Goal: Task Accomplishment & Management: Complete application form

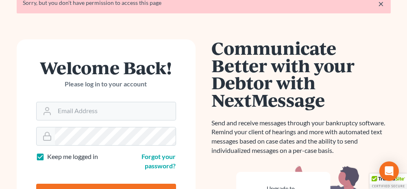
scroll to position [81, 0]
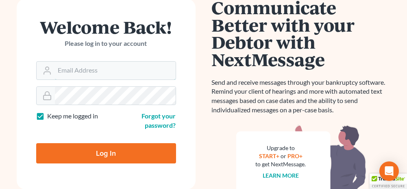
type input "[PERSON_NAME][EMAIL_ADDRESS][DOMAIN_NAME]"
click at [116, 152] on input "Log In" at bounding box center [106, 154] width 140 height 20
type input "Thinking..."
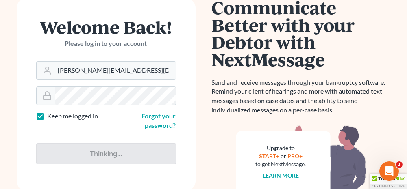
scroll to position [0, 0]
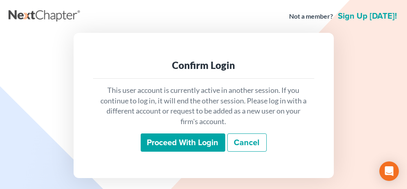
click at [192, 140] on input "Proceed with login" at bounding box center [183, 143] width 85 height 19
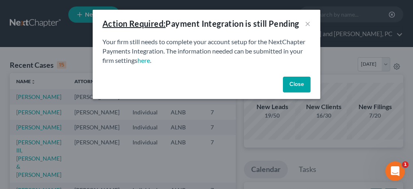
click at [291, 87] on button "Close" at bounding box center [297, 85] width 28 height 16
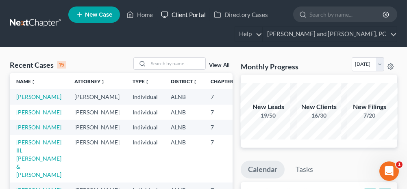
click at [186, 14] on link "Client Portal" at bounding box center [183, 14] width 53 height 15
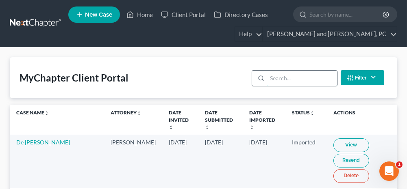
click at [296, 79] on input "search" at bounding box center [302, 78] width 70 height 15
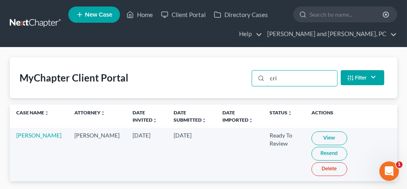
type input "cri"
click at [311, 137] on link "View" at bounding box center [329, 139] width 36 height 14
click at [149, 15] on link "Home" at bounding box center [139, 14] width 35 height 15
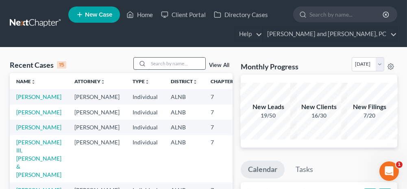
click at [172, 65] on input "search" at bounding box center [176, 64] width 57 height 12
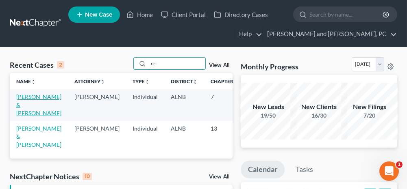
type input "cri"
click at [26, 104] on link "[PERSON_NAME] & [PERSON_NAME]" at bounding box center [38, 105] width 45 height 23
click at [26, 96] on link "[PERSON_NAME] & [PERSON_NAME]" at bounding box center [38, 105] width 45 height 23
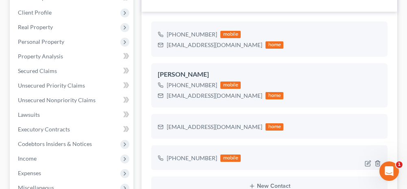
scroll to position [122, 0]
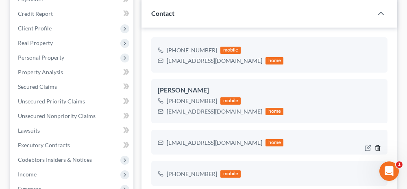
click at [378, 148] on line "button" at bounding box center [378, 149] width 0 height 2
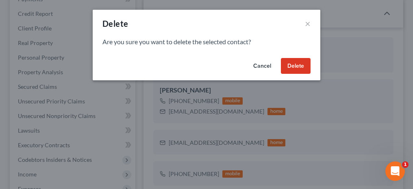
click at [305, 68] on button "Delete" at bounding box center [296, 66] width 30 height 16
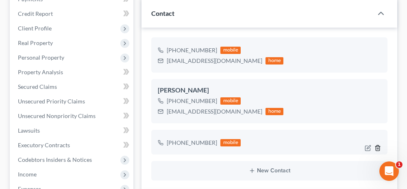
click at [378, 146] on icon "button" at bounding box center [378, 148] width 7 height 7
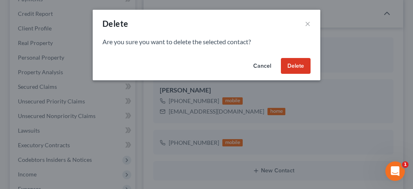
click at [303, 67] on button "Delete" at bounding box center [296, 66] width 30 height 16
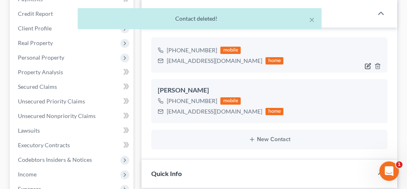
click at [367, 64] on icon "button" at bounding box center [368, 66] width 7 height 7
select select "0"
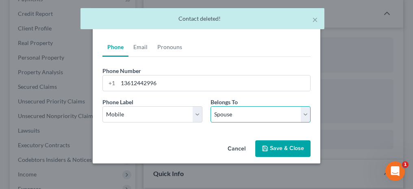
click at [227, 112] on select "Select Client Spouse Other" at bounding box center [261, 115] width 100 height 16
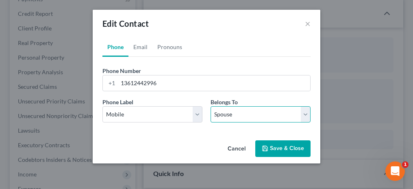
select select "2"
click at [211, 107] on select "Select Client Spouse Other" at bounding box center [261, 115] width 100 height 16
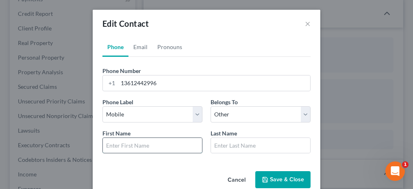
click at [150, 142] on input "text" at bounding box center [152, 145] width 99 height 15
type input "Amenity"
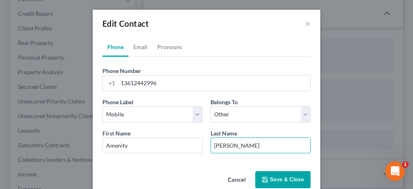
type input "[PERSON_NAME]"
click at [272, 182] on button "Save & Close" at bounding box center [282, 180] width 55 height 17
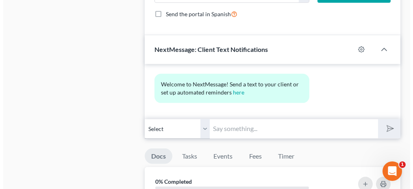
scroll to position [813, 0]
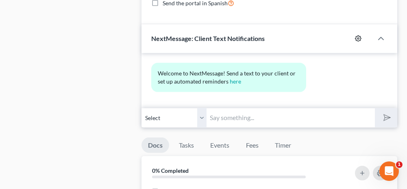
click at [359, 35] on icon "button" at bounding box center [358, 38] width 7 height 7
select select "1"
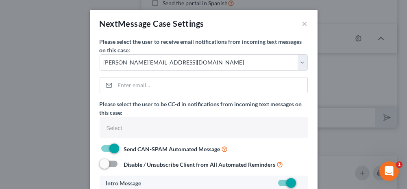
select select
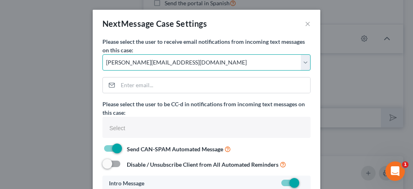
click at [149, 66] on select "Select [PERSON_NAME][EMAIL_ADDRESS][DOMAIN_NAME] [PERSON_NAME][EMAIL_ADDRESS][D…" at bounding box center [206, 62] width 208 height 16
click at [102, 54] on select "Select [PERSON_NAME][EMAIL_ADDRESS][DOMAIN_NAME] [PERSON_NAME][EMAIL_ADDRESS][D…" at bounding box center [206, 62] width 208 height 16
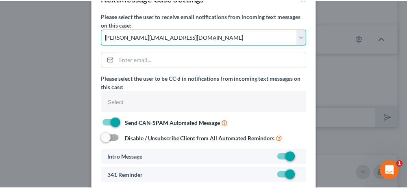
scroll to position [66, 0]
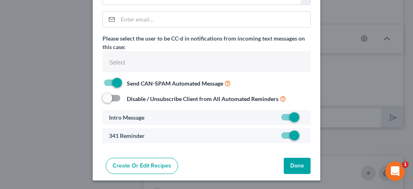
click at [298, 162] on button "Done" at bounding box center [297, 166] width 27 height 16
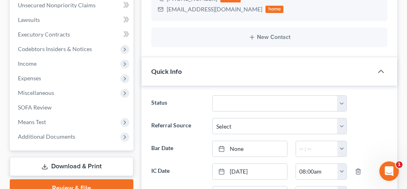
scroll to position [244, 0]
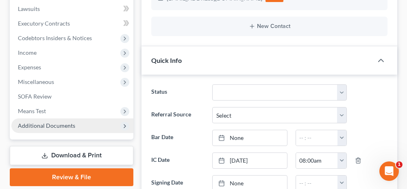
click at [100, 122] on span "Additional Documents" at bounding box center [72, 126] width 122 height 15
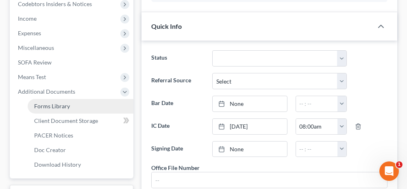
scroll to position [325, 0]
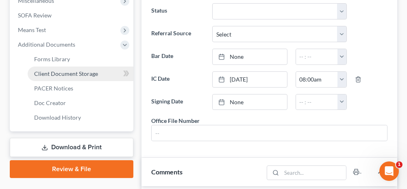
click at [91, 74] on span "Client Document Storage" at bounding box center [66, 73] width 64 height 7
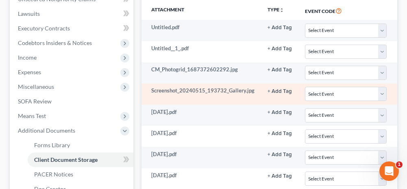
scroll to position [244, 0]
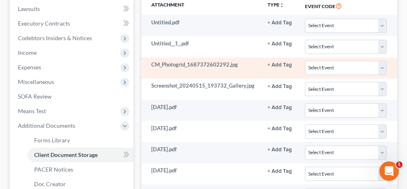
click at [203, 63] on td "CM_Photogrid_1687372602292.jpg" at bounding box center [202, 68] width 120 height 21
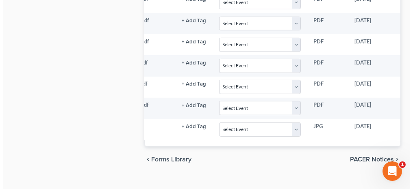
scroll to position [0, 146]
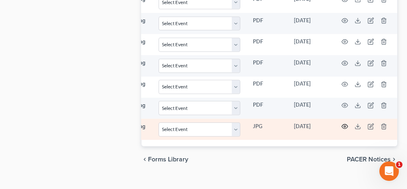
click at [342, 124] on icon "button" at bounding box center [345, 127] width 7 height 7
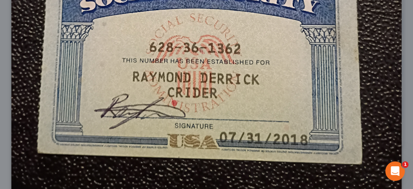
scroll to position [401, 0]
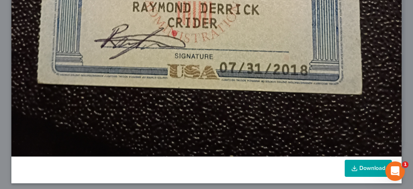
click at [360, 163] on link "Download" at bounding box center [368, 168] width 47 height 17
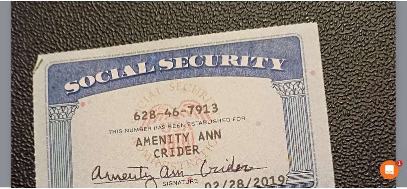
scroll to position [0, 0]
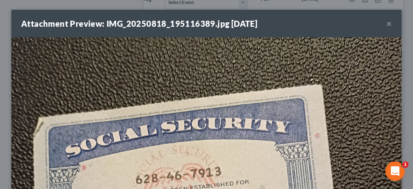
click at [386, 23] on button "×" at bounding box center [389, 24] width 6 height 10
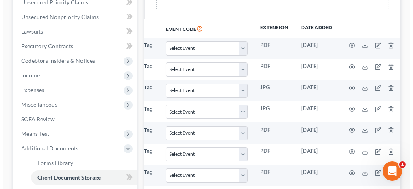
scroll to position [207, 0]
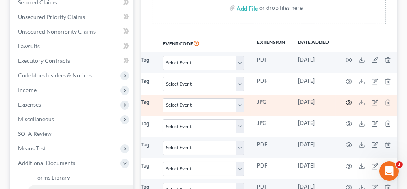
click at [346, 100] on icon "button" at bounding box center [349, 103] width 7 height 7
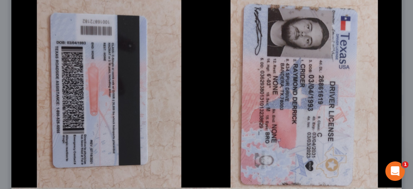
scroll to position [79, 0]
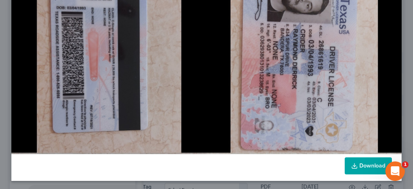
click at [353, 163] on icon at bounding box center [354, 166] width 7 height 7
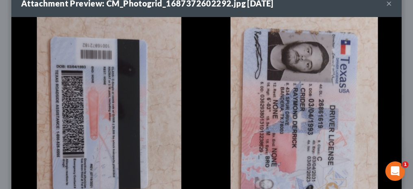
scroll to position [0, 0]
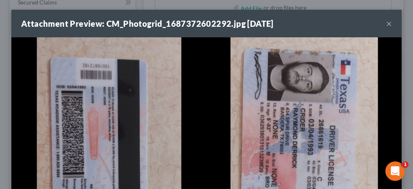
click at [386, 22] on button "×" at bounding box center [389, 24] width 6 height 10
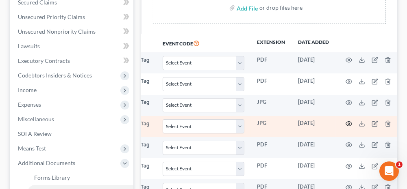
click at [347, 122] on icon "button" at bounding box center [349, 124] width 7 height 7
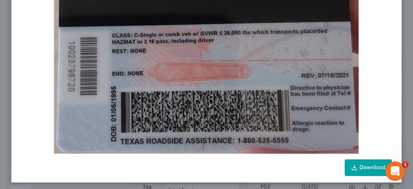
scroll to position [270, 0]
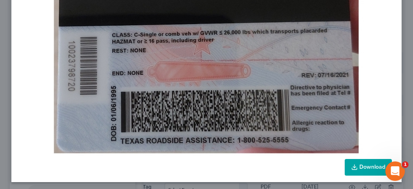
click at [359, 164] on link "Download" at bounding box center [368, 167] width 47 height 17
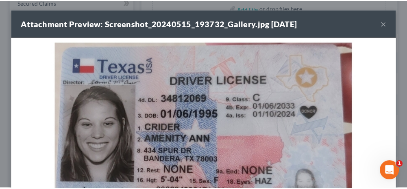
scroll to position [0, 0]
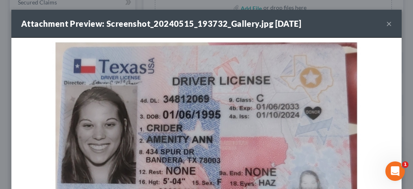
click at [386, 24] on button "×" at bounding box center [389, 24] width 6 height 10
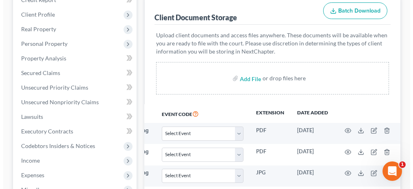
scroll to position [125, 0]
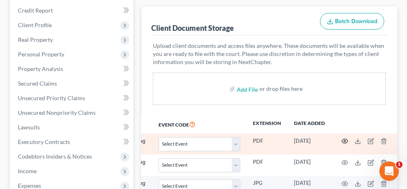
click at [342, 138] on icon "button" at bounding box center [345, 141] width 7 height 7
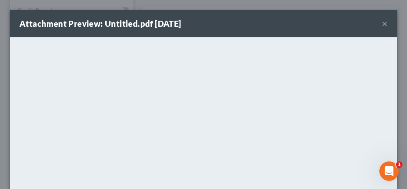
scroll to position [0, 142]
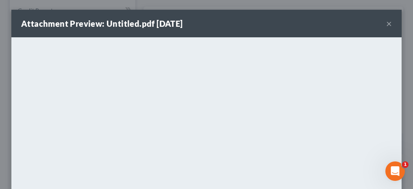
click at [386, 24] on button "×" at bounding box center [389, 24] width 6 height 10
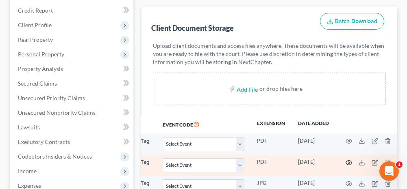
click at [347, 161] on icon "button" at bounding box center [349, 163] width 7 height 7
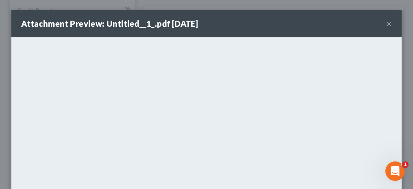
click at [386, 22] on button "×" at bounding box center [389, 24] width 6 height 10
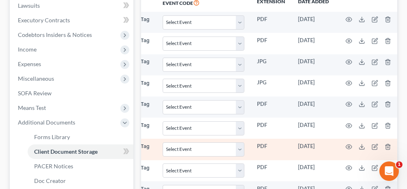
scroll to position [288, 0]
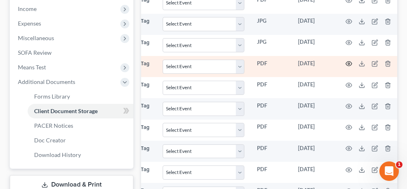
click at [348, 63] on circle "button" at bounding box center [349, 64] width 2 height 2
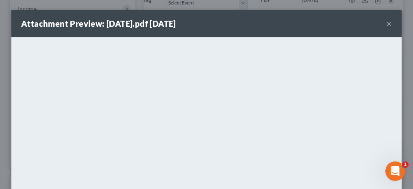
click at [386, 23] on button "×" at bounding box center [389, 24] width 6 height 10
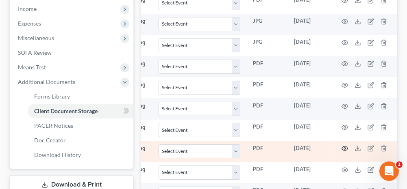
click at [342, 146] on icon "button" at bounding box center [345, 149] width 7 height 7
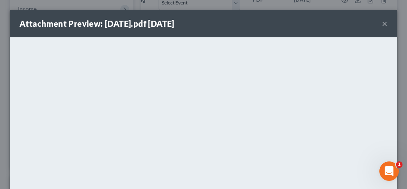
scroll to position [0, 142]
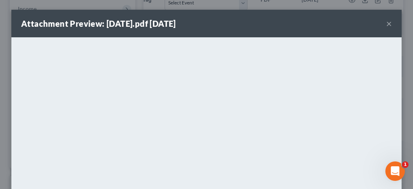
click at [386, 22] on button "×" at bounding box center [389, 24] width 6 height 10
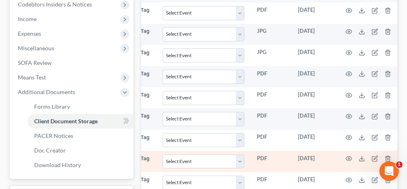
scroll to position [288, 0]
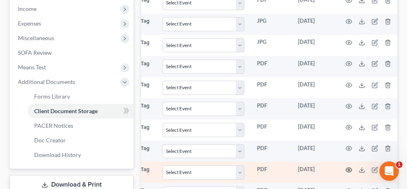
click at [346, 167] on icon "button" at bounding box center [349, 170] width 7 height 7
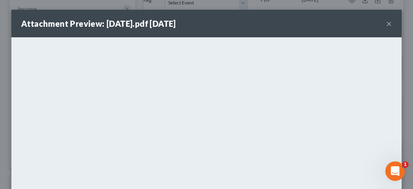
click at [386, 24] on button "×" at bounding box center [389, 24] width 6 height 10
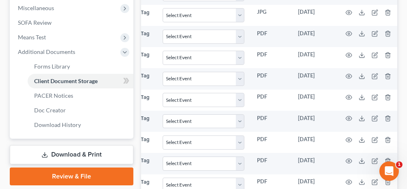
scroll to position [329, 0]
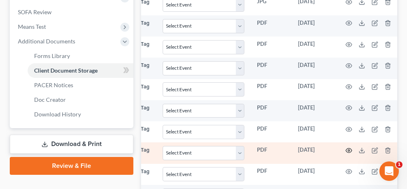
click at [346, 148] on icon "button" at bounding box center [349, 151] width 7 height 7
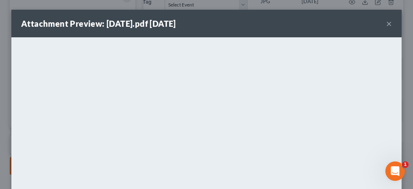
click at [386, 24] on button "×" at bounding box center [389, 24] width 6 height 10
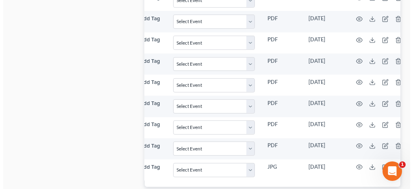
scroll to position [0, 146]
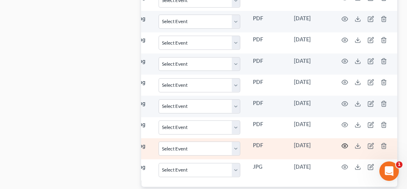
click at [344, 143] on icon "button" at bounding box center [345, 146] width 7 height 7
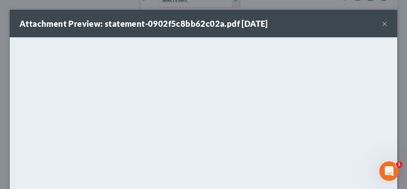
scroll to position [0, 142]
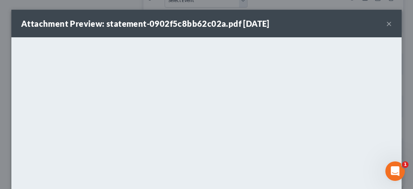
click at [386, 22] on button "×" at bounding box center [389, 24] width 6 height 10
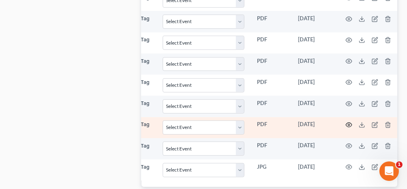
click at [347, 122] on icon "button" at bounding box center [349, 125] width 7 height 7
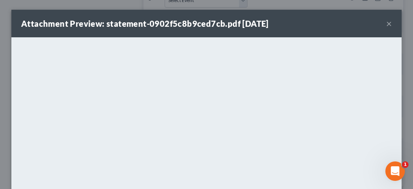
click at [386, 23] on button "×" at bounding box center [389, 24] width 6 height 10
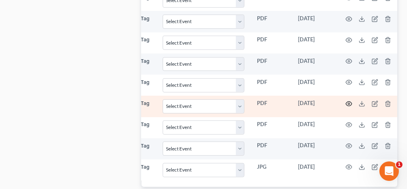
click at [347, 101] on icon "button" at bounding box center [349, 104] width 7 height 7
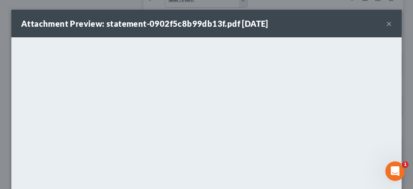
click at [386, 23] on button "×" at bounding box center [389, 24] width 6 height 10
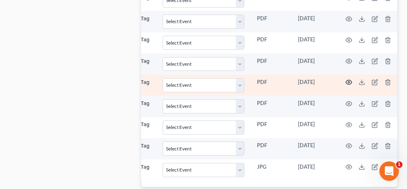
click at [348, 79] on icon "button" at bounding box center [349, 82] width 7 height 7
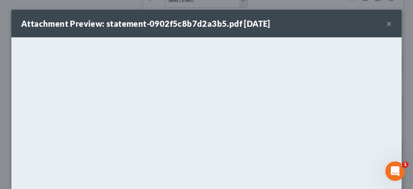
click at [386, 24] on button "×" at bounding box center [389, 24] width 6 height 10
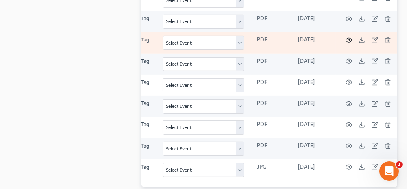
click at [346, 37] on icon "button" at bounding box center [349, 40] width 7 height 7
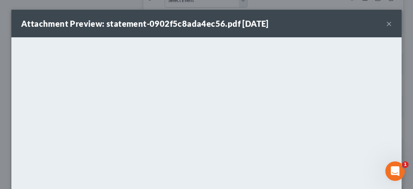
click at [386, 24] on button "×" at bounding box center [389, 24] width 6 height 10
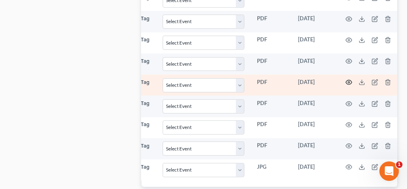
click at [346, 79] on icon "button" at bounding box center [349, 82] width 7 height 7
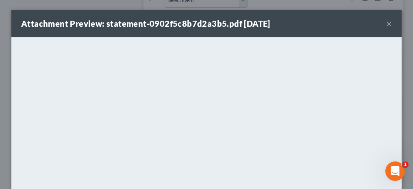
click at [386, 24] on button "×" at bounding box center [389, 24] width 6 height 10
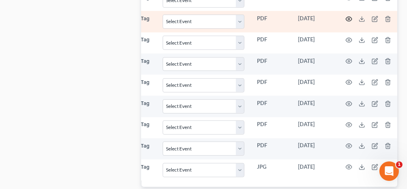
click at [346, 16] on icon "button" at bounding box center [349, 19] width 7 height 7
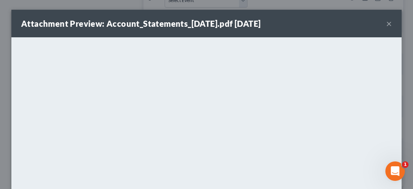
click at [386, 23] on button "×" at bounding box center [389, 24] width 6 height 10
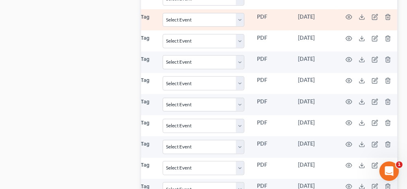
scroll to position [1101, 0]
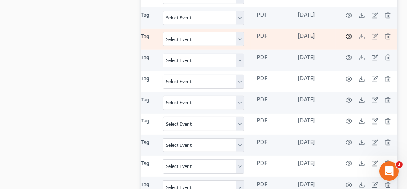
click at [346, 35] on icon "button" at bounding box center [349, 37] width 6 height 4
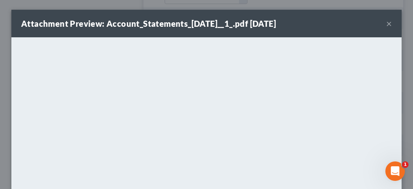
click at [387, 23] on button "×" at bounding box center [389, 24] width 6 height 10
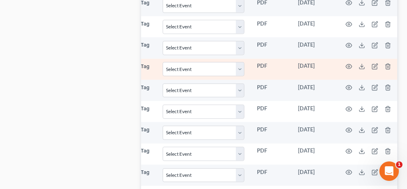
scroll to position [1061, 0]
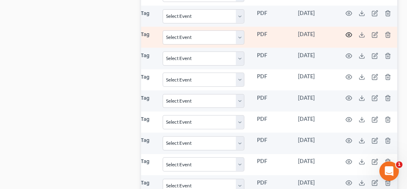
click at [346, 32] on icon "button" at bounding box center [349, 35] width 7 height 7
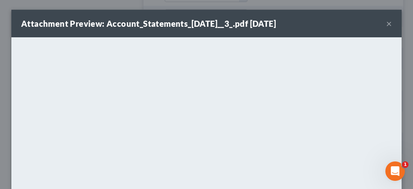
click at [386, 23] on button "×" at bounding box center [389, 24] width 6 height 10
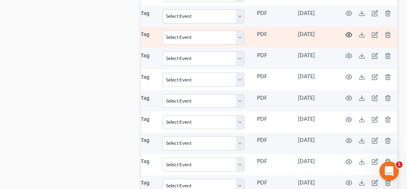
click at [347, 32] on icon "button" at bounding box center [349, 35] width 7 height 7
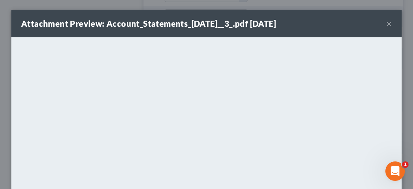
click at [386, 24] on button "×" at bounding box center [389, 24] width 6 height 10
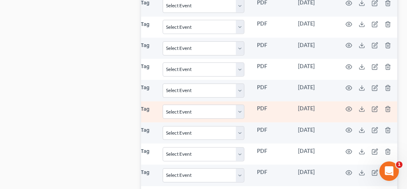
scroll to position [1020, 0]
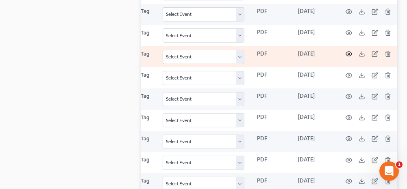
click at [347, 51] on icon "button" at bounding box center [349, 54] width 7 height 7
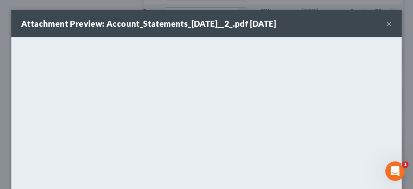
click at [386, 24] on button "×" at bounding box center [389, 24] width 6 height 10
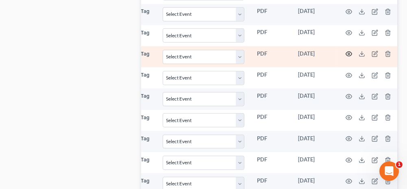
click at [346, 51] on icon "button" at bounding box center [349, 54] width 7 height 7
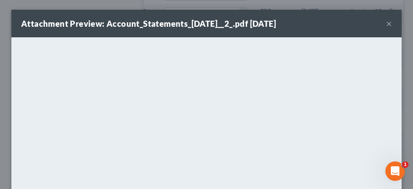
click at [386, 23] on button "×" at bounding box center [389, 24] width 6 height 10
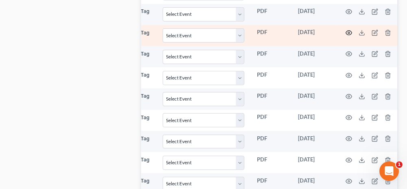
click at [346, 30] on icon "button" at bounding box center [349, 33] width 7 height 7
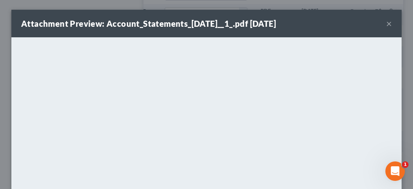
click at [386, 23] on button "×" at bounding box center [389, 24] width 6 height 10
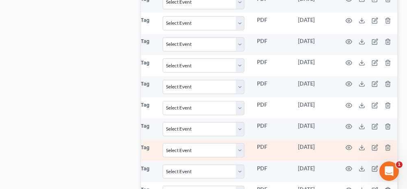
scroll to position [979, 0]
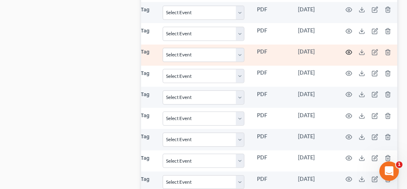
click at [346, 49] on icon "button" at bounding box center [349, 52] width 7 height 7
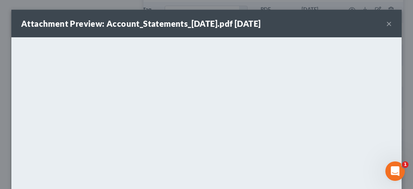
click at [386, 23] on button "×" at bounding box center [389, 24] width 6 height 10
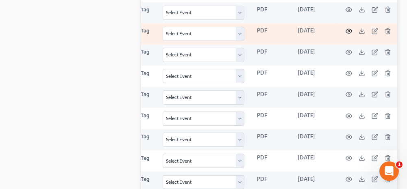
click at [347, 29] on icon "button" at bounding box center [349, 31] width 6 height 4
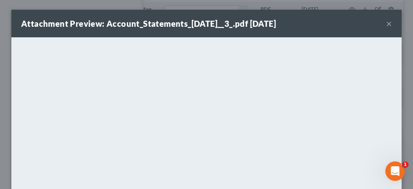
click at [386, 23] on button "×" at bounding box center [389, 24] width 6 height 10
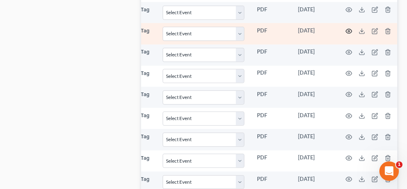
click at [346, 28] on icon "button" at bounding box center [349, 31] width 7 height 7
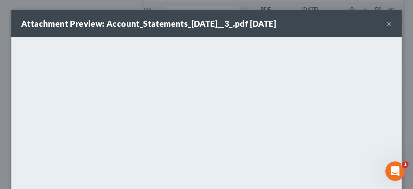
click at [386, 24] on button "×" at bounding box center [389, 24] width 6 height 10
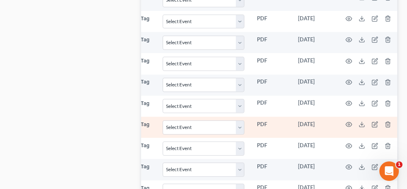
scroll to position [939, 0]
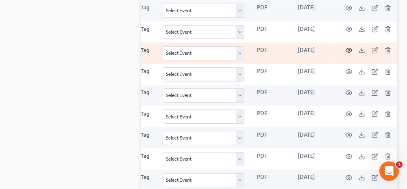
click at [346, 47] on icon "button" at bounding box center [349, 50] width 7 height 7
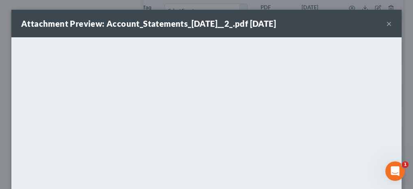
click at [386, 22] on button "×" at bounding box center [389, 24] width 6 height 10
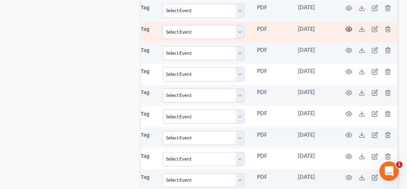
click at [347, 26] on icon "button" at bounding box center [349, 29] width 7 height 7
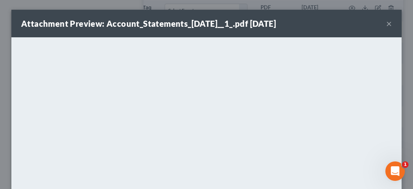
click at [386, 26] on button "×" at bounding box center [389, 24] width 6 height 10
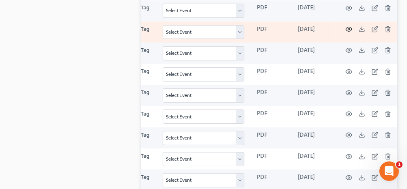
click at [348, 28] on circle "button" at bounding box center [349, 29] width 2 height 2
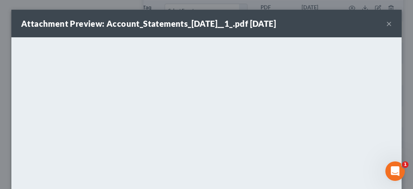
click at [386, 23] on button "×" at bounding box center [389, 24] width 6 height 10
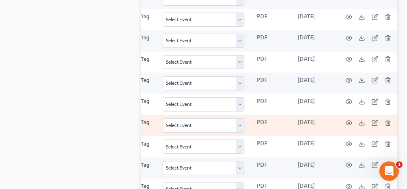
scroll to position [898, 0]
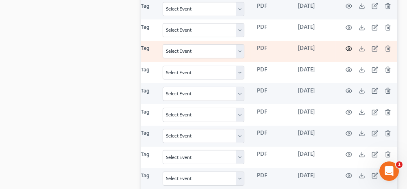
click at [348, 48] on circle "button" at bounding box center [349, 49] width 2 height 2
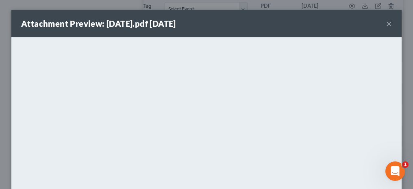
click at [386, 23] on button "×" at bounding box center [389, 24] width 6 height 10
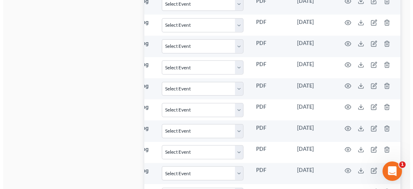
scroll to position [1142, 0]
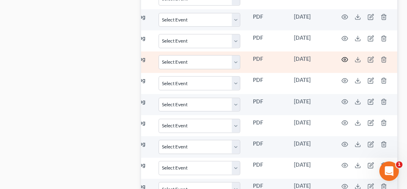
click at [343, 57] on icon "button" at bounding box center [345, 60] width 7 height 7
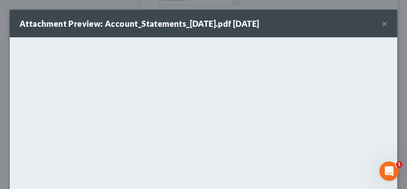
scroll to position [0, 142]
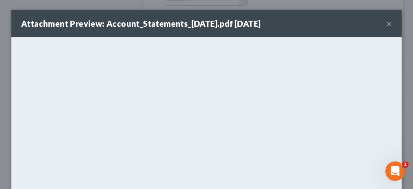
click at [386, 24] on button "×" at bounding box center [389, 24] width 6 height 10
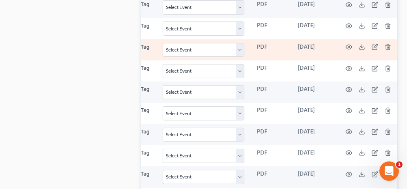
scroll to position [1101, 0]
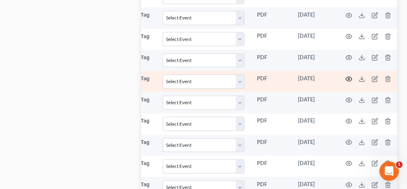
click at [346, 76] on icon "button" at bounding box center [349, 79] width 7 height 7
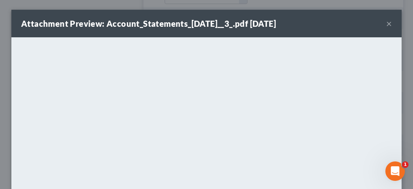
click at [386, 24] on button "×" at bounding box center [389, 24] width 6 height 10
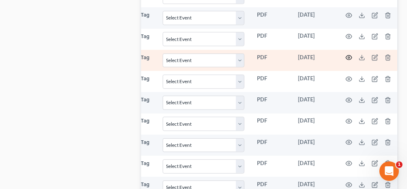
click at [347, 54] on icon "button" at bounding box center [349, 57] width 7 height 7
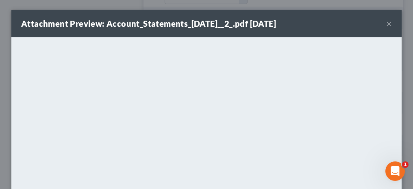
click at [386, 22] on button "×" at bounding box center [389, 24] width 6 height 10
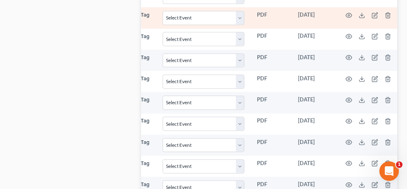
click at [344, 7] on td at bounding box center [370, 17] width 68 height 21
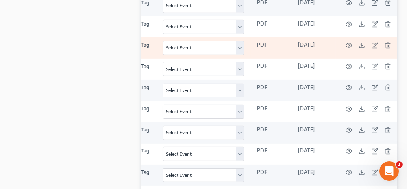
scroll to position [1061, 0]
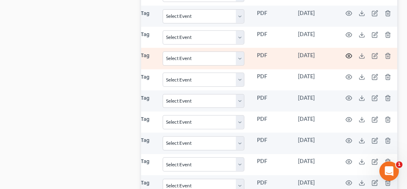
click at [348, 53] on icon "button" at bounding box center [349, 56] width 7 height 7
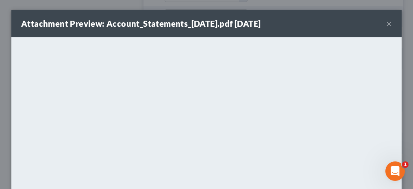
click at [386, 22] on button "×" at bounding box center [389, 24] width 6 height 10
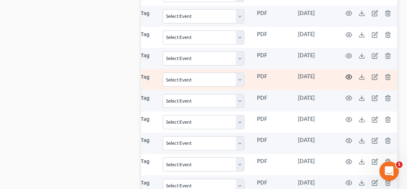
click at [346, 74] on icon "button" at bounding box center [349, 77] width 7 height 7
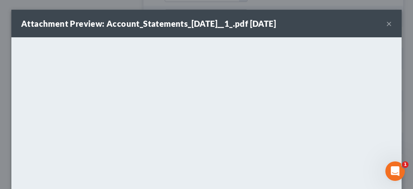
click at [386, 22] on button "×" at bounding box center [389, 24] width 6 height 10
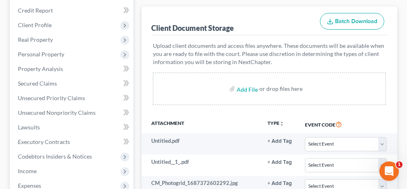
scroll to position [44, 0]
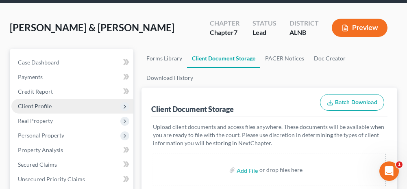
click at [63, 107] on span "Client Profile" at bounding box center [72, 106] width 122 height 15
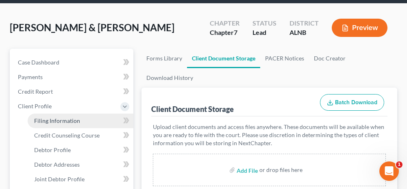
click at [64, 118] on span "Filing Information" at bounding box center [57, 121] width 46 height 7
select select "1"
select select "0"
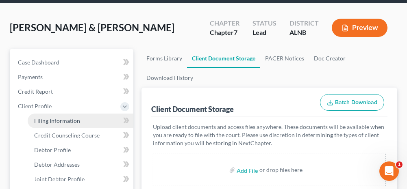
select select "0"
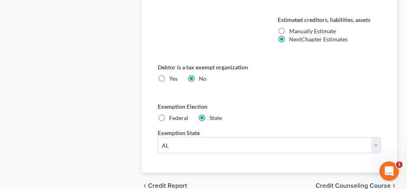
scroll to position [569, 0]
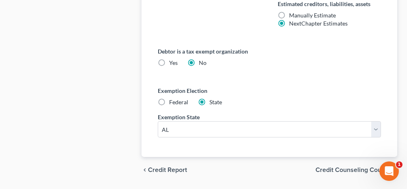
click at [329, 167] on span "Credit Counseling Course" at bounding box center [353, 170] width 75 height 7
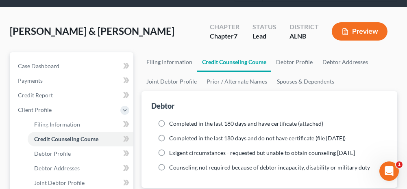
scroll to position [41, 0]
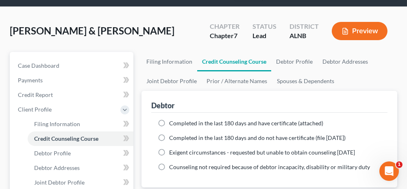
click at [169, 123] on label "Completed in the last 180 days and have certificate (attached)" at bounding box center [246, 124] width 154 height 8
click at [172, 123] on input "Completed in the last 180 days and have certificate (attached)" at bounding box center [174, 122] width 5 height 5
radio input "true"
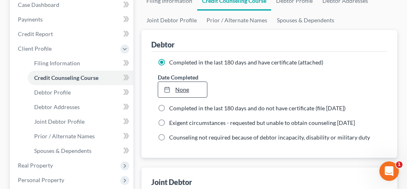
scroll to position [163, 0]
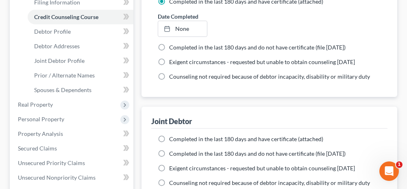
click at [169, 135] on label "Completed in the last 180 days and have certificate (attached)" at bounding box center [246, 139] width 154 height 8
click at [172, 135] on input "Completed in the last 180 days and have certificate (attached)" at bounding box center [174, 137] width 5 height 5
radio input "true"
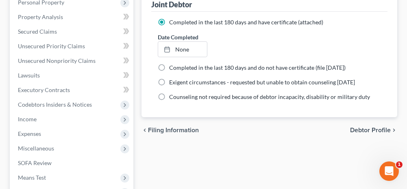
scroll to position [285, 0]
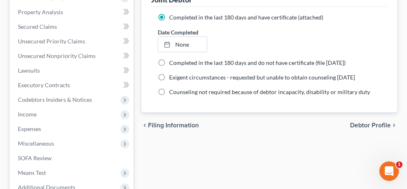
click at [364, 124] on span "Debtor Profile" at bounding box center [370, 125] width 41 height 7
select select "1"
select select "4"
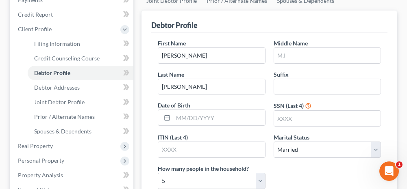
scroll to position [122, 0]
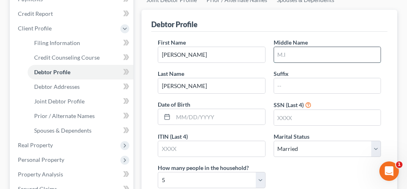
click at [292, 51] on input "text" at bounding box center [327, 54] width 107 height 15
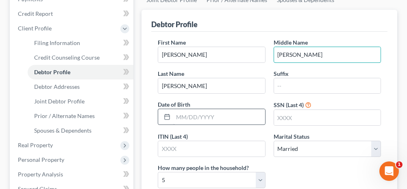
type input "[PERSON_NAME]"
click at [226, 118] on input "text" at bounding box center [218, 116] width 91 height 15
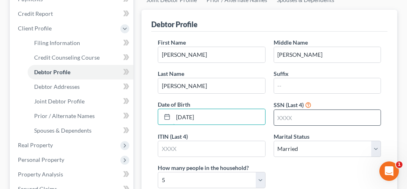
type input "[DATE]"
click at [279, 113] on input "text" at bounding box center [327, 117] width 107 height 15
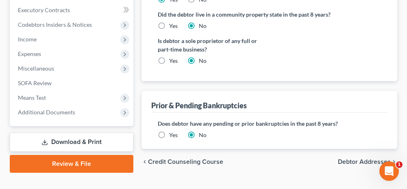
scroll to position [366, 0]
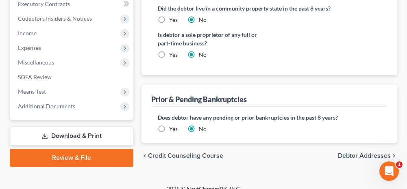
type input "1362"
click at [351, 155] on span "Debtor Addresses" at bounding box center [364, 156] width 53 height 7
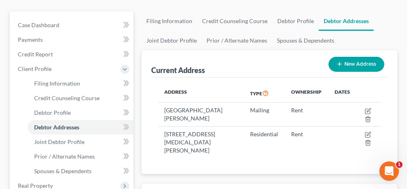
scroll to position [122, 0]
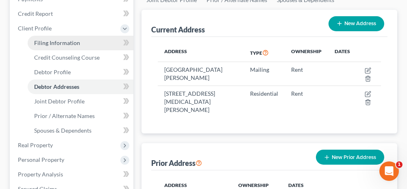
click at [44, 43] on span "Filing Information" at bounding box center [57, 42] width 46 height 7
select select "1"
select select "0"
select select "1"
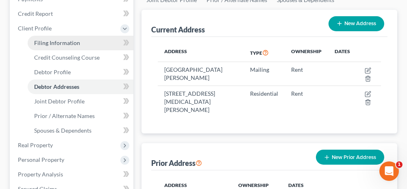
select select "1"
select select "0"
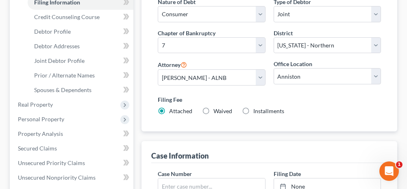
scroll to position [122, 0]
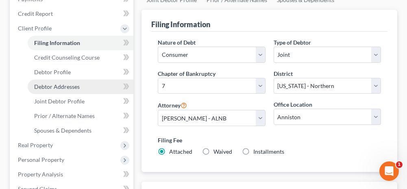
click at [50, 87] on span "Debtor Addresses" at bounding box center [57, 86] width 46 height 7
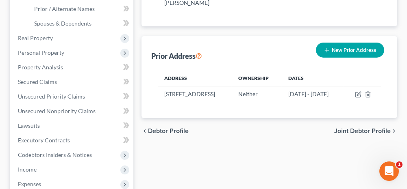
scroll to position [244, 0]
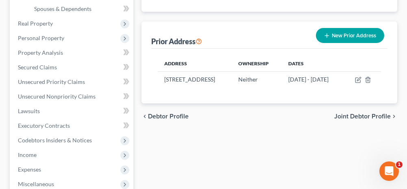
click at [345, 114] on span "Joint Debtor Profile" at bounding box center [362, 116] width 57 height 7
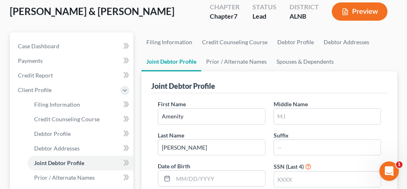
scroll to position [81, 0]
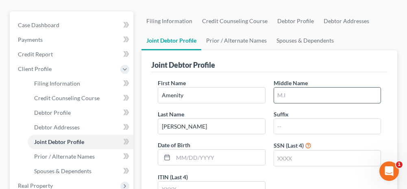
click at [296, 93] on input "text" at bounding box center [327, 95] width 107 height 15
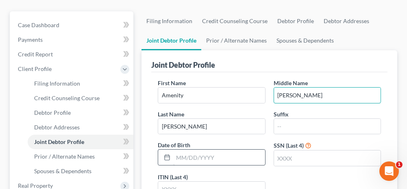
type input "[PERSON_NAME]"
click at [195, 157] on input "text" at bounding box center [218, 157] width 91 height 15
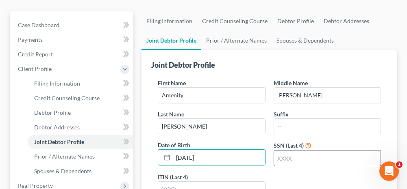
type input "[DATE]"
click at [290, 160] on input "text" at bounding box center [327, 158] width 107 height 15
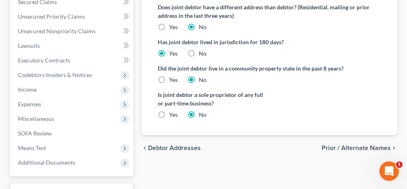
scroll to position [325, 0]
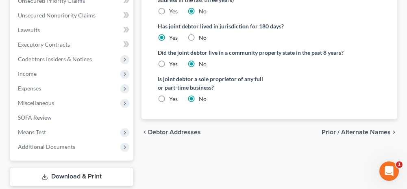
type input "7913"
click at [340, 131] on span "Prior / Alternate Names" at bounding box center [356, 132] width 69 height 7
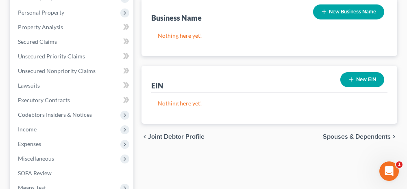
scroll to position [285, 0]
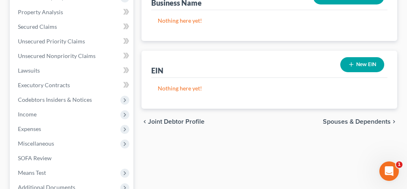
click at [338, 120] on span "Spouses & Dependents" at bounding box center [357, 122] width 68 height 7
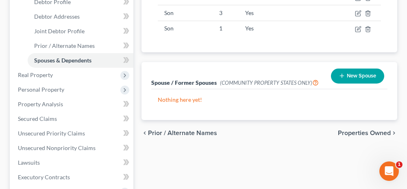
scroll to position [203, 0]
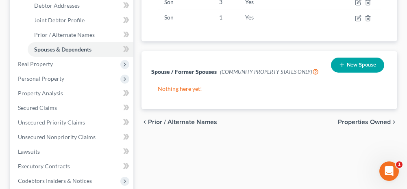
click at [349, 120] on span "Properties Owned" at bounding box center [364, 122] width 53 height 7
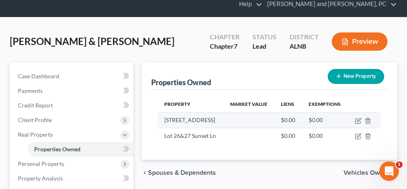
scroll to position [41, 0]
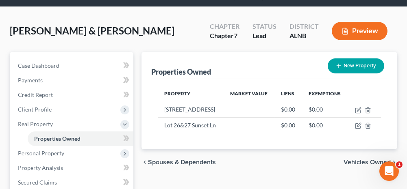
click at [351, 161] on span "Vehicles Owned" at bounding box center [367, 162] width 47 height 7
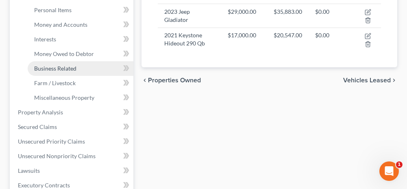
scroll to position [244, 0]
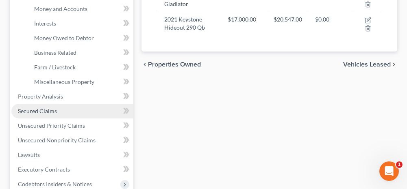
click at [54, 110] on span "Secured Claims" at bounding box center [37, 111] width 39 height 7
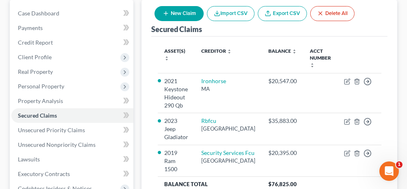
scroll to position [122, 0]
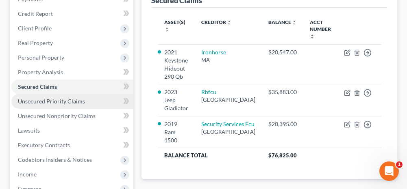
click at [65, 103] on span "Unsecured Priority Claims" at bounding box center [51, 101] width 67 height 7
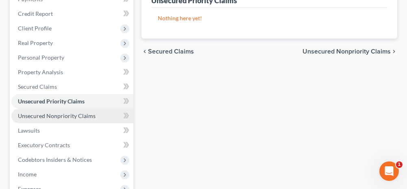
click at [58, 115] on span "Unsecured Nonpriority Claims" at bounding box center [57, 116] width 78 height 7
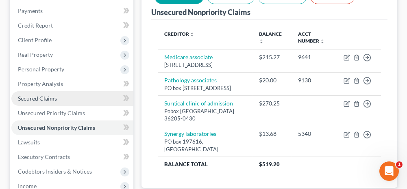
scroll to position [81, 0]
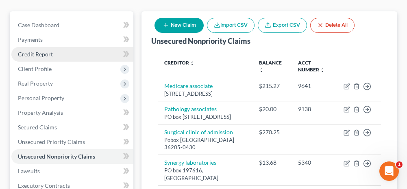
click at [50, 57] on span "Credit Report" at bounding box center [35, 54] width 35 height 7
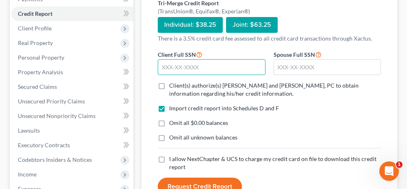
click at [198, 66] on input "text" at bounding box center [211, 67] width 107 height 16
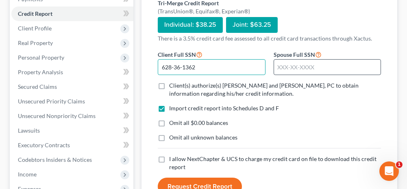
type input "628-36-1362"
click at [300, 69] on input "text" at bounding box center [327, 67] width 107 height 16
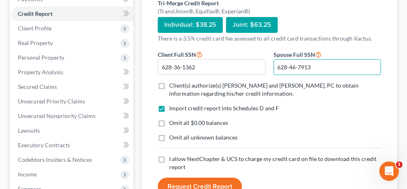
type input "628-46-7913"
click at [169, 84] on label "Client(s) authorize(s) [PERSON_NAME] and [PERSON_NAME], PC to obtain informatio…" at bounding box center [275, 90] width 212 height 16
click at [172, 84] on input "Client(s) authorize(s) [PERSON_NAME] and [PERSON_NAME], PC to obtain informatio…" at bounding box center [174, 84] width 5 height 5
checkbox input "true"
click at [169, 122] on label "Omit all $0.00 balances" at bounding box center [198, 123] width 59 height 8
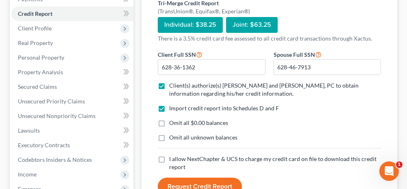
click at [172, 122] on input "Omit all $0.00 balances" at bounding box center [174, 121] width 5 height 5
checkbox input "true"
click at [169, 137] on label "Omit all unknown balances" at bounding box center [203, 138] width 68 height 8
click at [172, 137] on input "Omit all unknown balances" at bounding box center [174, 136] width 5 height 5
checkbox input "true"
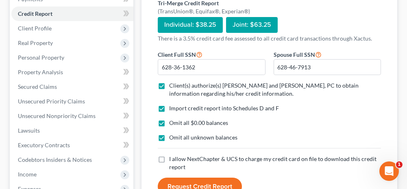
click at [169, 157] on label "I allow NextChapter & UCS to charge my credit card on file to download this cre…" at bounding box center [275, 163] width 212 height 16
click at [172, 157] on input "I allow NextChapter & UCS to charge my credit card on file to download this cre…" at bounding box center [174, 157] width 5 height 5
checkbox input "true"
click at [191, 179] on button "Request Credit Report" at bounding box center [200, 187] width 84 height 18
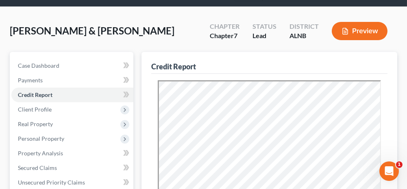
click at [147, 33] on div "[PERSON_NAME] & Amenity Upgraded Chapter Chapter 7 Status Lead District [GEOGRA…" at bounding box center [204, 34] width 388 height 35
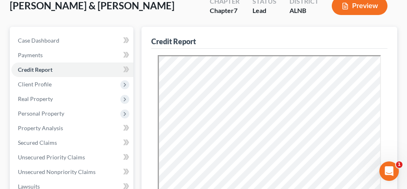
scroll to position [81, 0]
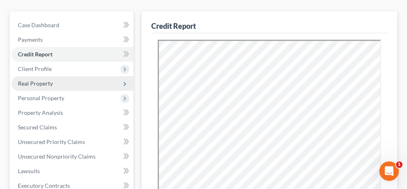
click at [52, 86] on span "Real Property" at bounding box center [35, 83] width 35 height 7
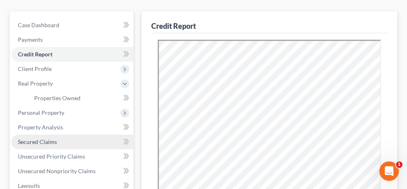
click at [50, 139] on span "Secured Claims" at bounding box center [37, 142] width 39 height 7
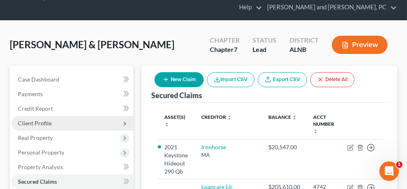
scroll to position [41, 0]
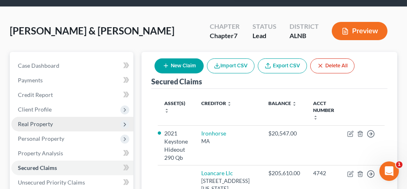
click at [54, 127] on span "Real Property" at bounding box center [72, 124] width 122 height 15
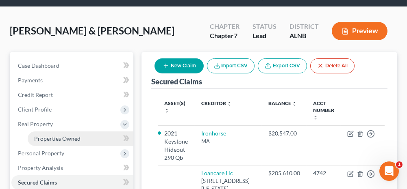
click at [60, 142] on link "Properties Owned" at bounding box center [81, 139] width 106 height 15
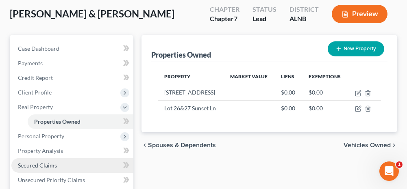
scroll to position [81, 0]
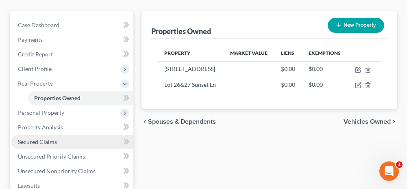
click at [62, 141] on link "Secured Claims" at bounding box center [72, 142] width 122 height 15
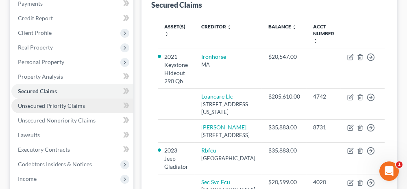
scroll to position [158, 0]
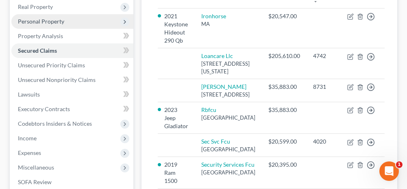
click at [51, 22] on span "Personal Property" at bounding box center [41, 21] width 46 height 7
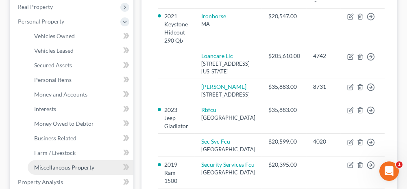
click at [52, 170] on span "Miscellaneous Property" at bounding box center [64, 167] width 60 height 7
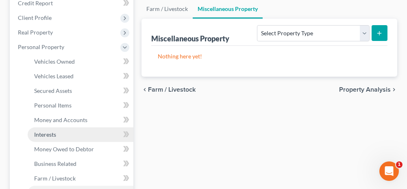
scroll to position [122, 0]
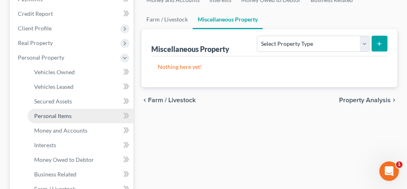
click at [72, 118] on link "Personal Items" at bounding box center [81, 116] width 106 height 15
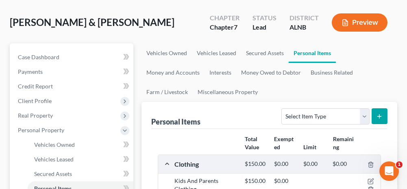
scroll to position [122, 0]
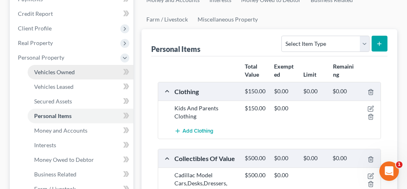
click at [71, 72] on span "Vehicles Owned" at bounding box center [54, 72] width 41 height 7
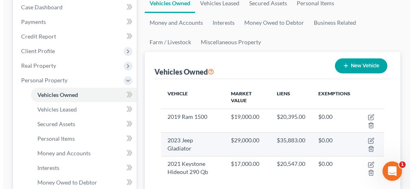
scroll to position [122, 0]
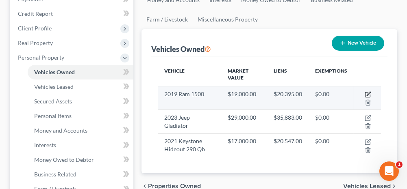
click at [368, 93] on icon "button" at bounding box center [368, 94] width 7 height 7
select select "0"
select select "7"
select select "1"
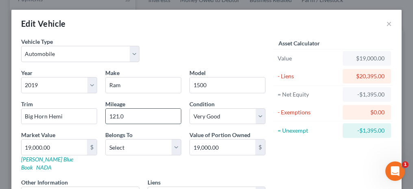
drag, startPoint x: 130, startPoint y: 118, endPoint x: 105, endPoint y: 116, distance: 25.3
click at [106, 116] on input "121.0" at bounding box center [143, 116] width 75 height 15
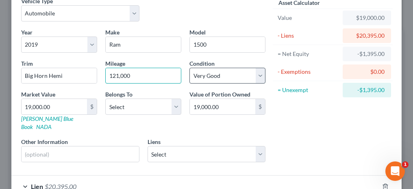
type input "121,000"
drag, startPoint x: 209, startPoint y: 76, endPoint x: 209, endPoint y: 81, distance: 4.5
click at [209, 76] on select "Select Excellent Very Good Good Fair Poor" at bounding box center [227, 76] width 76 height 16
select select "2"
click at [189, 68] on select "Select Excellent Very Good Good Fair Poor" at bounding box center [227, 76] width 76 height 16
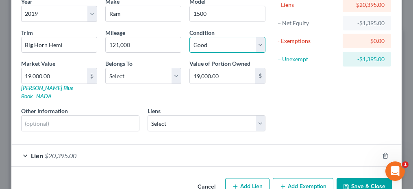
scroll to position [81, 0]
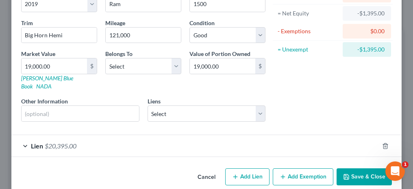
click at [24, 135] on div "Lien $20,395.00" at bounding box center [195, 146] width 368 height 22
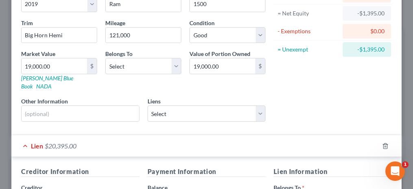
click at [24, 135] on div "Lien $20,395.00" at bounding box center [195, 146] width 368 height 22
click at [21, 137] on div "Lien $20,395.00" at bounding box center [195, 146] width 368 height 22
click at [185, 106] on select "Select Loancare Llc - $205,610.00 [PERSON_NAME] - $35,883.00 Sec Svc Fcu - $20,…" at bounding box center [207, 114] width 118 height 16
select select "2"
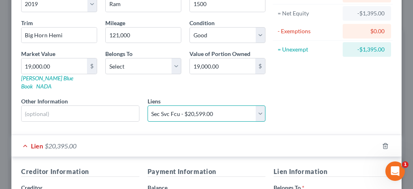
click at [148, 106] on select "Select Loancare Llc - $205,610.00 [PERSON_NAME] - $35,883.00 Sec Svc Fcu - $20,…" at bounding box center [207, 114] width 118 height 16
select select
select select "45"
select select "2"
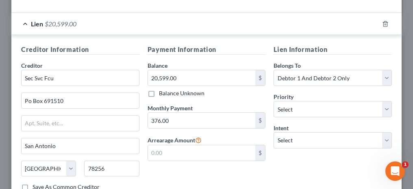
scroll to position [407, 0]
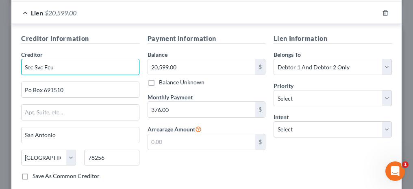
click at [31, 59] on input "Sec Svc Fcu" at bounding box center [80, 67] width 118 height 16
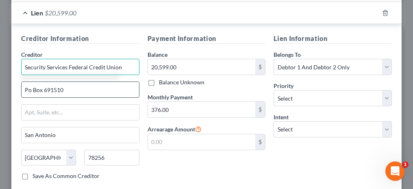
type input "Security Services Federal Credit Union"
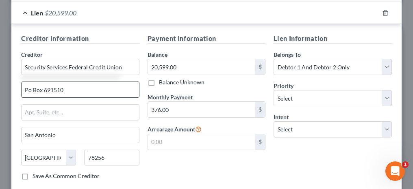
click at [28, 82] on input "Po Box 691510" at bounding box center [81, 89] width 118 height 15
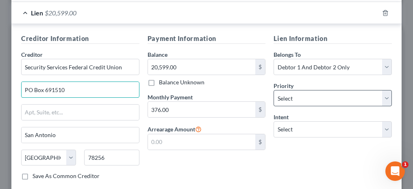
type input "PO Box 691510"
click at [298, 90] on select "Select 1st 2nd 3rd 4th 5th 6th 7th 8th 9th 10th 11th 12th 13th 14th 15th 16th 1…" at bounding box center [333, 98] width 118 height 16
select select "0"
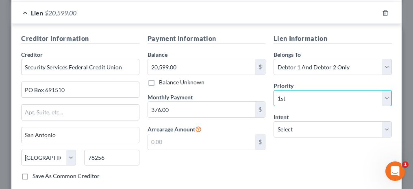
click at [274, 90] on select "Select 1st 2nd 3rd 4th 5th 6th 7th 8th 9th 10th 11th 12th 13th 14th 15th 16th 1…" at bounding box center [333, 98] width 118 height 16
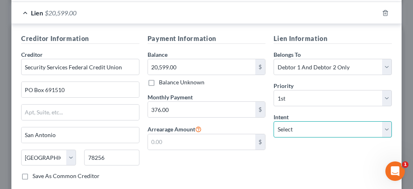
click at [285, 122] on select "Select Surrender Redeem Reaffirm Avoid Other" at bounding box center [333, 130] width 118 height 16
select select "2"
click at [274, 122] on select "Select Surrender Redeem Reaffirm Avoid Other" at bounding box center [333, 130] width 118 height 16
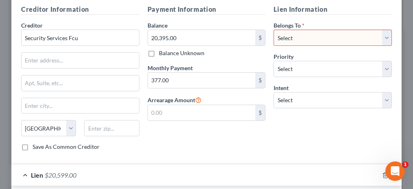
scroll to position [203, 0]
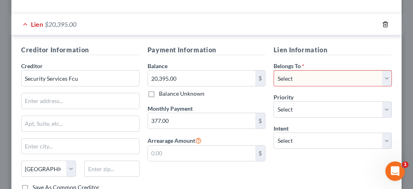
click at [382, 21] on icon "button" at bounding box center [385, 24] width 7 height 7
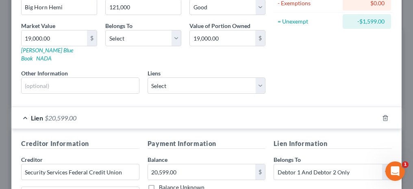
scroll to position [81, 0]
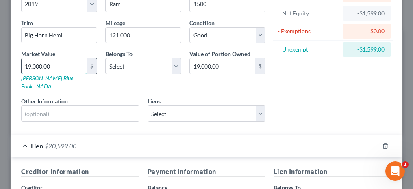
type input "2"
type input "2.00"
type input "20"
type input "20.00"
type input "205"
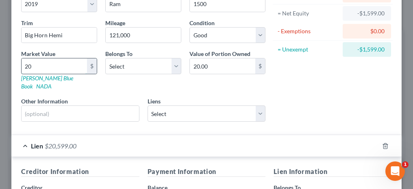
type input "205.00"
type input "2059"
type input "2,059.00"
type input "2,0599"
type input "20,599.00"
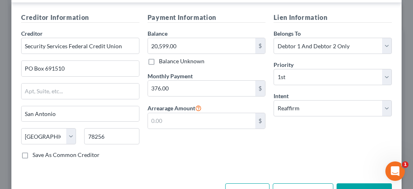
scroll to position [251, 0]
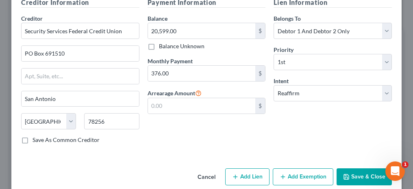
type input "20,599.00"
click at [364, 169] on button "Save & Close" at bounding box center [364, 177] width 55 height 17
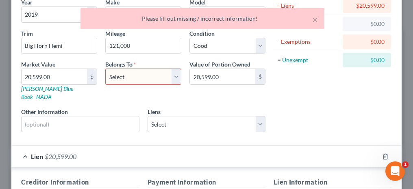
scroll to position [48, 0]
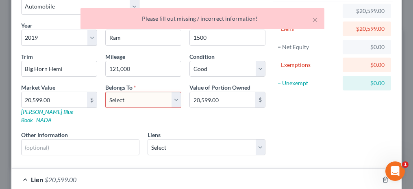
click at [137, 105] on select "Select Debtor 1 Only Debtor 2 Only Debtor 1 And Debtor 2 Only At Least One Of T…" at bounding box center [143, 100] width 76 height 16
select select "2"
click at [105, 92] on select "Select Debtor 1 Only Debtor 2 Only Debtor 1 And Debtor 2 Only At Least One Of T…" at bounding box center [143, 100] width 76 height 16
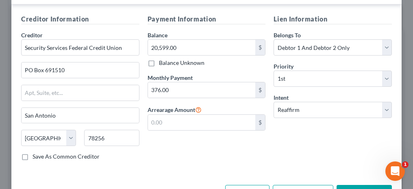
scroll to position [251, 0]
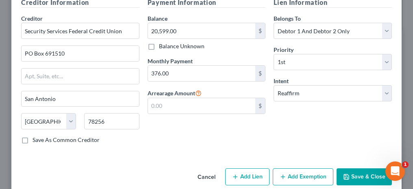
click at [364, 169] on button "Save & Close" at bounding box center [364, 177] width 55 height 17
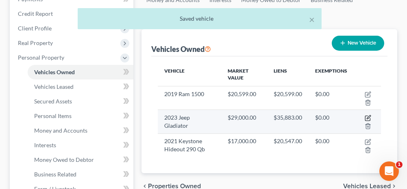
click at [367, 118] on icon "button" at bounding box center [369, 118] width 4 height 4
select select "0"
select select "3"
select select "1"
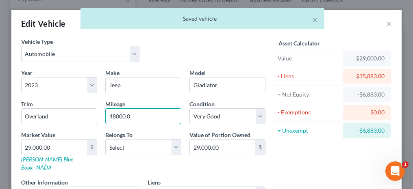
drag, startPoint x: 130, startPoint y: 117, endPoint x: 100, endPoint y: 112, distance: 30.0
click at [101, 112] on div "Mileage 48000.0" at bounding box center [143, 112] width 84 height 25
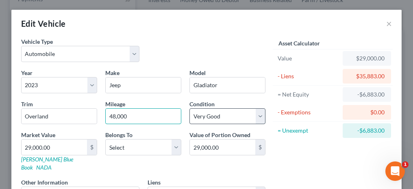
type input "48,000"
click at [213, 117] on select "Select Excellent Very Good Good Fair Poor" at bounding box center [227, 117] width 76 height 16
select select "2"
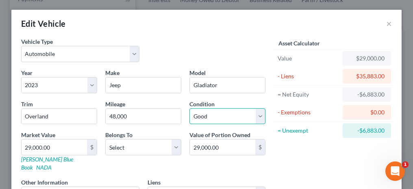
click at [189, 109] on select "Select Excellent Very Good Good Fair Poor" at bounding box center [227, 117] width 76 height 16
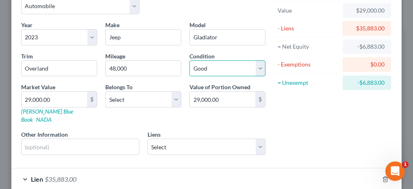
scroll to position [81, 0]
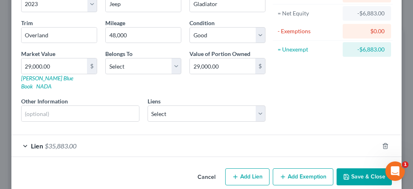
click at [24, 136] on div "Lien $35,883.00" at bounding box center [195, 146] width 368 height 22
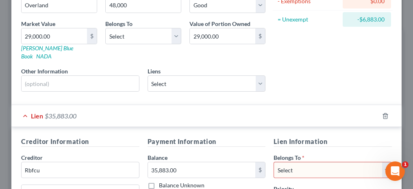
scroll to position [122, 0]
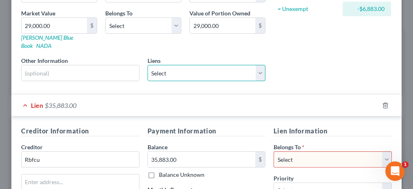
click at [165, 65] on select "Select Security Services Fcu - $20,395.00 Loancare Llc - $205,610.00 [PERSON_NA…" at bounding box center [207, 73] width 118 height 16
select select "2"
click at [148, 65] on select "Select Security Services Fcu - $20,395.00 Loancare Llc - $205,610.00 [PERSON_NA…" at bounding box center [207, 73] width 118 height 16
select select
select select "45"
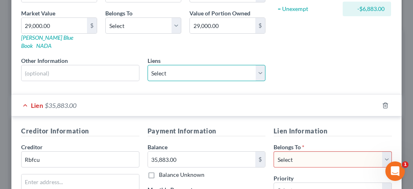
select select "2"
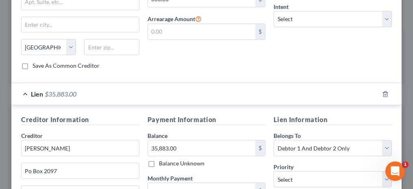
scroll to position [366, 0]
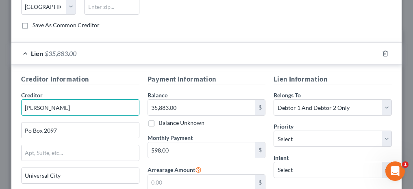
click at [70, 100] on input "[PERSON_NAME]" at bounding box center [80, 108] width 118 height 16
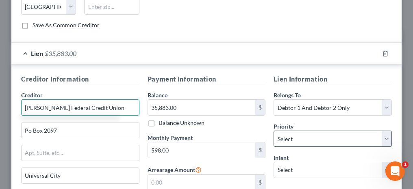
type input "[PERSON_NAME] Federal Credit Union"
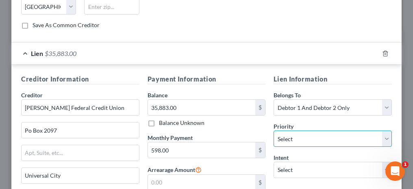
click at [286, 131] on select "Select 1st 2nd 3rd 4th 5th 6th 7th 8th 9th 10th 11th 12th 13th 14th 15th 16th 1…" at bounding box center [333, 139] width 118 height 16
select select "0"
click at [274, 131] on select "Select 1st 2nd 3rd 4th 5th 6th 7th 8th 9th 10th 11th 12th 13th 14th 15th 16th 1…" at bounding box center [333, 139] width 118 height 16
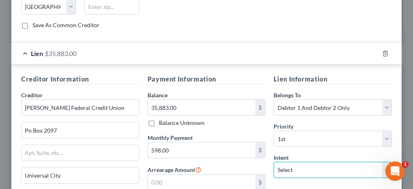
click at [287, 162] on select "Select Surrender Redeem Reaffirm Avoid Other" at bounding box center [333, 170] width 118 height 16
select select "2"
click at [274, 162] on select "Select Surrender Redeem Reaffirm Avoid Other" at bounding box center [333, 170] width 118 height 16
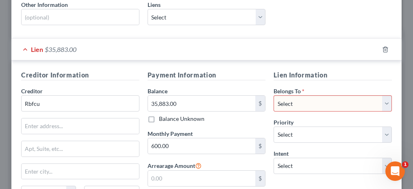
scroll to position [163, 0]
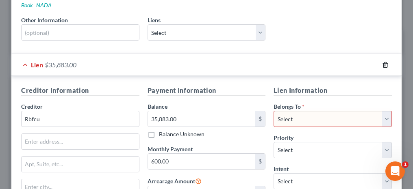
click at [383, 62] on icon "button" at bounding box center [385, 64] width 4 height 5
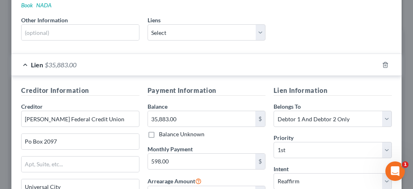
scroll to position [122, 0]
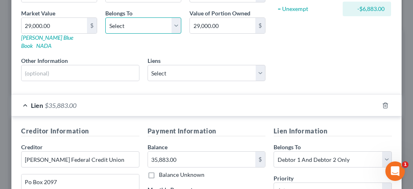
drag, startPoint x: 141, startPoint y: 24, endPoint x: 137, endPoint y: 33, distance: 9.1
click at [141, 24] on select "Select Debtor 1 Only Debtor 2 Only Debtor 1 And Debtor 2 Only At Least One Of T…" at bounding box center [143, 25] width 76 height 16
select select "2"
click at [105, 17] on select "Select Debtor 1 Only Debtor 2 Only Debtor 1 And Debtor 2 Only At Least One Of T…" at bounding box center [143, 25] width 76 height 16
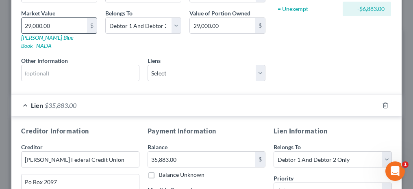
click at [61, 21] on input "29,000.00" at bounding box center [54, 25] width 65 height 15
type input "3"
type input "3.00"
type input "35"
type input "35.00"
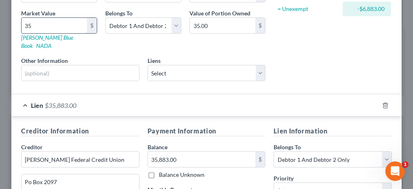
type input "358"
type input "358.00"
type input "3588"
type input "3,588.00"
type input "3,5883"
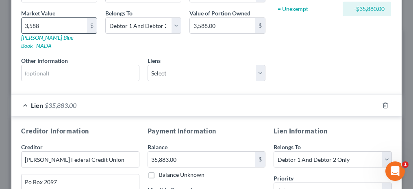
type input "35,883.00"
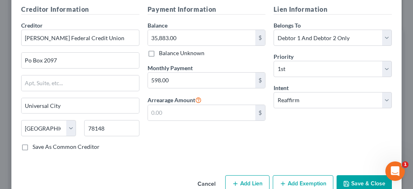
scroll to position [251, 0]
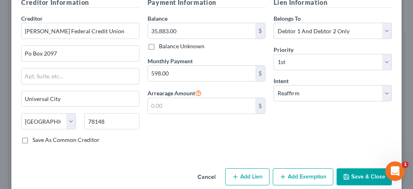
type input "35,883.00"
click at [355, 169] on button "Save & Close" at bounding box center [364, 177] width 55 height 17
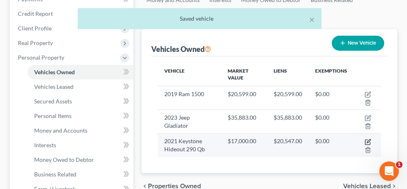
click at [368, 139] on icon "button" at bounding box center [369, 141] width 4 height 4
select select "0"
select select "5"
select select "2"
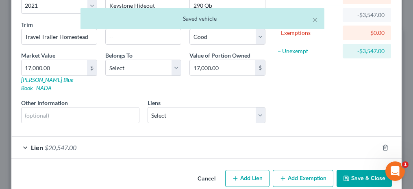
scroll to position [81, 0]
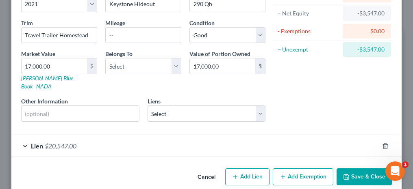
click at [23, 135] on div "Lien $20,547.00" at bounding box center [195, 146] width 368 height 22
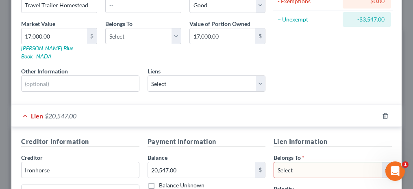
scroll to position [122, 0]
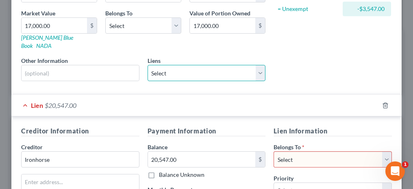
click at [188, 66] on select "Select Security Services Fcu - $20,395.00 Rbfcu - $35,883.00 Loancare Llc - $20…" at bounding box center [207, 73] width 118 height 16
click at [293, 68] on div "Asset Calculator Value $17,000.00 - Liens $20,547.00 = Net Equity -$3,547.00 - …" at bounding box center [333, 1] width 126 height 172
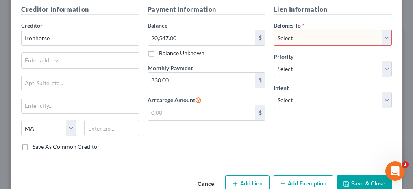
scroll to position [203, 0]
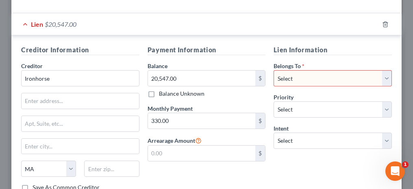
drag, startPoint x: 285, startPoint y: 66, endPoint x: 284, endPoint y: 72, distance: 5.8
click at [285, 70] on select "Select Debtor 1 Only Debtor 2 Only Debtor 1 And Debtor 2 Only At Least One Of T…" at bounding box center [333, 78] width 118 height 16
select select "2"
click at [274, 70] on select "Select Debtor 1 Only Debtor 2 Only Debtor 1 And Debtor 2 Only At Least One Of T…" at bounding box center [333, 78] width 118 height 16
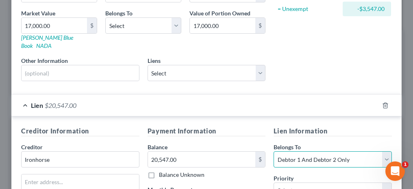
scroll to position [122, 0]
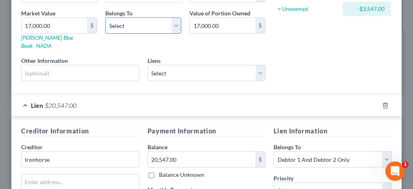
click at [129, 22] on select "Select Debtor 1 Only Debtor 2 Only Debtor 1 And Debtor 2 Only At Least One Of T…" at bounding box center [143, 25] width 76 height 16
select select "2"
click at [105, 17] on select "Select Debtor 1 Only Debtor 2 Only Debtor 1 And Debtor 2 Only At Least One Of T…" at bounding box center [143, 25] width 76 height 16
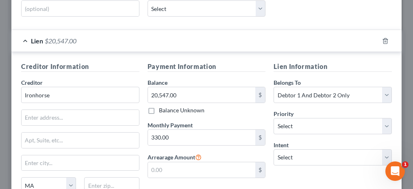
scroll to position [203, 0]
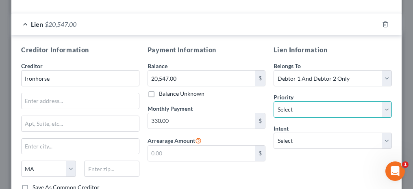
click at [293, 102] on select "Select 1st 2nd 3rd 4th 5th 6th 7th 8th 9th 10th 11th 12th 13th 14th 15th 16th 1…" at bounding box center [333, 110] width 118 height 16
select select "0"
click at [274, 102] on select "Select 1st 2nd 3rd 4th 5th 6th 7th 8th 9th 10th 11th 12th 13th 14th 15th 16th 1…" at bounding box center [333, 110] width 118 height 16
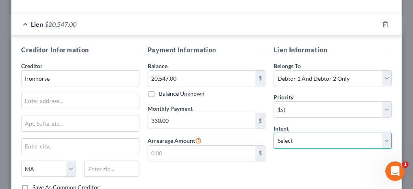
click at [290, 135] on select "Select Surrender Redeem Reaffirm Avoid Other" at bounding box center [333, 141] width 118 height 16
select select "2"
click at [274, 133] on select "Select Surrender Redeem Reaffirm Avoid Other" at bounding box center [333, 141] width 118 height 16
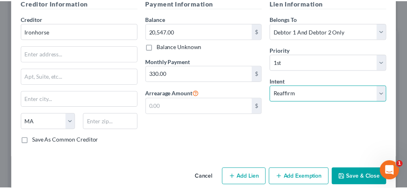
scroll to position [251, 0]
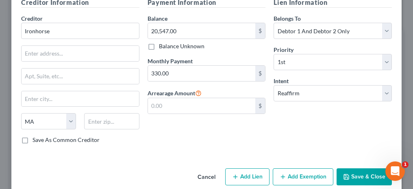
click at [354, 169] on button "Save & Close" at bounding box center [364, 177] width 55 height 17
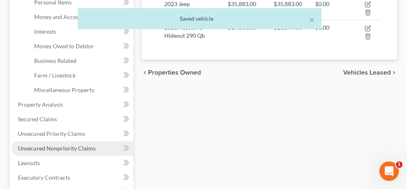
scroll to position [244, 0]
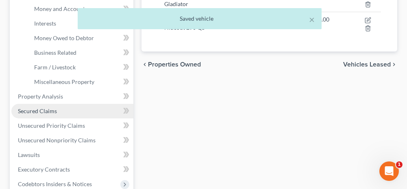
click at [39, 111] on span "Secured Claims" at bounding box center [37, 111] width 39 height 7
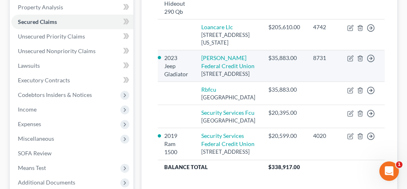
scroll to position [203, 0]
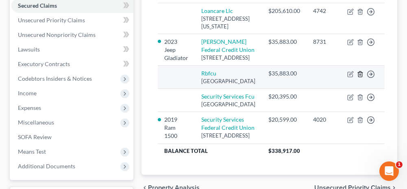
click at [358, 73] on polyline "button" at bounding box center [360, 73] width 5 height 0
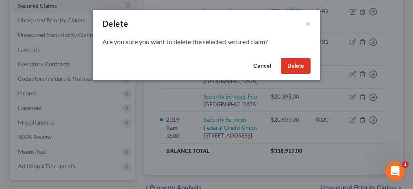
click at [298, 65] on button "Delete" at bounding box center [296, 66] width 30 height 16
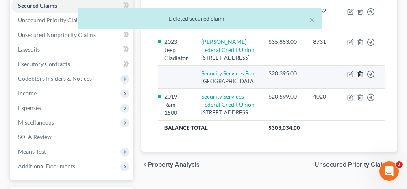
click at [360, 76] on line "button" at bounding box center [360, 75] width 0 height 2
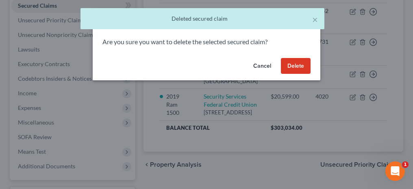
click at [295, 68] on button "Delete" at bounding box center [296, 66] width 30 height 16
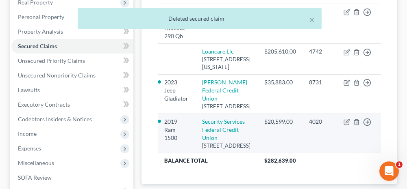
scroll to position [122, 0]
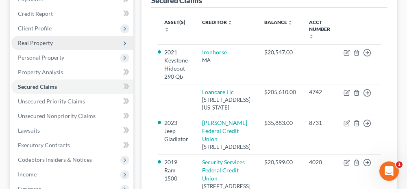
click at [33, 43] on span "Real Property" at bounding box center [35, 42] width 35 height 7
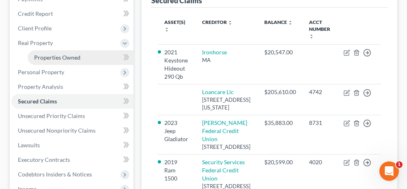
click at [37, 59] on span "Properties Owned" at bounding box center [57, 57] width 46 height 7
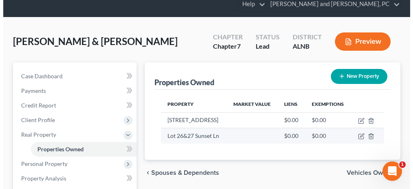
scroll to position [41, 0]
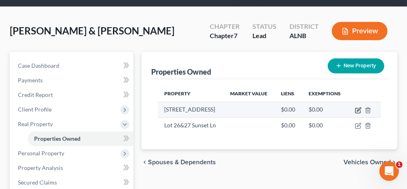
click at [357, 111] on icon "button" at bounding box center [358, 110] width 7 height 7
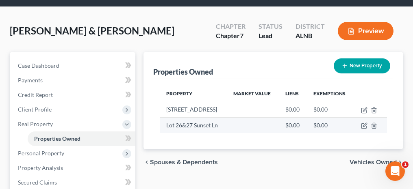
select select "45"
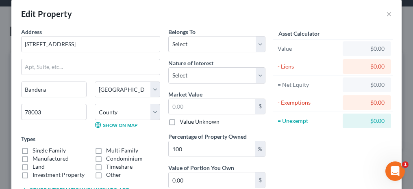
scroll to position [0, 0]
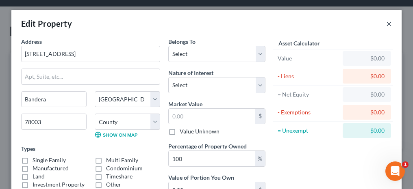
click at [386, 23] on button "×" at bounding box center [389, 24] width 6 height 10
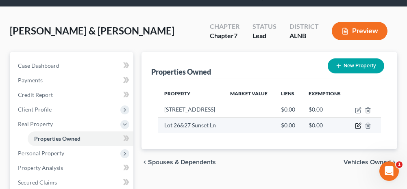
click at [357, 124] on icon "button" at bounding box center [359, 126] width 4 height 4
select select "45"
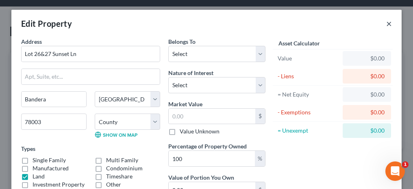
click at [386, 22] on button "×" at bounding box center [389, 24] width 6 height 10
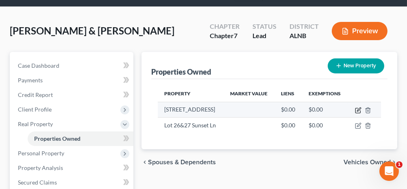
click at [358, 109] on icon "button" at bounding box center [358, 110] width 7 height 7
select select "45"
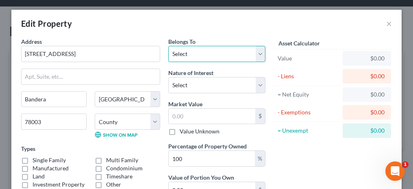
click at [194, 54] on select "Select Debtor 1 Only Debtor 2 Only Debtor 1 And Debtor 2 Only At Least One Of T…" at bounding box center [216, 54] width 97 height 16
select select "2"
click at [168, 46] on select "Select Debtor 1 Only Debtor 2 Only Debtor 1 And Debtor 2 Only At Least One Of T…" at bounding box center [216, 54] width 97 height 16
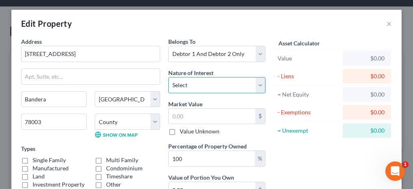
click at [184, 86] on select "Select Fee Simple Joint Tenant Life Estate Equitable Interest Future Interest T…" at bounding box center [216, 85] width 97 height 16
select select "0"
click at [168, 77] on select "Select Fee Simple Joint Tenant Life Estate Equitable Interest Future Interest T…" at bounding box center [216, 85] width 97 height 16
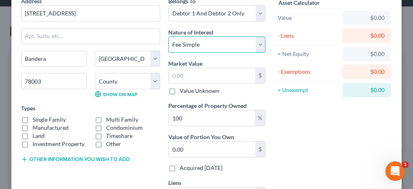
scroll to position [81, 0]
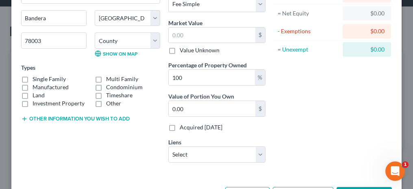
click at [33, 77] on label "Single Family" at bounding box center [49, 79] width 33 height 8
click at [36, 77] on input "Single Family" at bounding box center [38, 77] width 5 height 5
checkbox input "true"
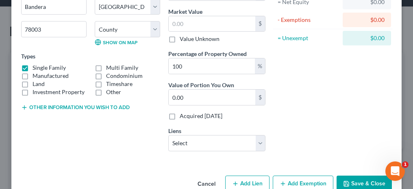
scroll to position [110, 0]
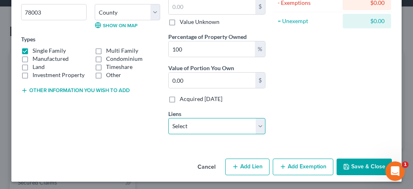
click at [198, 120] on select "Select Loancare Llc - $205,610.00" at bounding box center [216, 126] width 97 height 16
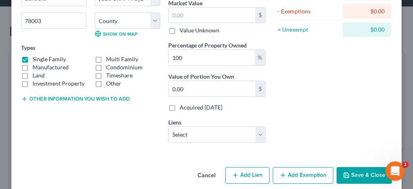
select select "48"
select select "2"
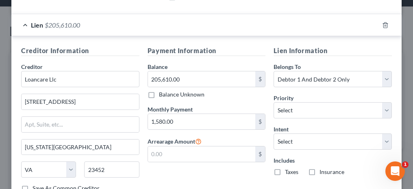
scroll to position [223, 0]
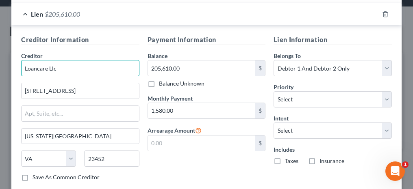
click at [54, 66] on input "Loancare Llc" at bounding box center [80, 68] width 118 height 16
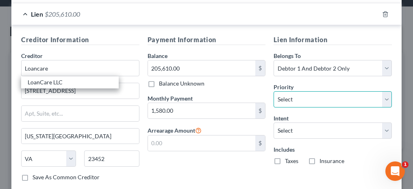
click at [279, 97] on select "Select 1st 2nd 3rd 4th 5th 6th 7th 8th 9th 10th 11th 12th 13th 14th 15th 16th 1…" at bounding box center [333, 99] width 118 height 16
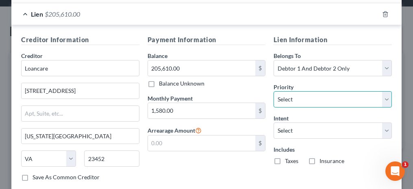
type input "Loancare"
select select "0"
click at [274, 91] on select "Select 1st 2nd 3rd 4th 5th 6th 7th 8th 9th 10th 11th 12th 13th 14th 15th 16th 1…" at bounding box center [333, 99] width 118 height 16
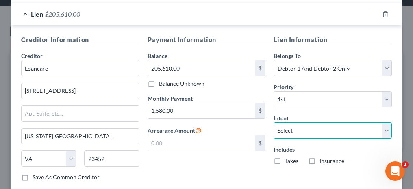
click at [302, 130] on select "Select Surrender Redeem Reaffirm Avoid Other" at bounding box center [333, 131] width 118 height 16
select select "0"
click at [274, 123] on select "Select Surrender Redeem Reaffirm Avoid Other" at bounding box center [333, 131] width 118 height 16
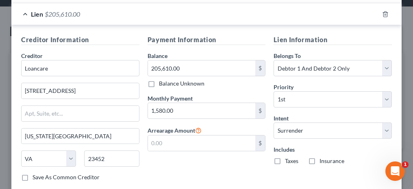
click at [285, 159] on label "Taxes" at bounding box center [291, 161] width 13 height 8
click at [288, 159] on input "Taxes" at bounding box center [290, 159] width 5 height 5
checkbox input "true"
click at [320, 159] on label "Insurance" at bounding box center [332, 161] width 25 height 8
click at [323, 159] on input "Insurance" at bounding box center [325, 159] width 5 height 5
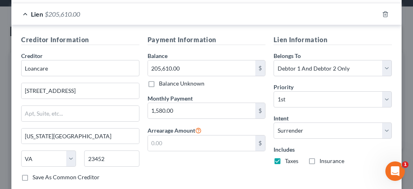
checkbox input "true"
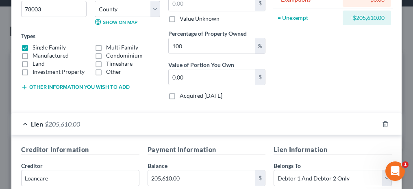
scroll to position [65, 0]
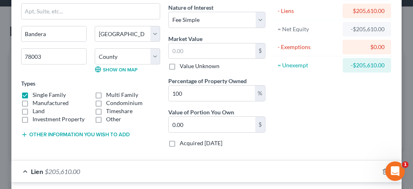
click at [180, 66] on label "Value Unknown" at bounding box center [200, 66] width 40 height 8
click at [183, 66] on input "Value Unknown" at bounding box center [185, 64] width 5 height 5
checkbox input "true"
type input "0.00"
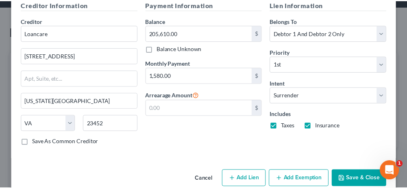
scroll to position [269, 0]
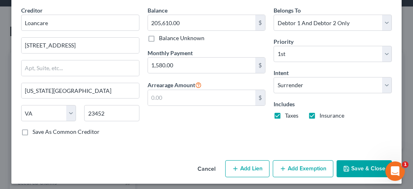
click at [352, 161] on button "Save & Close" at bounding box center [364, 169] width 55 height 17
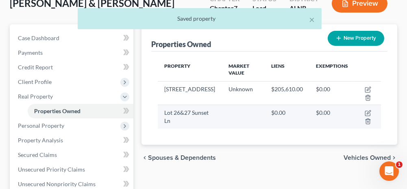
scroll to position [81, 0]
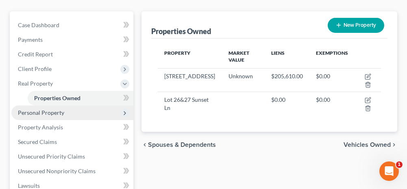
click at [76, 115] on span "Personal Property" at bounding box center [72, 113] width 122 height 15
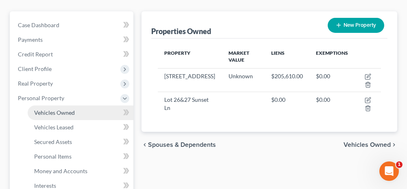
click at [74, 115] on span "Vehicles Owned" at bounding box center [54, 112] width 41 height 7
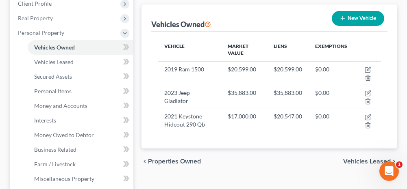
scroll to position [163, 0]
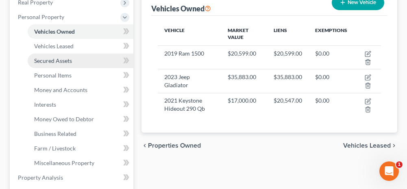
click at [64, 60] on span "Secured Assets" at bounding box center [53, 60] width 38 height 7
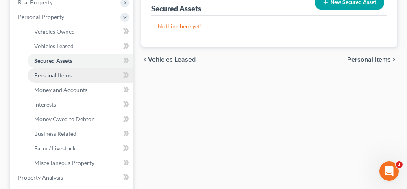
click at [59, 77] on span "Personal Items" at bounding box center [52, 75] width 37 height 7
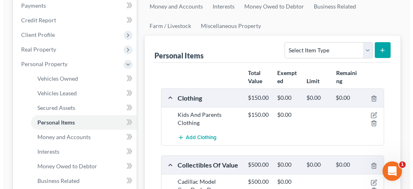
scroll to position [122, 0]
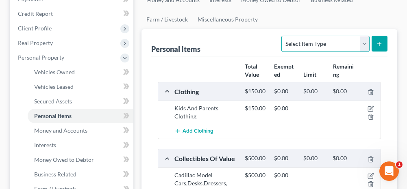
click at [312, 44] on select "Select Item Type Clothing Collectibles Of Value Electronics Firearms Household …" at bounding box center [325, 44] width 88 height 16
select select "clothing"
click at [283, 36] on select "Select Item Type Clothing Collectibles Of Value Electronics Firearms Household …" at bounding box center [325, 44] width 88 height 16
click at [380, 45] on icon "submit" at bounding box center [379, 44] width 7 height 7
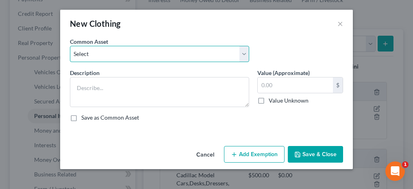
drag, startPoint x: 193, startPoint y: 52, endPoint x: 182, endPoint y: 61, distance: 14.0
click at [193, 52] on select "Select Clothing Clothing Miscellaneous Clothing" at bounding box center [159, 54] width 179 height 16
select select "2"
click at [70, 46] on select "Select Clothing Clothing Miscellaneous Clothing" at bounding box center [159, 54] width 179 height 16
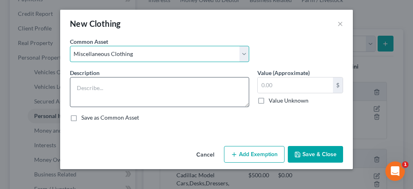
type textarea "Miscellaneous Clothing"
type input "150.00"
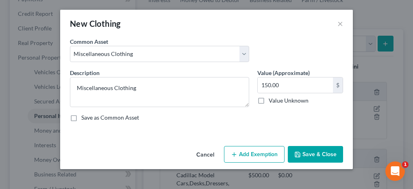
click at [248, 157] on button "Add Exemption" at bounding box center [254, 154] width 61 height 17
select select "2"
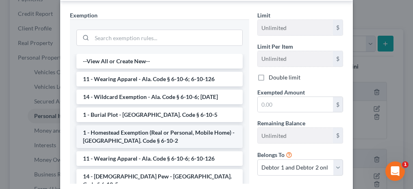
scroll to position [163, 0]
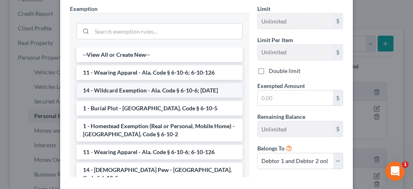
click at [121, 86] on li "14 - Wildcard Exemption - Ala. Code § 6-10-6; [DATE]" at bounding box center [159, 90] width 166 height 15
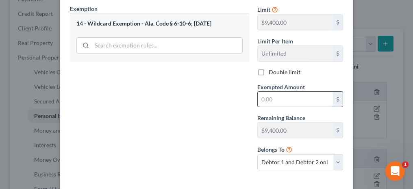
click at [286, 99] on input "text" at bounding box center [295, 99] width 75 height 15
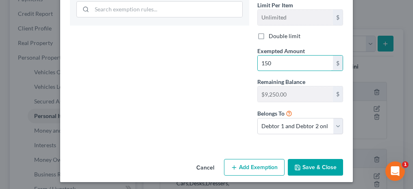
type input "150"
click at [317, 163] on button "Save & Close" at bounding box center [315, 167] width 55 height 17
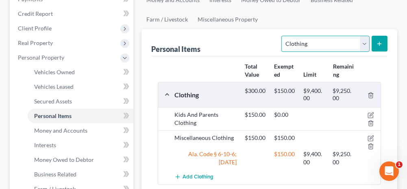
click at [311, 43] on select "Select Item Type Clothing Collectibles Of Value Electronics Firearms Household …" at bounding box center [325, 44] width 88 height 16
select select "electronics"
click at [283, 36] on select "Select Item Type Clothing Collectibles Of Value Electronics Firearms Household …" at bounding box center [325, 44] width 88 height 16
click at [379, 41] on icon "submit" at bounding box center [379, 44] width 7 height 7
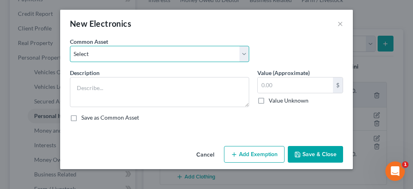
drag, startPoint x: 160, startPoint y: 53, endPoint x: 153, endPoint y: 59, distance: 9.8
click at [160, 53] on select "Select Misc. Electronics Misc. Electronics Television, Miscellaneous Electronic…" at bounding box center [159, 54] width 179 height 16
select select "2"
click at [70, 46] on select "Select Misc. Electronics Misc. Electronics Television, Miscellaneous Electronic…" at bounding box center [159, 54] width 179 height 16
type textarea "Television, Miscellaneous Electronics"
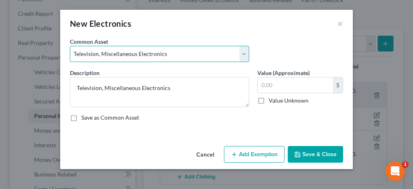
type input "500.00"
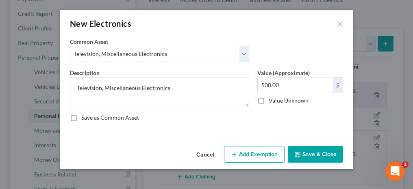
click at [241, 150] on button "Add Exemption" at bounding box center [254, 154] width 61 height 17
select select "2"
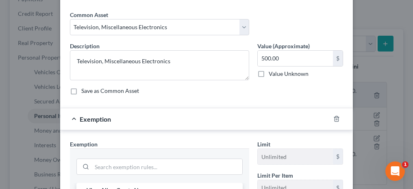
scroll to position [122, 0]
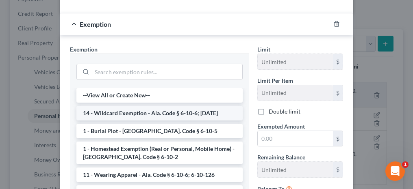
click at [118, 114] on li "14 - Wildcard Exemption - Ala. Code § 6-10-6; [DATE]" at bounding box center [159, 113] width 166 height 15
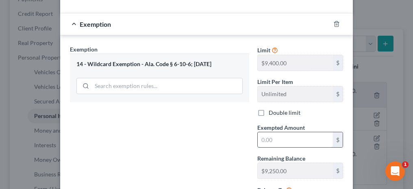
click at [275, 138] on input "text" at bounding box center [295, 140] width 75 height 15
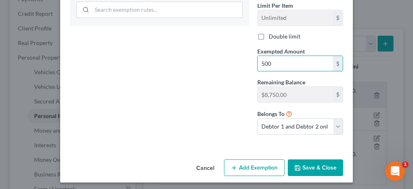
scroll to position [199, 0]
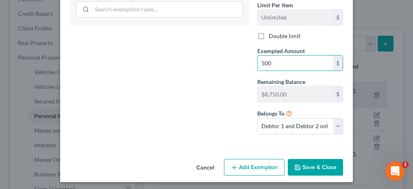
type input "500"
click at [318, 159] on button "Save & Close" at bounding box center [315, 167] width 55 height 17
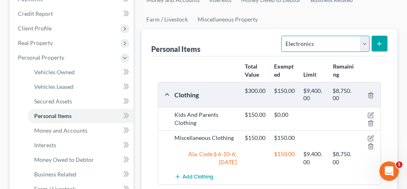
click at [331, 43] on select "Select Item Type Clothing Collectibles Of Value Electronics Firearms Household …" at bounding box center [325, 44] width 88 height 16
select select "household_goods"
click at [283, 36] on select "Select Item Type Clothing Collectibles Of Value Electronics Firearms Household …" at bounding box center [325, 44] width 88 height 16
click at [378, 41] on icon "submit" at bounding box center [379, 44] width 7 height 7
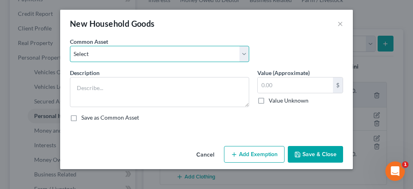
drag, startPoint x: 132, startPoint y: 49, endPoint x: 125, endPoint y: 59, distance: 12.0
click at [132, 49] on select "Select Household Goods and Furnishings Household Goods and Furnishings" at bounding box center [159, 54] width 179 height 16
select select "0"
click at [70, 46] on select "Select Household Goods and Furnishings Household Goods and Furnishings" at bounding box center [159, 54] width 179 height 16
type textarea "Household Goods and Furnishings"
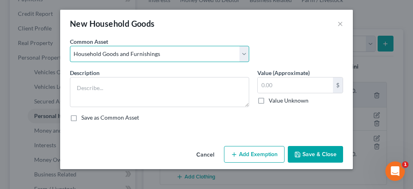
type input "400.00"
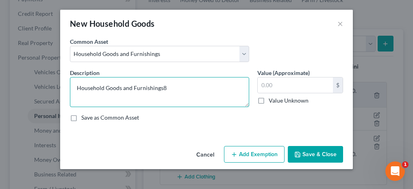
type textarea "Household Goods and Furnishings"
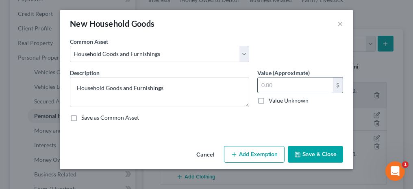
click at [277, 83] on input "text" at bounding box center [295, 85] width 75 height 15
type input "800"
click at [258, 150] on button "Add Exemption" at bounding box center [254, 154] width 61 height 17
select select "2"
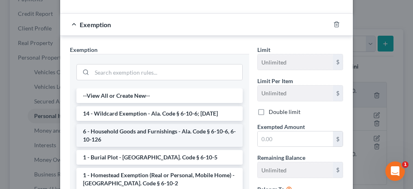
scroll to position [122, 0]
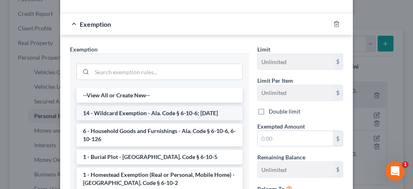
click at [105, 115] on li "14 - Wildcard Exemption - Ala. Code § 6-10-6; [DATE]" at bounding box center [159, 113] width 166 height 15
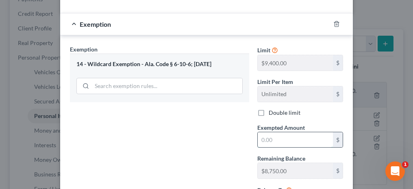
click at [268, 133] on input "text" at bounding box center [295, 140] width 75 height 15
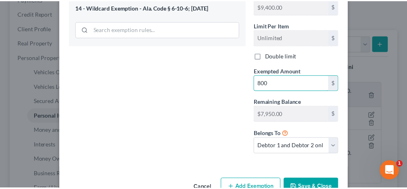
scroll to position [199, 0]
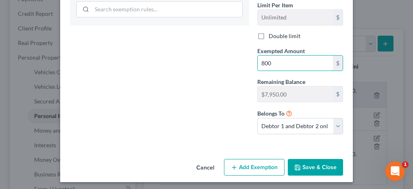
type input "800"
click at [318, 160] on button "Save & Close" at bounding box center [315, 167] width 55 height 17
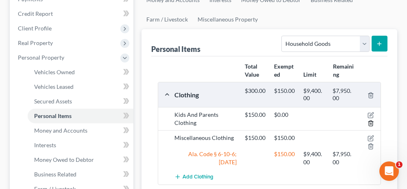
click at [371, 122] on icon "button" at bounding box center [371, 123] width 7 height 7
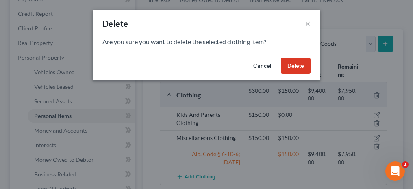
click at [303, 70] on button "Delete" at bounding box center [296, 66] width 30 height 16
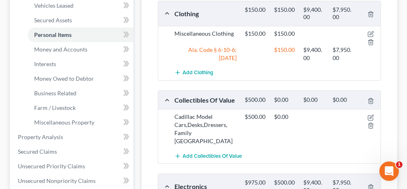
scroll to position [244, 0]
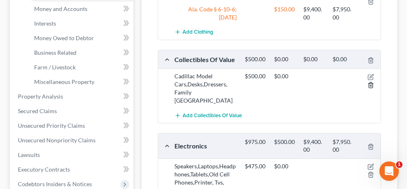
click at [370, 85] on line "button" at bounding box center [370, 86] width 0 height 2
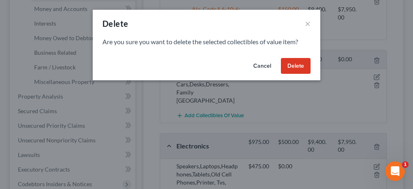
click at [301, 63] on button "Delete" at bounding box center [296, 66] width 30 height 16
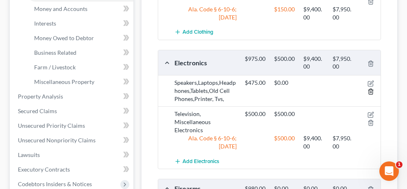
click at [371, 89] on icon "button" at bounding box center [371, 92] width 7 height 7
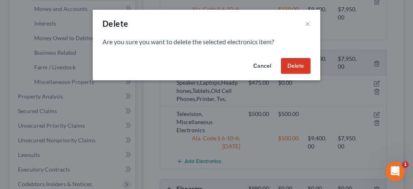
click at [302, 64] on button "Delete" at bounding box center [296, 66] width 30 height 16
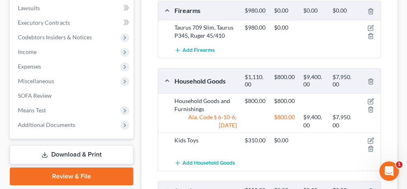
scroll to position [407, 0]
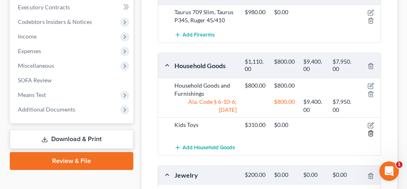
click at [370, 131] on icon "button" at bounding box center [371, 134] width 7 height 7
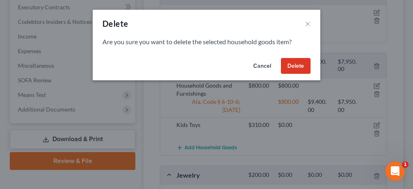
click at [293, 68] on button "Delete" at bounding box center [296, 66] width 30 height 16
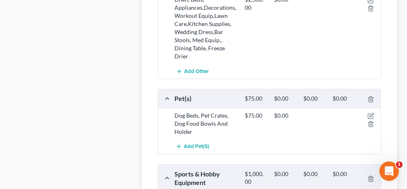
scroll to position [651, 0]
click at [371, 124] on line "button" at bounding box center [371, 125] width 0 height 2
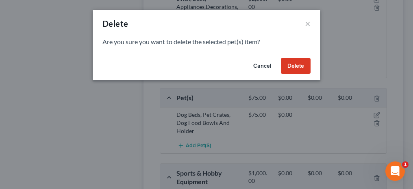
click at [299, 68] on button "Delete" at bounding box center [296, 66] width 30 height 16
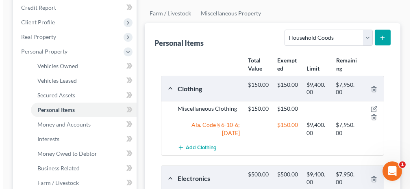
scroll to position [118, 0]
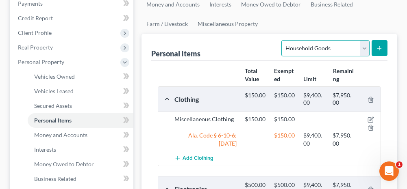
click at [309, 47] on select "Select Item Type Clothing Collectibles Of Value Electronics Firearms Household …" at bounding box center [325, 48] width 88 height 16
select select "jewelry"
click at [283, 40] on select "Select Item Type Clothing Collectibles Of Value Electronics Firearms Household …" at bounding box center [325, 48] width 88 height 16
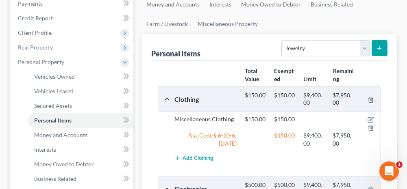
click at [375, 46] on button "submit" at bounding box center [380, 48] width 16 height 16
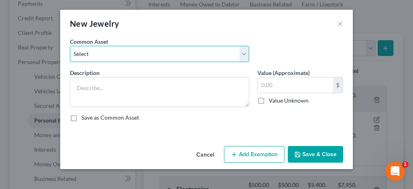
drag, startPoint x: 148, startPoint y: 54, endPoint x: 143, endPoint y: 63, distance: 10.3
click at [148, 54] on select "Select Misc. Jewelry" at bounding box center [159, 54] width 179 height 16
select select "0"
click at [70, 46] on select "Select Misc. Jewelry" at bounding box center [159, 54] width 179 height 16
type textarea "Misc. Jewelry"
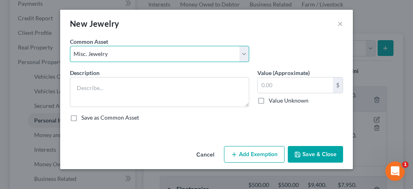
type input "100.00"
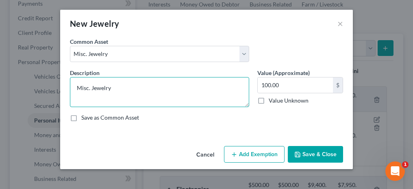
click at [78, 88] on textarea "Misc. Jewelry" at bounding box center [159, 92] width 179 height 30
type textarea "Wedding Bands, Misc. Jewelry"
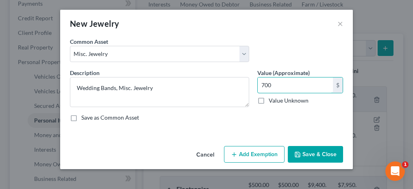
type input "700"
click at [261, 151] on button "Add Exemption" at bounding box center [254, 154] width 61 height 17
select select "2"
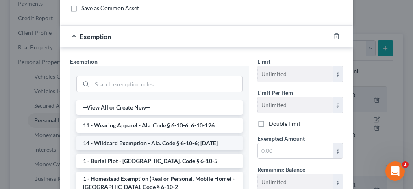
scroll to position [122, 0]
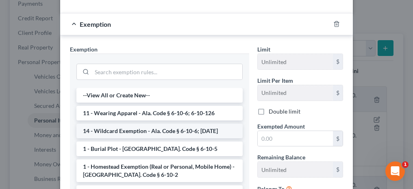
click at [103, 126] on li "14 - Wildcard Exemption - Ala. Code § 6-10-6; [DATE]" at bounding box center [159, 131] width 166 height 15
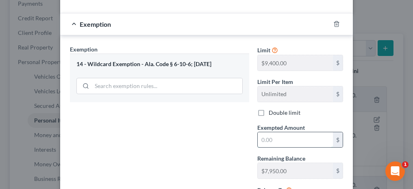
click at [274, 137] on input "text" at bounding box center [295, 140] width 75 height 15
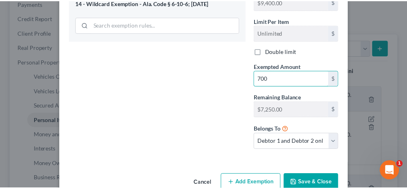
scroll to position [199, 0]
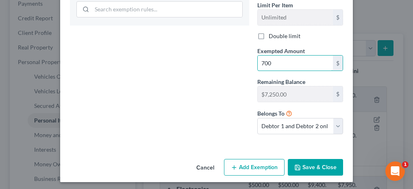
type input "700"
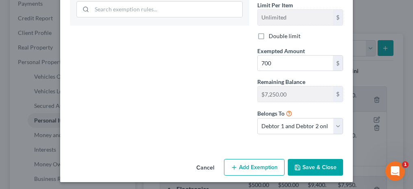
click at [319, 164] on button "Save & Close" at bounding box center [315, 167] width 55 height 17
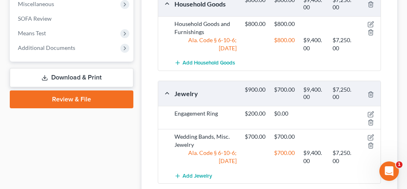
scroll to position [483, 0]
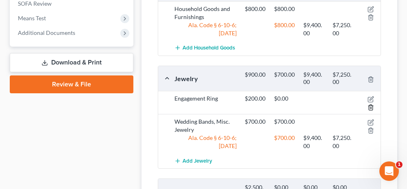
click at [371, 107] on line "button" at bounding box center [371, 108] width 0 height 2
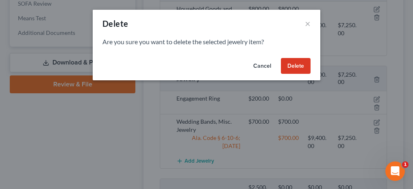
click at [293, 68] on button "Delete" at bounding box center [296, 66] width 30 height 16
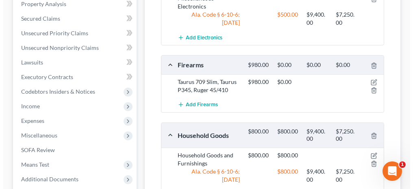
scroll to position [321, 0]
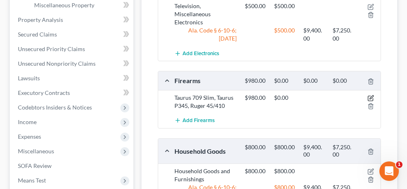
click at [370, 96] on icon "button" at bounding box center [372, 98] width 4 height 4
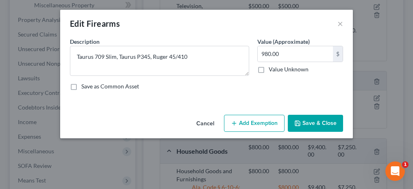
click at [248, 122] on button "Add Exemption" at bounding box center [254, 123] width 61 height 17
select select "2"
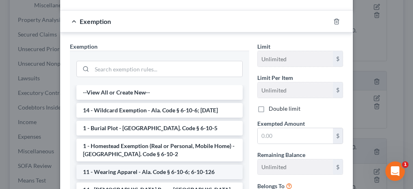
scroll to position [163, 0]
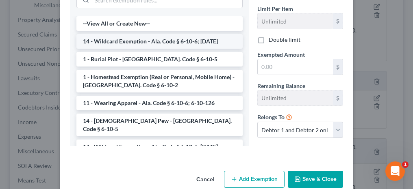
click at [109, 43] on li "14 - Wildcard Exemption - Ala. Code § 6-10-6; [DATE]" at bounding box center [159, 41] width 166 height 15
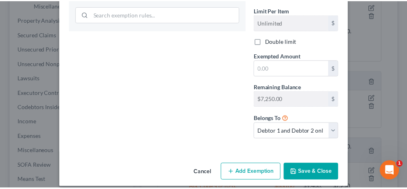
scroll to position [168, 0]
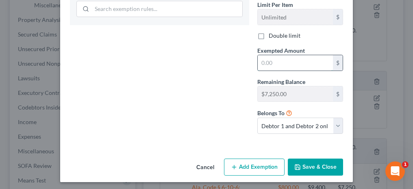
click at [260, 58] on input "text" at bounding box center [295, 62] width 75 height 15
type input "980"
click at [305, 163] on button "Save & Close" at bounding box center [315, 167] width 55 height 17
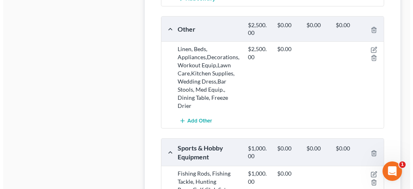
scroll to position [646, 0]
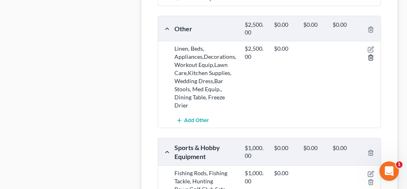
click at [371, 57] on line "button" at bounding box center [371, 58] width 0 height 2
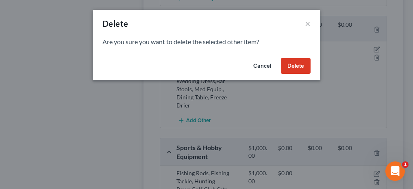
click at [297, 69] on button "Delete" at bounding box center [296, 66] width 30 height 16
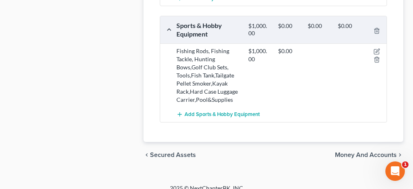
scroll to position [643, 0]
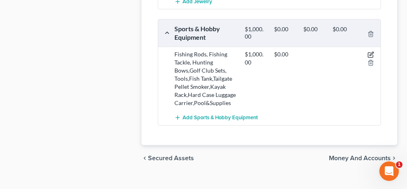
click at [373, 52] on icon "button" at bounding box center [371, 55] width 7 height 7
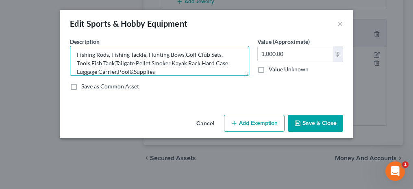
scroll to position [0, 0]
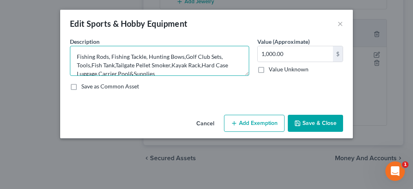
drag, startPoint x: 155, startPoint y: 73, endPoint x: 75, endPoint y: 46, distance: 83.7
click at [75, 46] on textarea "Fishing Rods, Fishing Tackle, Hunting Bows,Golf Club Sets, Tools,Fish Tank,Tail…" at bounding box center [159, 61] width 179 height 30
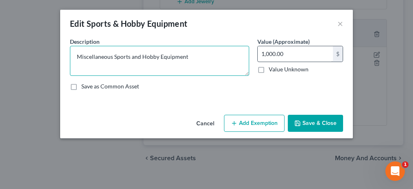
type textarea "Miscellaneous Sports and Hobby Equipment"
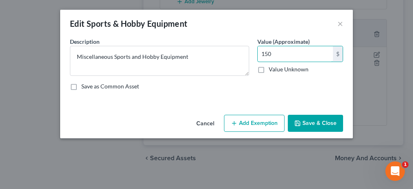
type input "150"
click at [254, 128] on button "Add Exemption" at bounding box center [254, 123] width 61 height 17
select select "2"
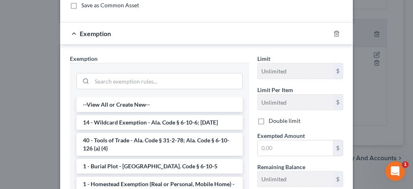
click at [109, 123] on li "14 - Wildcard Exemption - Ala. Code § 6-10-6; [DATE]" at bounding box center [159, 122] width 166 height 15
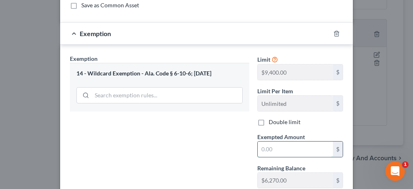
click at [274, 151] on input "text" at bounding box center [295, 149] width 75 height 15
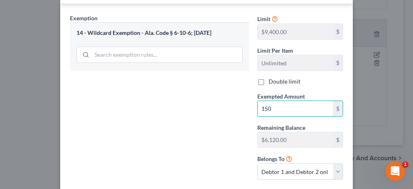
scroll to position [163, 0]
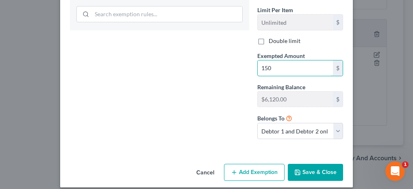
type input "150"
click at [324, 175] on button "Save & Close" at bounding box center [315, 172] width 55 height 17
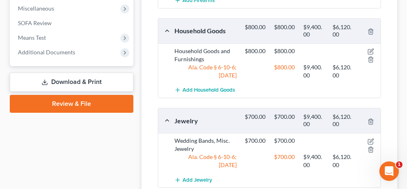
scroll to position [627, 0]
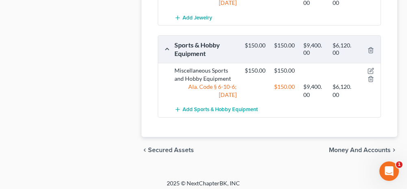
click at [349, 147] on span "Money and Accounts" at bounding box center [360, 150] width 62 height 7
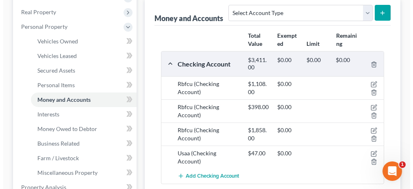
scroll to position [163, 0]
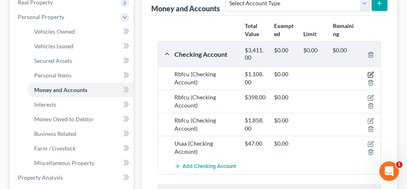
click at [370, 74] on icon "button" at bounding box center [372, 74] width 4 height 4
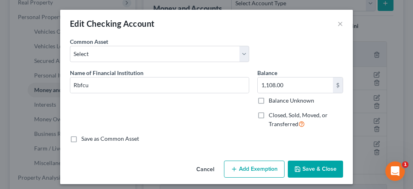
click at [242, 168] on button "Add Exemption" at bounding box center [254, 169] width 61 height 17
select select "2"
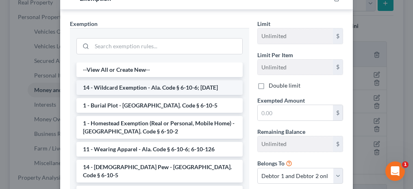
click at [107, 85] on li "14 - Wildcard Exemption - Ala. Code § 6-10-6; [DATE]" at bounding box center [159, 88] width 166 height 15
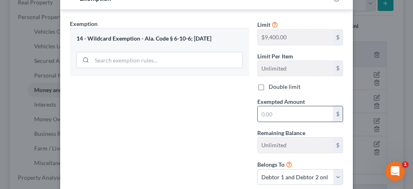
click at [276, 112] on input "text" at bounding box center [295, 114] width 75 height 15
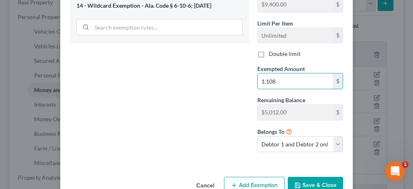
scroll to position [203, 0]
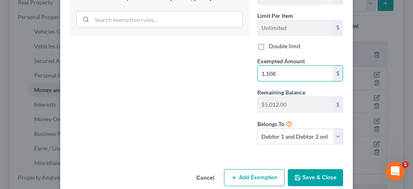
type input "1,108"
drag, startPoint x: 258, startPoint y: 46, endPoint x: 261, endPoint y: 89, distance: 43.6
click at [269, 46] on label "Double limit" at bounding box center [285, 46] width 32 height 8
click at [272, 46] on input "Double limit" at bounding box center [274, 44] width 5 height 5
checkbox input "true"
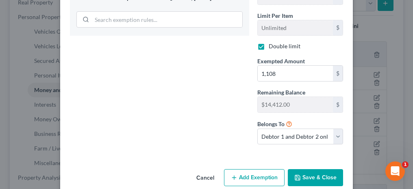
click at [307, 179] on button "Save & Close" at bounding box center [315, 178] width 55 height 17
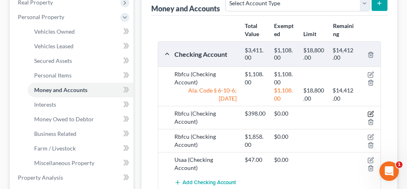
click at [370, 113] on icon "button" at bounding box center [372, 114] width 4 height 4
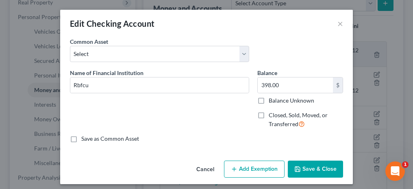
click at [241, 173] on button "Add Exemption" at bounding box center [254, 169] width 61 height 17
select select "2"
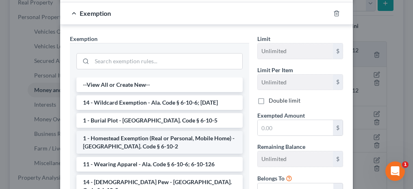
scroll to position [163, 0]
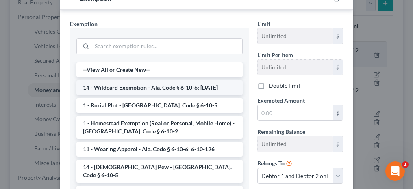
click at [102, 87] on li "14 - Wildcard Exemption - Ala. Code § 6-10-6; [DATE]" at bounding box center [159, 88] width 166 height 15
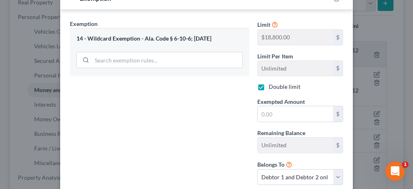
checkbox input "true"
click at [269, 115] on input "text" at bounding box center [295, 114] width 75 height 15
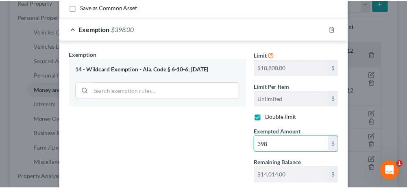
scroll to position [203, 0]
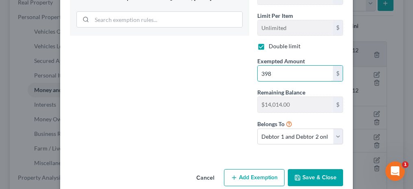
type input "398"
click at [324, 170] on button "Save & Close" at bounding box center [315, 178] width 55 height 17
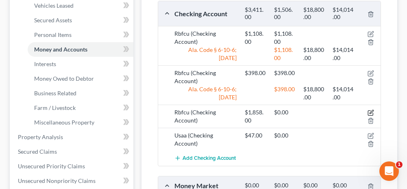
click at [370, 110] on icon "button" at bounding box center [371, 113] width 7 height 7
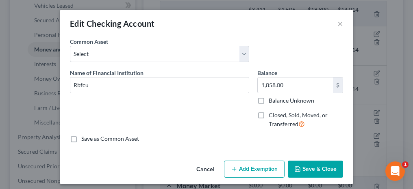
click at [242, 167] on button "Add Exemption" at bounding box center [254, 169] width 61 height 17
select select "2"
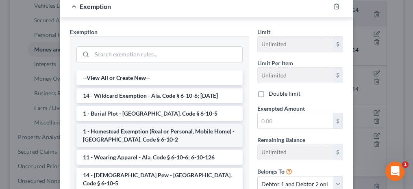
scroll to position [163, 0]
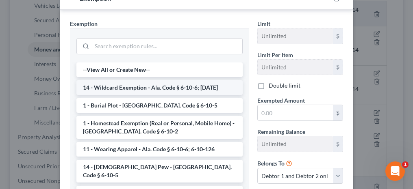
click at [107, 87] on li "14 - Wildcard Exemption - Ala. Code § 6-10-6; [DATE]" at bounding box center [159, 88] width 166 height 15
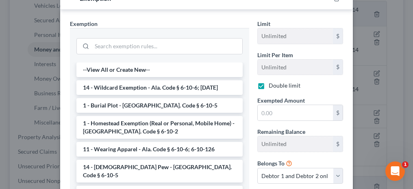
checkbox input "true"
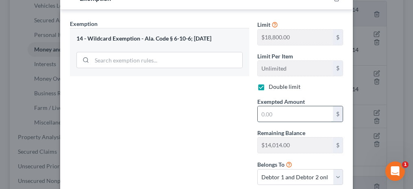
click at [268, 113] on input "text" at bounding box center [295, 114] width 75 height 15
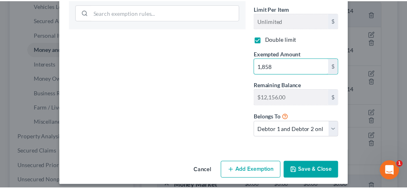
scroll to position [213, 0]
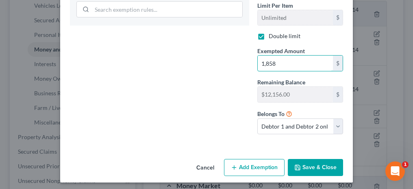
type input "1,858"
click at [309, 162] on button "Save & Close" at bounding box center [315, 167] width 55 height 17
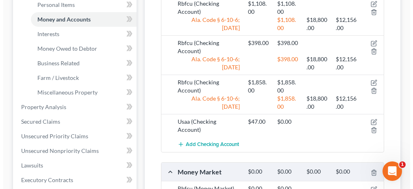
scroll to position [244, 0]
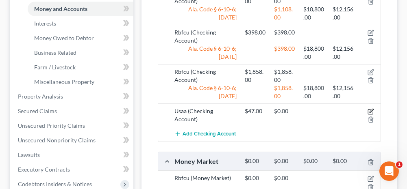
click at [370, 109] on icon "button" at bounding box center [371, 112] width 7 height 7
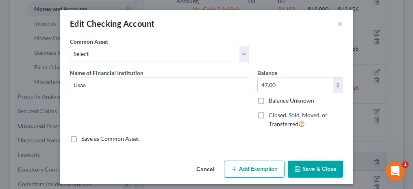
click at [242, 168] on button "Add Exemption" at bounding box center [254, 169] width 61 height 17
select select "2"
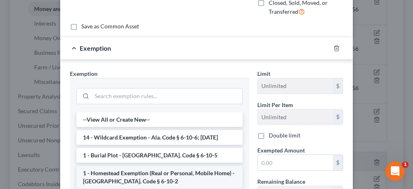
scroll to position [163, 0]
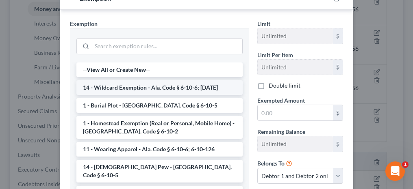
click at [111, 82] on li "14 - Wildcard Exemption - Ala. Code § 6-10-6; [DATE]" at bounding box center [159, 88] width 166 height 15
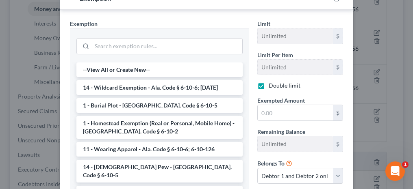
checkbox input "true"
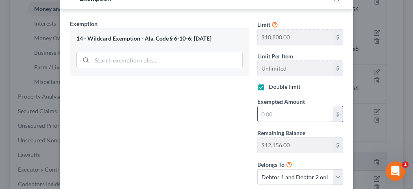
click at [270, 115] on input "text" at bounding box center [295, 114] width 75 height 15
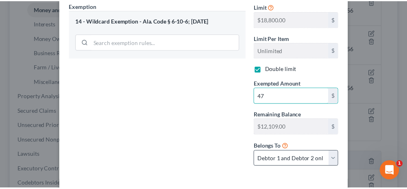
scroll to position [203, 0]
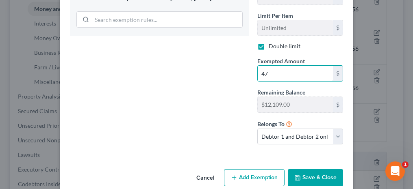
type input "47"
click at [307, 170] on button "Save & Close" at bounding box center [315, 178] width 55 height 17
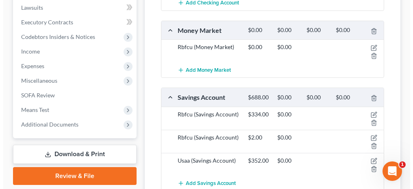
scroll to position [407, 0]
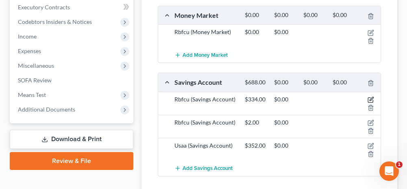
click at [370, 97] on icon "button" at bounding box center [371, 100] width 7 height 7
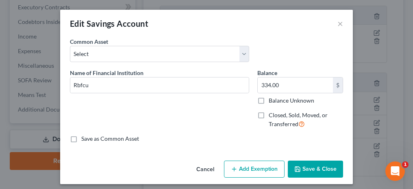
click at [235, 171] on button "Add Exemption" at bounding box center [254, 169] width 61 height 17
select select "2"
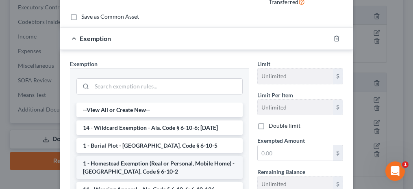
scroll to position [163, 0]
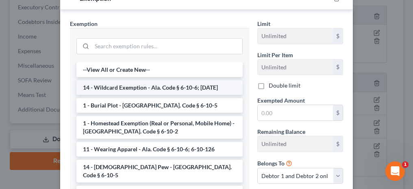
click at [119, 86] on li "14 - Wildcard Exemption - Ala. Code § 6-10-6; [DATE]" at bounding box center [159, 88] width 166 height 15
checkbox input "true"
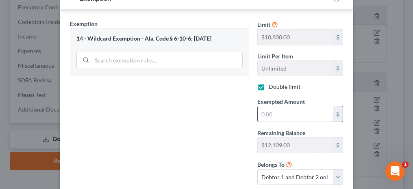
click at [271, 114] on input "text" at bounding box center [295, 114] width 75 height 15
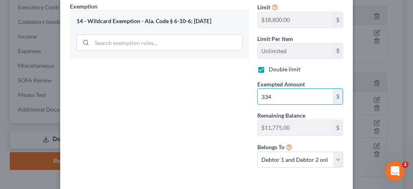
scroll to position [203, 0]
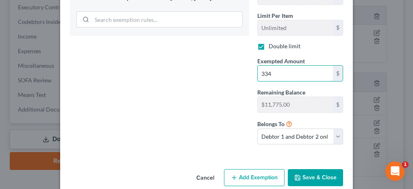
type input "334"
click at [315, 172] on button "Save & Close" at bounding box center [315, 178] width 55 height 17
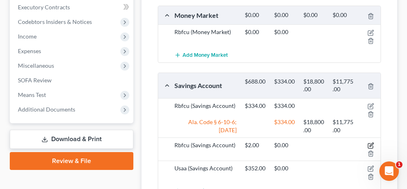
click at [370, 143] on icon "button" at bounding box center [371, 146] width 7 height 7
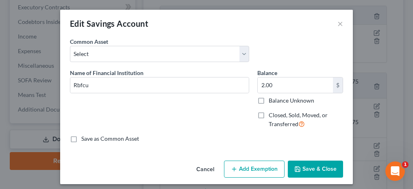
click at [234, 170] on icon "button" at bounding box center [234, 169] width 7 height 7
select select "2"
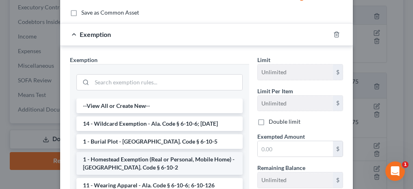
scroll to position [163, 0]
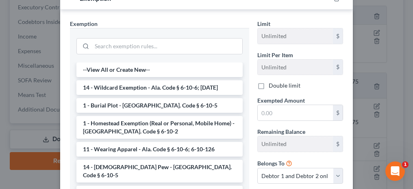
click at [108, 91] on li "14 - Wildcard Exemption - Ala. Code § 6-10-6; [DATE]" at bounding box center [159, 88] width 166 height 15
checkbox input "true"
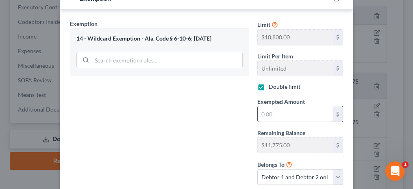
click at [266, 115] on input "text" at bounding box center [295, 114] width 75 height 15
type input "2"
click at [243, 127] on div "Exemption Set must be selected for CA. Exemption * 14 - Wildcard Exemption - Al…" at bounding box center [159, 106] width 187 height 173
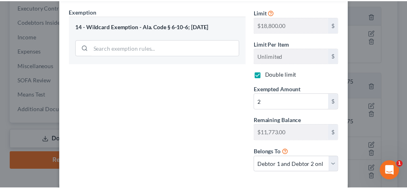
scroll to position [203, 0]
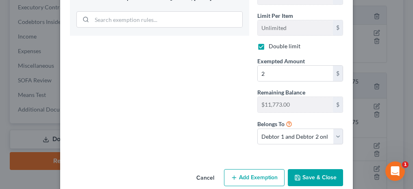
click at [326, 170] on button "Save & Close" at bounding box center [315, 178] width 55 height 17
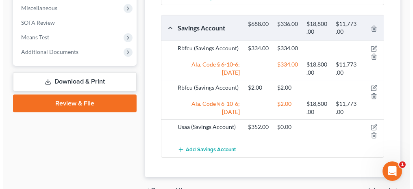
scroll to position [488, 0]
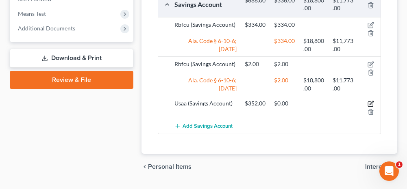
click at [373, 101] on icon "button" at bounding box center [372, 103] width 4 height 4
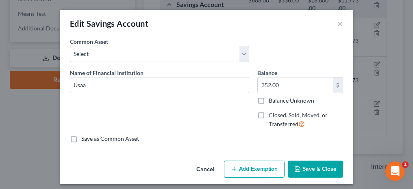
click at [242, 167] on button "Add Exemption" at bounding box center [254, 169] width 61 height 17
select select "2"
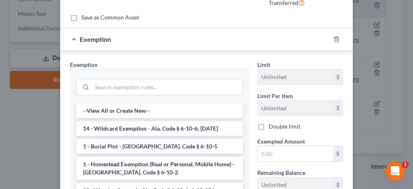
scroll to position [122, 0]
click at [110, 127] on li "14 - Wildcard Exemption - Ala. Code § 6-10-6; [DATE]" at bounding box center [159, 128] width 166 height 15
checkbox input "true"
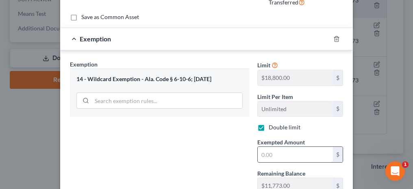
click at [280, 153] on input "text" at bounding box center [295, 154] width 75 height 15
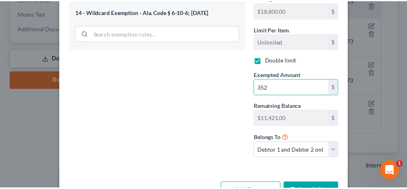
scroll to position [203, 0]
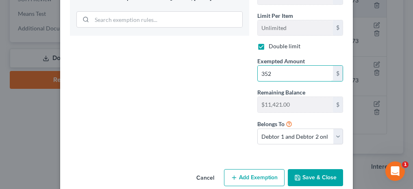
type input "352"
click at [305, 173] on button "Save & Close" at bounding box center [315, 178] width 55 height 17
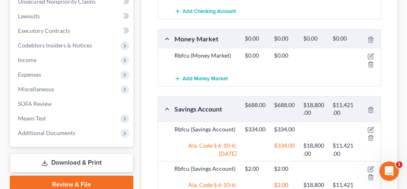
scroll to position [366, 0]
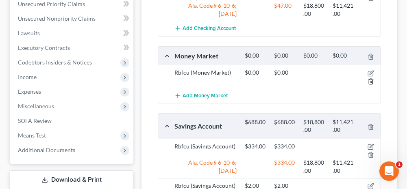
click at [370, 81] on line "button" at bounding box center [370, 82] width 0 height 2
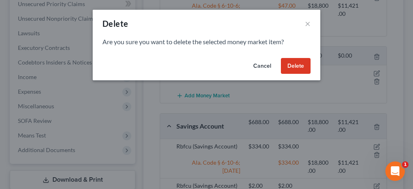
click at [297, 65] on button "Delete" at bounding box center [296, 66] width 30 height 16
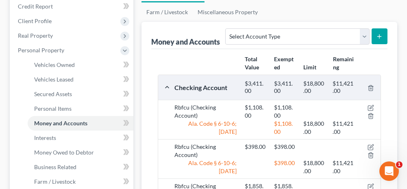
scroll to position [89, 0]
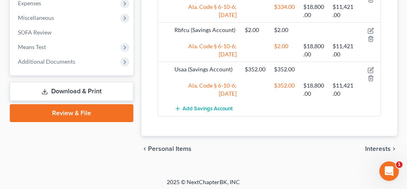
click at [381, 147] on span "Interests" at bounding box center [378, 149] width 26 height 7
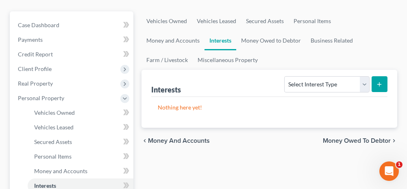
click at [334, 141] on span "Money Owed to Debtor" at bounding box center [357, 141] width 68 height 7
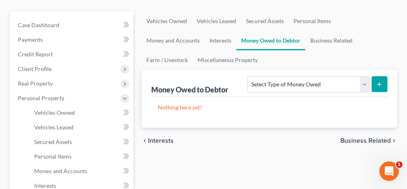
click at [357, 141] on span "Business Related" at bounding box center [365, 141] width 50 height 7
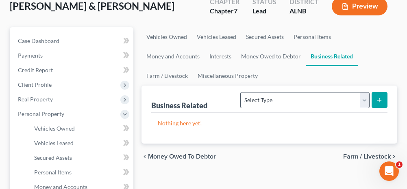
scroll to position [81, 0]
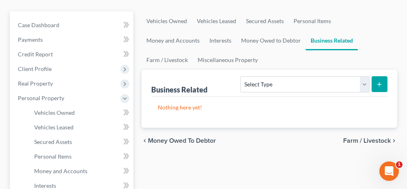
click at [355, 139] on span "Farm / Livestock" at bounding box center [367, 141] width 48 height 7
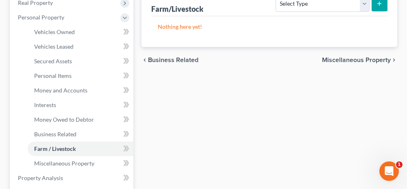
scroll to position [163, 0]
click at [346, 57] on span "Miscellaneous Property" at bounding box center [356, 60] width 69 height 7
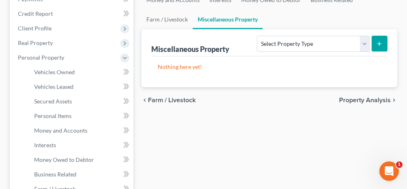
drag, startPoint x: 358, startPoint y: 100, endPoint x: 336, endPoint y: 102, distance: 21.6
click at [358, 100] on span "Property Analysis" at bounding box center [365, 100] width 52 height 7
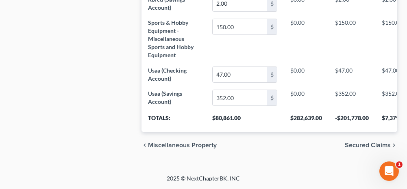
click at [355, 146] on span "Secured Claims" at bounding box center [368, 145] width 46 height 7
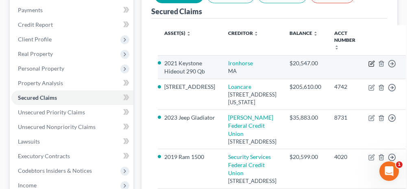
click at [371, 61] on icon "button" at bounding box center [373, 63] width 4 height 4
select select "22"
select select "2"
select select "0"
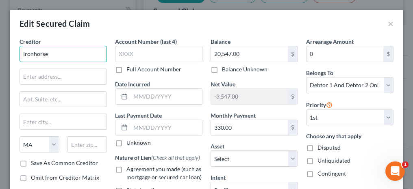
click at [68, 53] on input "Ironhorse" at bounding box center [63, 54] width 87 height 16
type input "Ironhorse Funding"
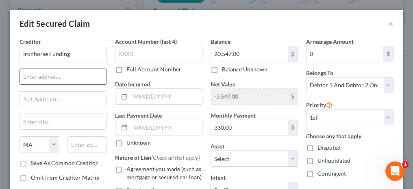
click at [39, 74] on input "text" at bounding box center [63, 76] width 87 height 15
type input "[STREET_ADDRESS][PERSON_NAME]"
click at [78, 142] on input "text" at bounding box center [88, 145] width 40 height 16
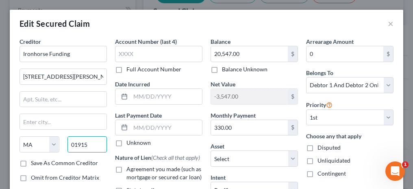
type input "01915"
type input "[PERSON_NAME]"
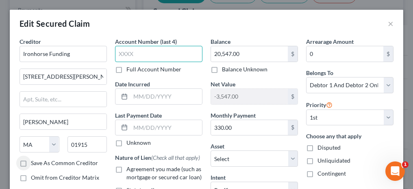
click at [146, 55] on input "text" at bounding box center [158, 54] width 87 height 16
type input "1362"
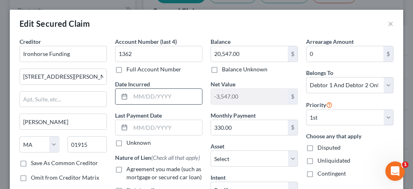
click at [139, 99] on input "text" at bounding box center [167, 96] width 72 height 15
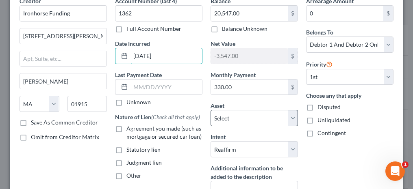
scroll to position [81, 0]
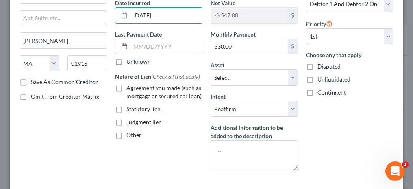
type input "[DATE]"
click at [126, 97] on label "Agreement you made (such as mortgage or secured car loan)" at bounding box center [164, 92] width 76 height 16
click at [130, 89] on input "Agreement you made (such as mortgage or secured car loan)" at bounding box center [132, 86] width 5 height 5
checkbox input "true"
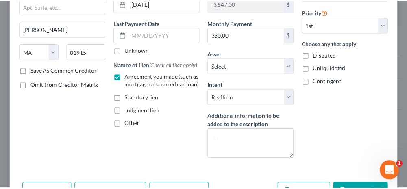
scroll to position [122, 0]
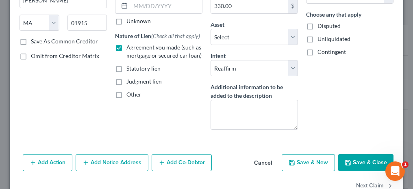
click at [364, 159] on button "Save & Close" at bounding box center [365, 163] width 55 height 17
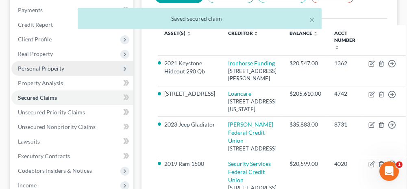
click at [46, 67] on span "Personal Property" at bounding box center [41, 68] width 46 height 7
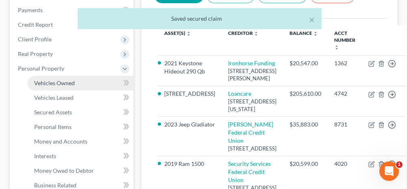
click at [52, 84] on span "Vehicles Owned" at bounding box center [54, 83] width 41 height 7
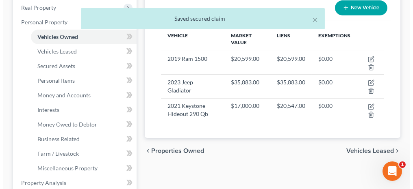
scroll to position [163, 0]
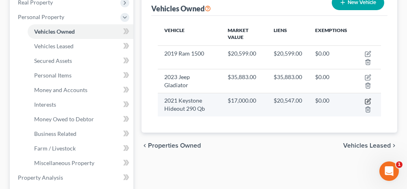
click at [367, 99] on icon "button" at bounding box center [368, 101] width 7 height 7
select select "0"
select select "5"
select select "2"
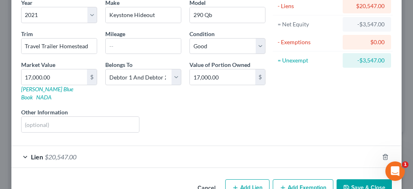
scroll to position [81, 0]
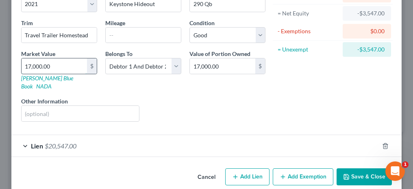
click at [61, 68] on input "17,000.00" at bounding box center [54, 66] width 65 height 15
type input "2"
type input "2.00"
type input "20"
type input "20.00"
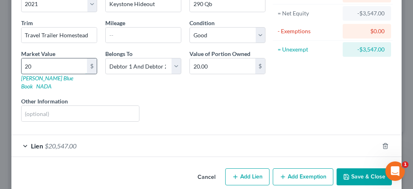
type input "205"
type input "205.00"
type input "2054"
type input "2,054.00"
type input "2,0547"
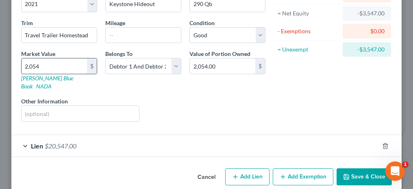
type input "20,547.00"
click at [362, 170] on button "Save & Close" at bounding box center [364, 177] width 55 height 17
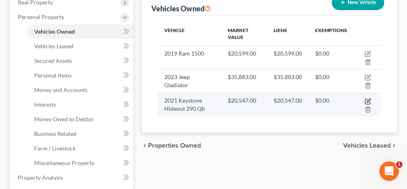
click at [367, 100] on icon "button" at bounding box center [369, 101] width 4 height 4
select select "0"
select select "5"
select select "2"
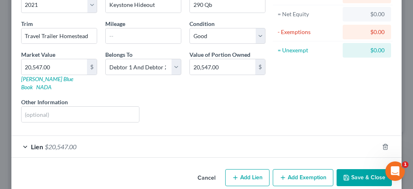
scroll to position [83, 0]
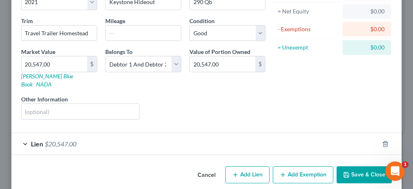
click at [20, 134] on div "Lien $20,547.00" at bounding box center [195, 144] width 368 height 22
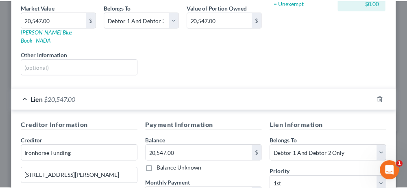
scroll to position [246, 0]
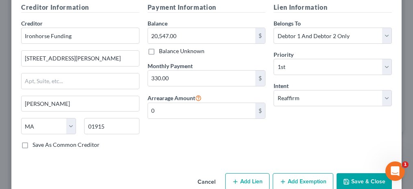
click at [355, 176] on button "Save & Close" at bounding box center [364, 182] width 55 height 17
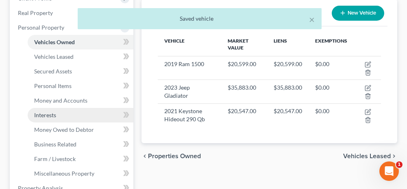
scroll to position [163, 0]
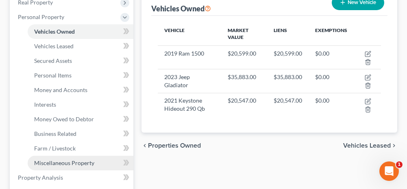
click at [39, 162] on span "Miscellaneous Property" at bounding box center [64, 163] width 60 height 7
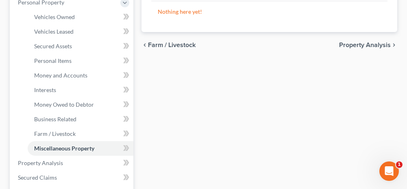
scroll to position [203, 0]
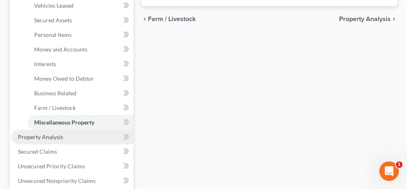
click at [49, 135] on span "Property Analysis" at bounding box center [40, 137] width 45 height 7
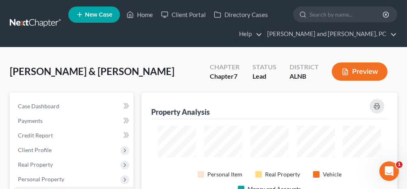
scroll to position [120, 255]
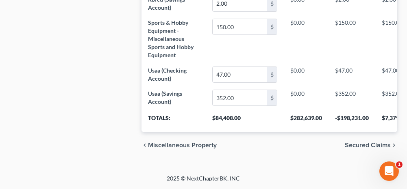
click at [357, 147] on span "Secured Claims" at bounding box center [368, 145] width 46 height 7
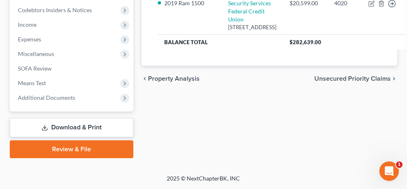
click at [350, 82] on span "Unsecured Priority Claims" at bounding box center [352, 79] width 76 height 7
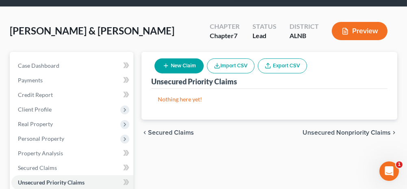
click at [317, 132] on span "Unsecured Nonpriority Claims" at bounding box center [347, 133] width 88 height 7
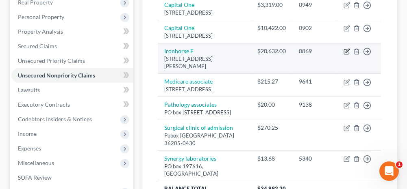
click at [344, 55] on icon "button" at bounding box center [347, 51] width 7 height 7
select select "22"
select select "2"
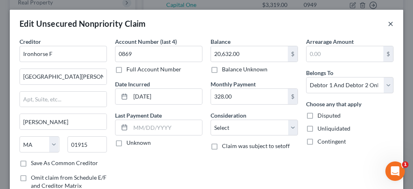
click at [388, 22] on button "×" at bounding box center [391, 24] width 6 height 10
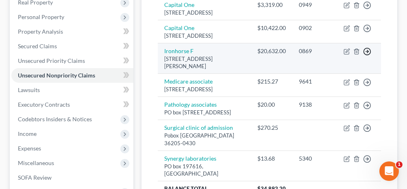
click at [369, 9] on icon "button" at bounding box center [367, 5] width 8 height 8
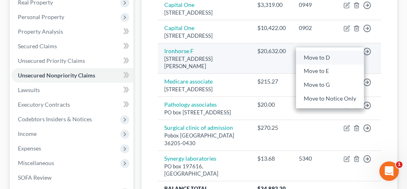
click at [339, 65] on link "Move to D" at bounding box center [330, 58] width 68 height 14
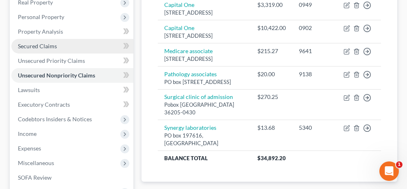
click at [57, 41] on link "Secured Claims" at bounding box center [72, 46] width 122 height 15
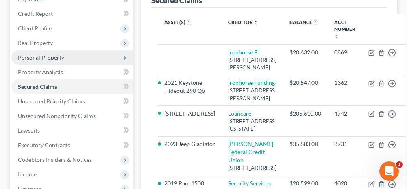
click at [45, 56] on span "Personal Property" at bounding box center [41, 57] width 46 height 7
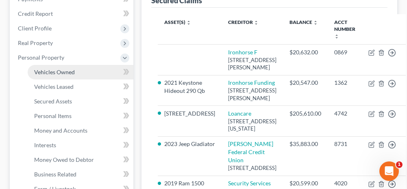
click at [58, 74] on span "Vehicles Owned" at bounding box center [54, 72] width 41 height 7
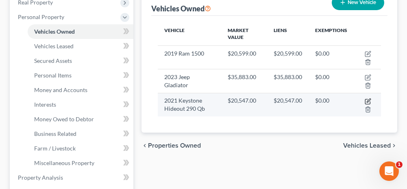
click at [369, 100] on icon "button" at bounding box center [369, 101] width 4 height 4
select select "0"
select select "5"
select select "2"
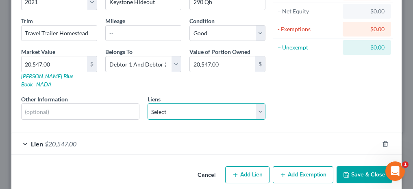
drag, startPoint x: 182, startPoint y: 101, endPoint x: 176, endPoint y: 110, distance: 10.8
click at [182, 104] on select "Select Ironhorse F - $20,632.00" at bounding box center [207, 112] width 118 height 16
select select "22"
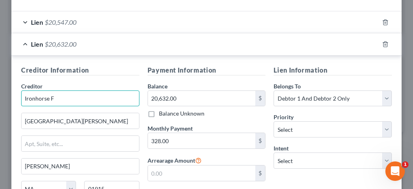
click at [55, 91] on input "Ironhorse F" at bounding box center [80, 99] width 118 height 16
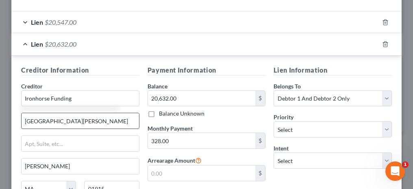
click at [88, 113] on input "[GEOGRAPHIC_DATA][PERSON_NAME]" at bounding box center [81, 120] width 118 height 15
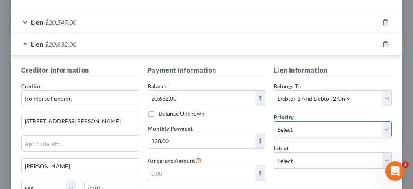
drag, startPoint x: 285, startPoint y: 115, endPoint x: 283, endPoint y: 110, distance: 5.9
click at [285, 122] on select "Select 1st 2nd 3rd 4th 5th 6th 7th 8th 9th 10th 11th 12th 13th 14th 15th 16th 1…" at bounding box center [333, 130] width 118 height 16
click at [274, 122] on select "Select 1st 2nd 3rd 4th 5th 6th 7th 8th 9th 10th 11th 12th 13th 14th 15th 16th 1…" at bounding box center [333, 130] width 118 height 16
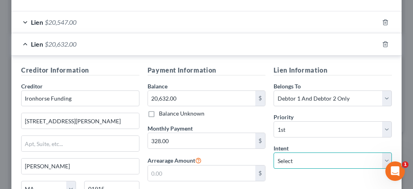
drag, startPoint x: 298, startPoint y: 147, endPoint x: 298, endPoint y: 142, distance: 4.9
click at [298, 153] on select "Select Surrender Redeem Reaffirm Avoid Other" at bounding box center [333, 161] width 118 height 16
click at [274, 153] on select "Select Surrender Redeem Reaffirm Avoid Other" at bounding box center [333, 161] width 118 height 16
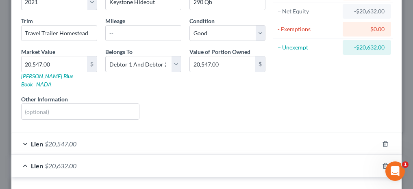
scroll to position [124, 0]
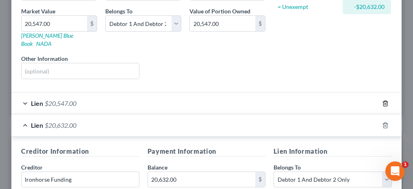
click at [382, 100] on icon "button" at bounding box center [385, 103] width 7 height 7
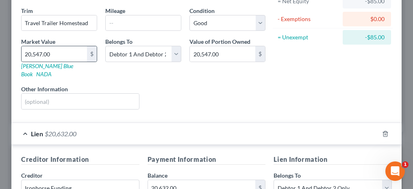
scroll to position [83, 0]
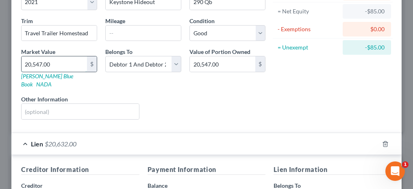
click at [61, 63] on input "20,547.00" at bounding box center [54, 64] width 65 height 15
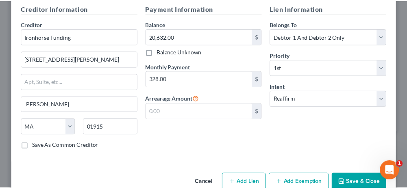
scroll to position [251, 0]
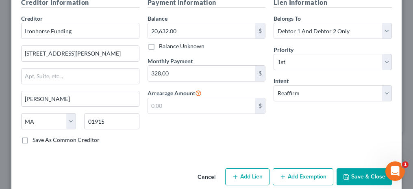
click at [365, 169] on button "Save & Close" at bounding box center [364, 177] width 55 height 17
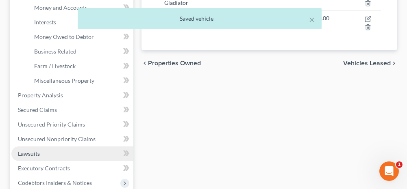
scroll to position [285, 0]
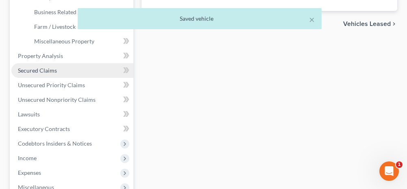
click at [44, 71] on span "Secured Claims" at bounding box center [37, 70] width 39 height 7
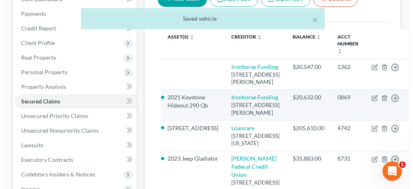
scroll to position [122, 0]
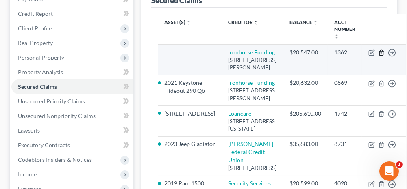
click at [378, 50] on icon "button" at bounding box center [381, 53] width 7 height 7
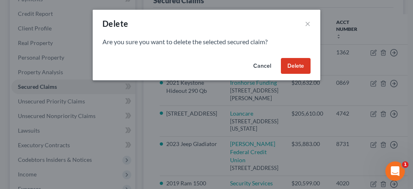
click at [303, 68] on button "Delete" at bounding box center [296, 66] width 30 height 16
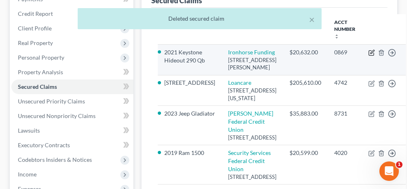
click at [368, 51] on icon "button" at bounding box center [371, 53] width 7 height 7
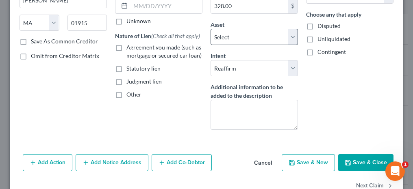
scroll to position [81, 0]
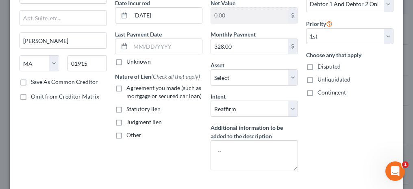
click at [126, 97] on label "Agreement you made (such as mortgage or secured car loan)" at bounding box center [164, 92] width 76 height 16
click at [130, 89] on input "Agreement you made (such as mortgage or secured car loan)" at bounding box center [132, 86] width 5 height 5
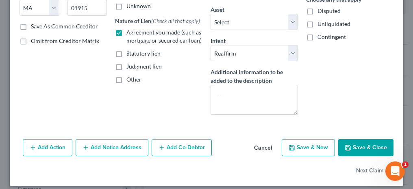
scroll to position [141, 0]
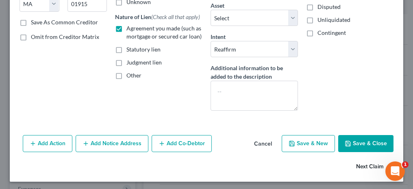
click at [366, 166] on button "Next Claim" at bounding box center [374, 167] width 37 height 17
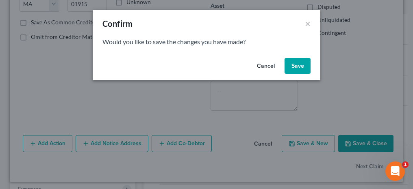
click at [300, 67] on button "Save" at bounding box center [298, 66] width 26 height 16
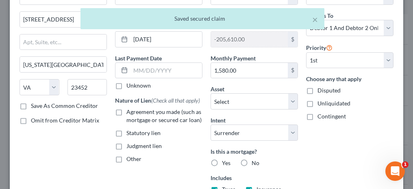
scroll to position [81, 0]
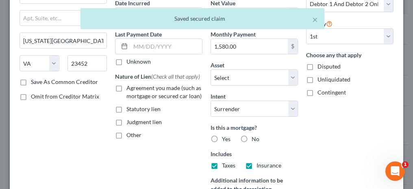
click at [126, 95] on label "Agreement you made (such as mortgage or secured car loan)" at bounding box center [164, 92] width 76 height 16
click at [130, 89] on input "Agreement you made (such as mortgage or secured car loan)" at bounding box center [132, 86] width 5 height 5
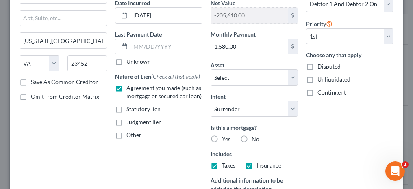
click at [222, 136] on label "Yes" at bounding box center [226, 139] width 9 height 8
click at [225, 136] on input "Yes" at bounding box center [227, 137] width 5 height 5
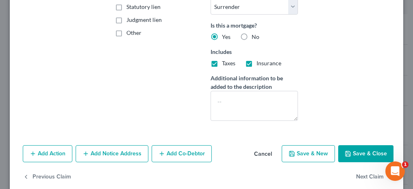
scroll to position [194, 0]
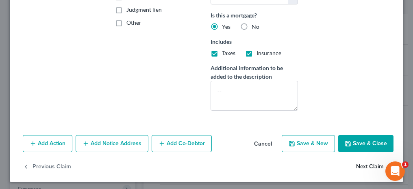
click at [362, 164] on button "Next Claim" at bounding box center [374, 167] width 37 height 17
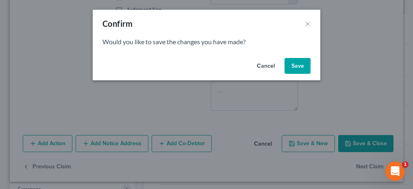
click at [304, 65] on button "Save" at bounding box center [298, 66] width 26 height 16
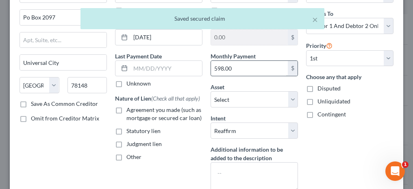
scroll to position [81, 0]
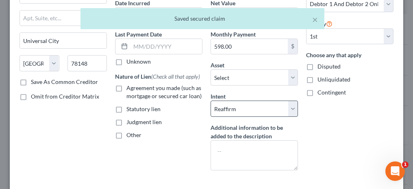
click at [126, 94] on label "Agreement you made (such as mortgage or secured car loan)" at bounding box center [164, 92] width 76 height 16
click at [130, 89] on input "Agreement you made (such as mortgage or secured car loan)" at bounding box center [132, 86] width 5 height 5
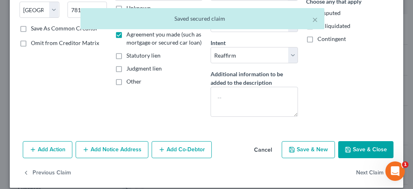
scroll to position [141, 0]
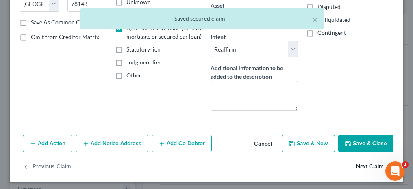
click at [359, 164] on button "Next Claim" at bounding box center [374, 167] width 37 height 17
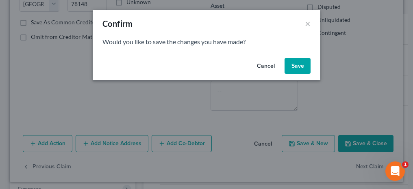
click at [298, 64] on button "Save" at bounding box center [298, 66] width 26 height 16
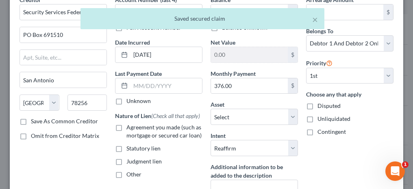
scroll to position [81, 0]
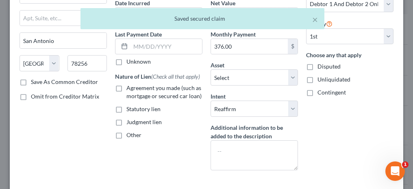
click at [126, 97] on label "Agreement you made (such as mortgage or secured car loan)" at bounding box center [164, 92] width 76 height 16
click at [130, 89] on input "Agreement you made (such as mortgage or secured car loan)" at bounding box center [132, 86] width 5 height 5
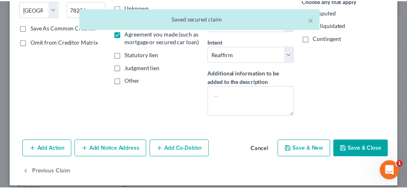
scroll to position [141, 0]
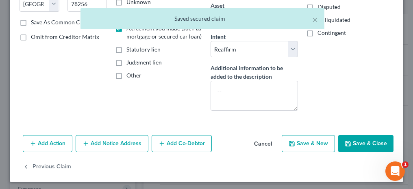
click at [353, 142] on button "Save & Close" at bounding box center [365, 143] width 55 height 17
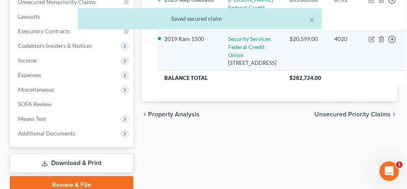
scroll to position [280, 0]
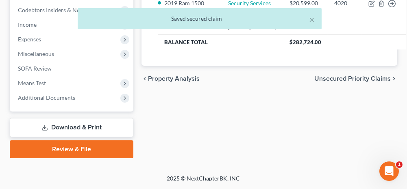
click at [342, 82] on span "Unsecured Priority Claims" at bounding box center [352, 79] width 76 height 7
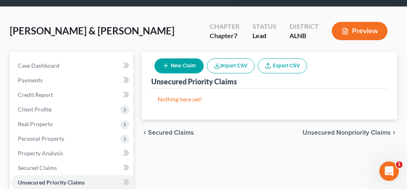
click at [318, 131] on span "Unsecured Nonpriority Claims" at bounding box center [347, 133] width 88 height 7
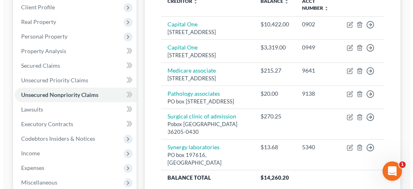
scroll to position [148, 0]
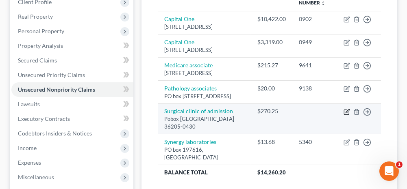
click at [347, 115] on icon "button" at bounding box center [347, 112] width 7 height 7
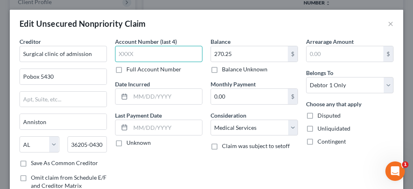
click at [154, 55] on input "text" at bounding box center [158, 54] width 87 height 16
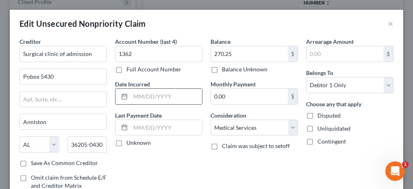
click at [152, 97] on input "text" at bounding box center [167, 96] width 72 height 15
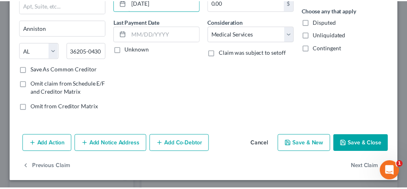
scroll to position [94, 0]
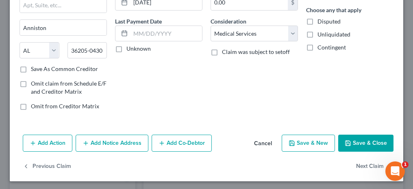
click at [348, 146] on button "Save & Close" at bounding box center [365, 143] width 55 height 17
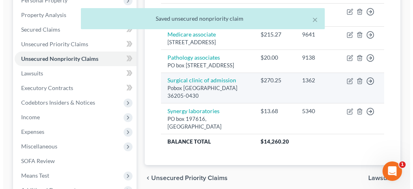
scroll to position [189, 0]
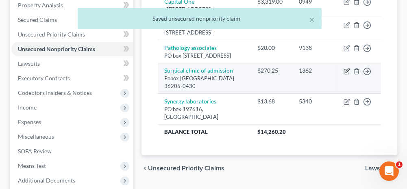
click at [346, 75] on icon "button" at bounding box center [347, 71] width 7 height 7
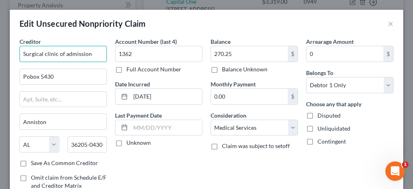
drag, startPoint x: 93, startPoint y: 52, endPoint x: 68, endPoint y: 51, distance: 24.8
click at [68, 51] on input "Surgical clinic of admission" at bounding box center [63, 54] width 87 height 16
click at [46, 53] on input "Surgical clinic of [GEOGRAPHIC_DATA]" at bounding box center [63, 54] width 87 height 16
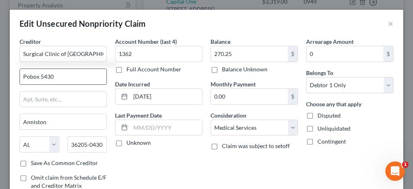
click at [26, 76] on input "Pobox 5430" at bounding box center [63, 76] width 87 height 15
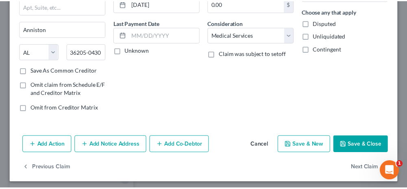
scroll to position [94, 0]
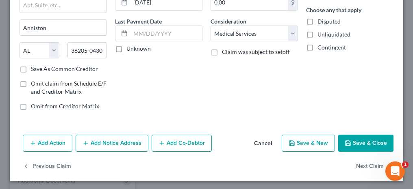
click at [362, 143] on button "Save & Close" at bounding box center [365, 143] width 55 height 17
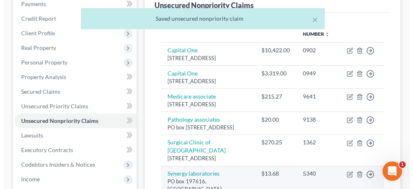
scroll to position [108, 0]
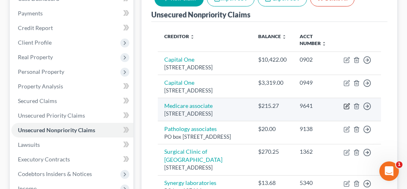
click at [347, 110] on icon "button" at bounding box center [347, 106] width 7 height 7
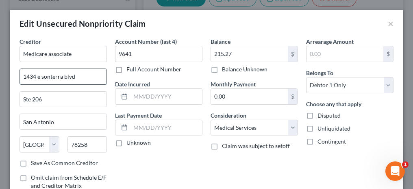
click at [39, 76] on input "1434 e sonterra blvd" at bounding box center [63, 76] width 87 height 15
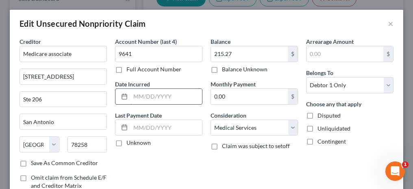
click at [173, 94] on input "text" at bounding box center [167, 96] width 72 height 15
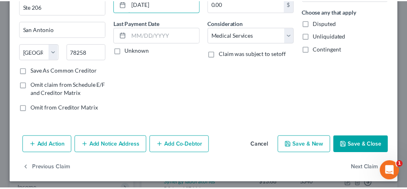
scroll to position [94, 0]
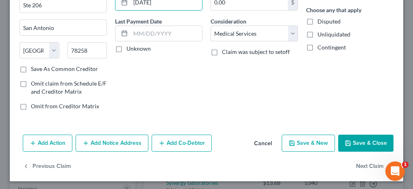
click at [354, 147] on button "Save & Close" at bounding box center [365, 143] width 55 height 17
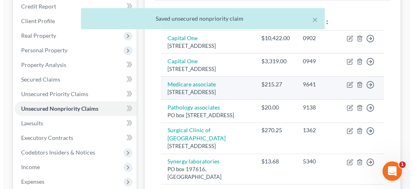
scroll to position [108, 0]
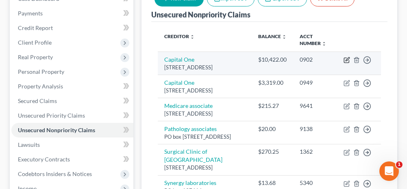
click at [348, 59] on icon "button" at bounding box center [347, 60] width 7 height 7
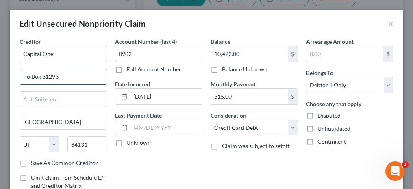
click at [28, 76] on input "Po Box 31293" at bounding box center [63, 76] width 87 height 15
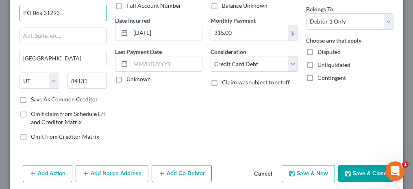
scroll to position [81, 0]
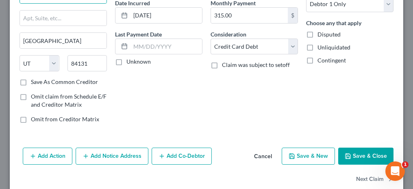
click at [365, 157] on button "Save & Close" at bounding box center [365, 156] width 55 height 17
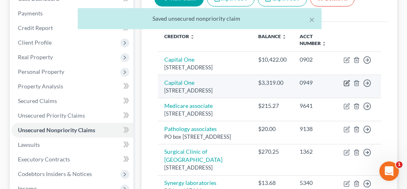
click at [347, 84] on icon "button" at bounding box center [348, 83] width 4 height 4
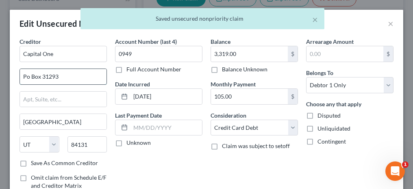
click at [25, 75] on input "Po Box 31293" at bounding box center [63, 76] width 87 height 15
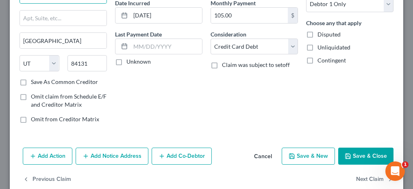
click at [350, 155] on button "Save & Close" at bounding box center [365, 156] width 55 height 17
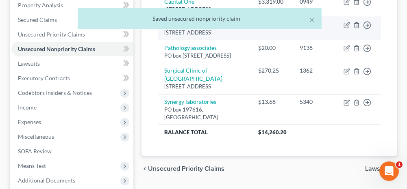
scroll to position [230, 0]
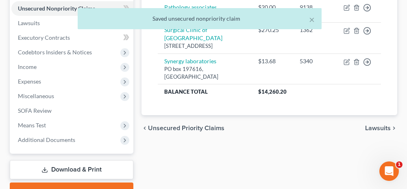
click at [372, 132] on span "Lawsuits" at bounding box center [378, 128] width 26 height 7
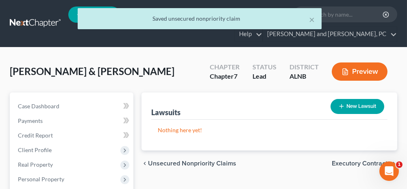
scroll to position [41, 0]
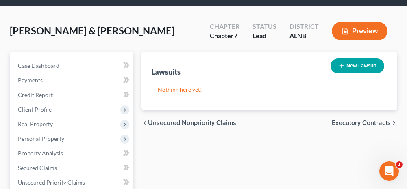
click at [338, 124] on span "Executory Contracts" at bounding box center [361, 123] width 59 height 7
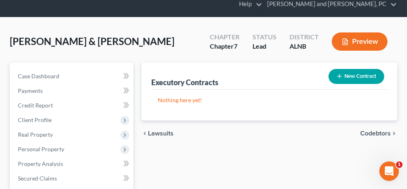
scroll to position [41, 0]
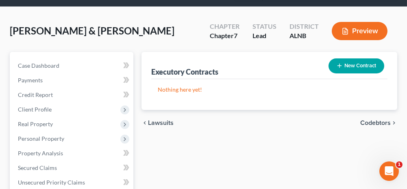
click at [375, 123] on span "Codebtors" at bounding box center [375, 123] width 30 height 7
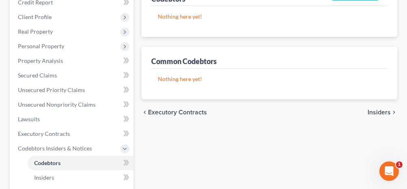
scroll to position [163, 0]
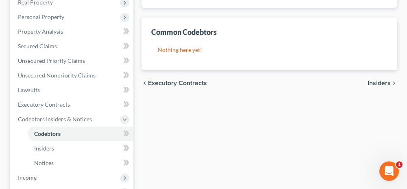
click at [373, 82] on span "Insiders" at bounding box center [379, 83] width 23 height 7
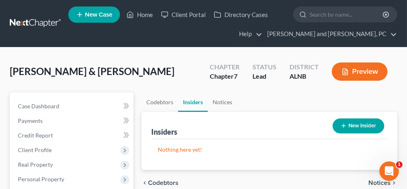
scroll to position [41, 0]
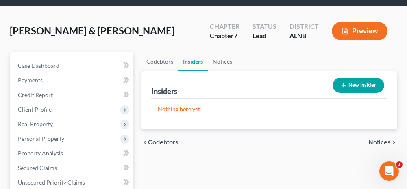
click at [375, 143] on span "Notices" at bounding box center [379, 142] width 22 height 7
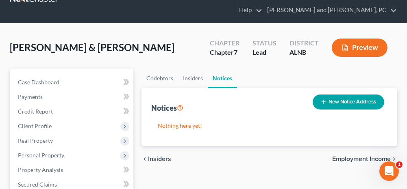
scroll to position [41, 0]
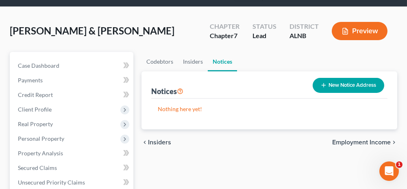
click at [354, 141] on span "Employment Income" at bounding box center [361, 142] width 59 height 7
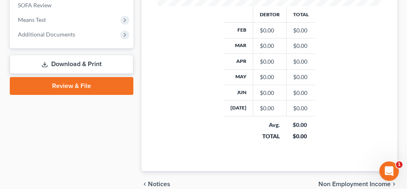
scroll to position [407, 0]
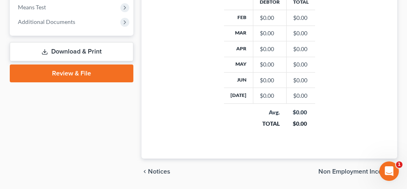
click at [339, 169] on span "Non Employment Income" at bounding box center [354, 172] width 72 height 7
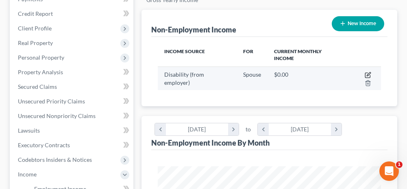
click at [368, 75] on icon "button" at bounding box center [368, 75] width 7 height 7
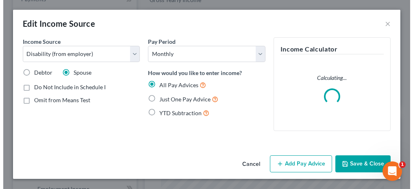
scroll to position [113, 243]
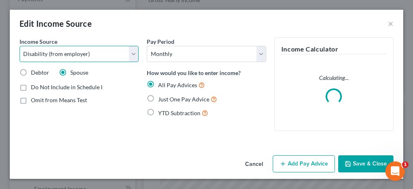
click at [72, 56] on select "Select Unemployment Disability (from employer) Pension Retirement Social Securi…" at bounding box center [79, 54] width 119 height 16
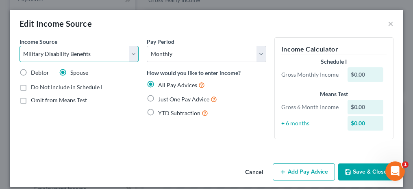
click at [20, 46] on select "Select Unemployment Disability (from employer) Pension Retirement Social Securi…" at bounding box center [79, 54] width 119 height 16
click at [158, 99] on label "Just One Pay Advice" at bounding box center [187, 99] width 59 height 9
click at [161, 99] on input "Just One Pay Advice" at bounding box center [163, 97] width 5 height 5
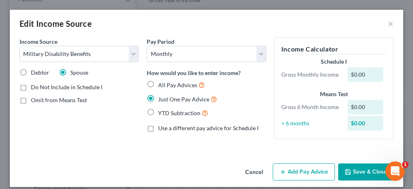
click at [305, 174] on button "Add Pay Advice" at bounding box center [304, 172] width 62 height 17
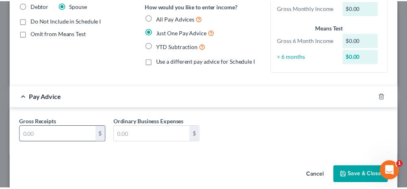
scroll to position [76, 0]
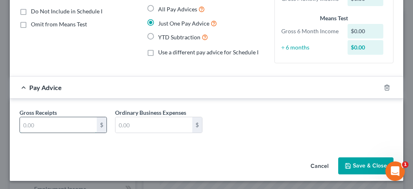
click at [65, 118] on input "text" at bounding box center [58, 125] width 77 height 15
click at [355, 164] on button "Save & Close" at bounding box center [365, 166] width 55 height 17
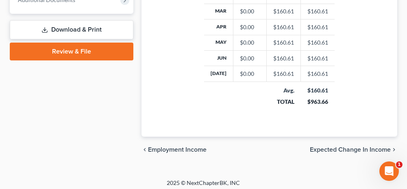
scroll to position [430, 0]
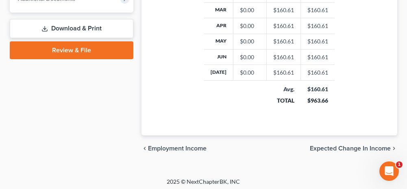
click at [195, 146] on span "Employment Income" at bounding box center [177, 149] width 59 height 7
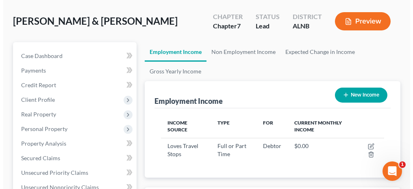
scroll to position [81, 0]
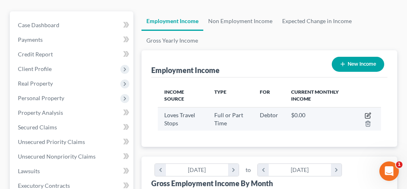
click at [369, 115] on icon "button" at bounding box center [368, 116] width 7 height 7
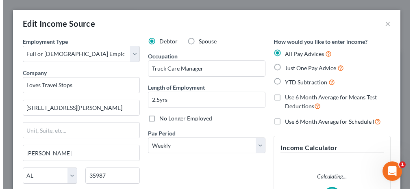
scroll to position [113, 243]
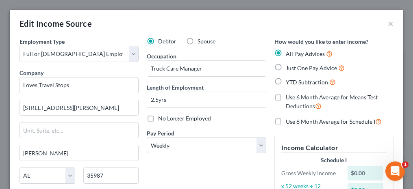
click at [286, 66] on label "Just One Pay Advice" at bounding box center [315, 67] width 59 height 9
click at [289, 66] on input "Just One Pay Advice" at bounding box center [291, 65] width 5 height 5
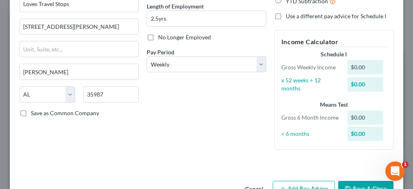
scroll to position [105, 0]
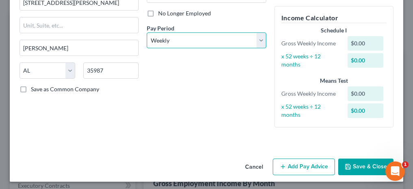
click at [192, 39] on select "Select Monthly Twice Monthly Every Other Week Weekly" at bounding box center [206, 41] width 119 height 16
click at [147, 33] on select "Select Monthly Twice Monthly Every Other Week Weekly" at bounding box center [206, 41] width 119 height 16
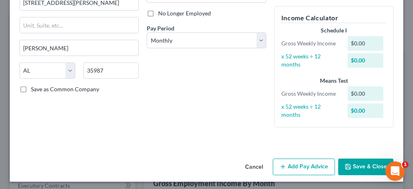
click at [293, 169] on button "Add Pay Advice" at bounding box center [304, 167] width 62 height 17
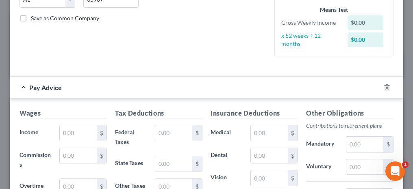
scroll to position [187, 0]
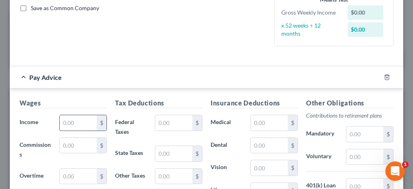
click at [69, 121] on input "text" at bounding box center [78, 122] width 37 height 15
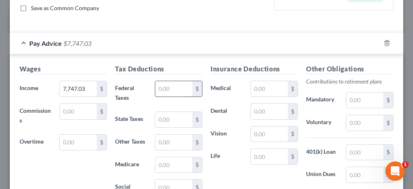
click at [175, 89] on input "text" at bounding box center [173, 88] width 37 height 15
click at [265, 88] on input "text" at bounding box center [269, 88] width 37 height 15
drag, startPoint x: 274, startPoint y: 174, endPoint x: 273, endPoint y: 166, distance: 8.6
click at [274, 174] on div "Insurance Deductions Medical $ Dental $ Vision $ Life $" at bounding box center [255, 153] width 96 height 179
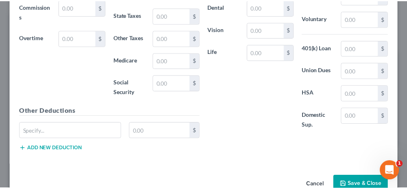
scroll to position [307, 0]
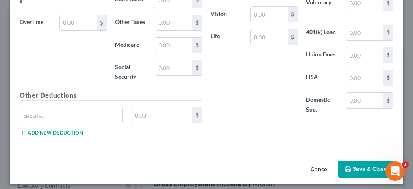
click at [357, 161] on button "Save & Close" at bounding box center [365, 169] width 55 height 17
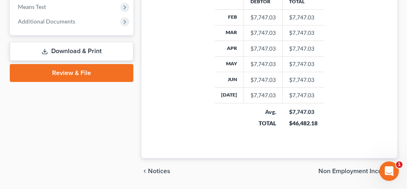
scroll to position [430, 0]
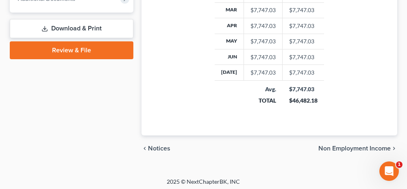
click at [350, 148] on span "Non Employment Income" at bounding box center [354, 149] width 72 height 7
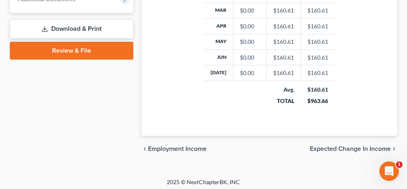
scroll to position [430, 0]
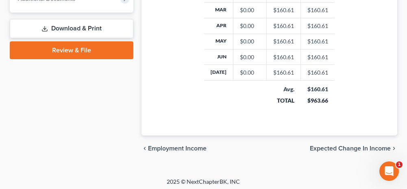
click at [322, 146] on span "Expected Change in Income" at bounding box center [350, 149] width 81 height 7
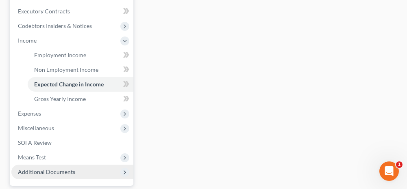
scroll to position [285, 0]
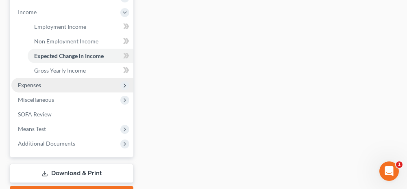
click at [48, 82] on span "Expenses" at bounding box center [72, 85] width 122 height 15
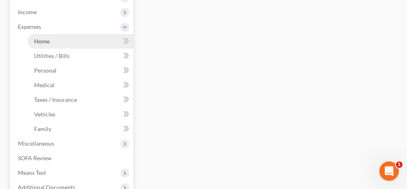
click at [56, 43] on link "Home" at bounding box center [81, 41] width 106 height 15
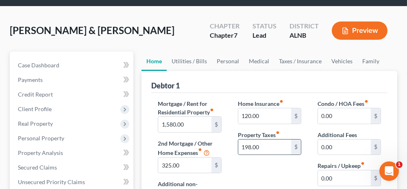
scroll to position [81, 0]
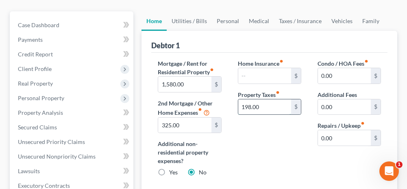
click at [263, 105] on input "198.00" at bounding box center [264, 107] width 53 height 15
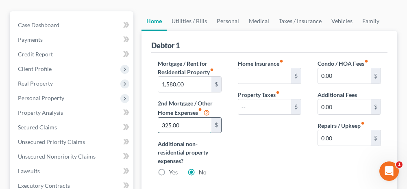
click at [190, 126] on input "325.00" at bounding box center [184, 125] width 53 height 15
click at [186, 83] on input "1,580.00" at bounding box center [184, 84] width 53 height 15
click at [195, 19] on link "Utilities / Bills" at bounding box center [189, 21] width 45 height 20
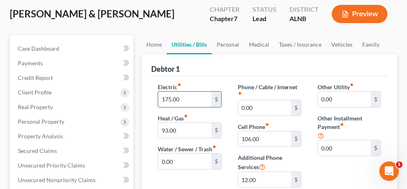
scroll to position [81, 0]
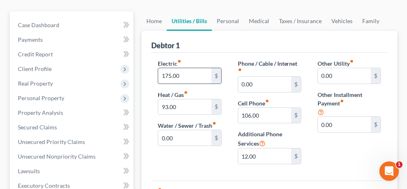
click at [192, 76] on input "175.00" at bounding box center [184, 75] width 53 height 15
click at [179, 137] on input "0.00" at bounding box center [184, 138] width 53 height 15
click at [261, 83] on input "0.00" at bounding box center [264, 84] width 53 height 15
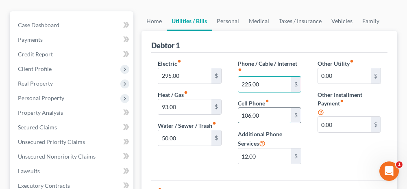
click at [267, 113] on input "106.00" at bounding box center [264, 115] width 53 height 15
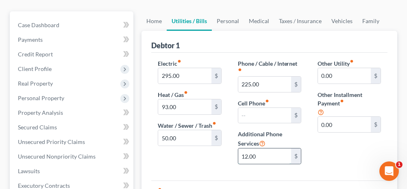
click at [266, 155] on input "12.00" at bounding box center [264, 156] width 53 height 15
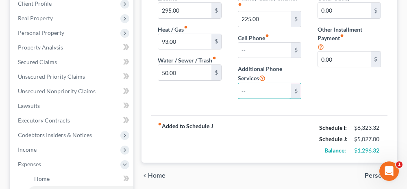
scroll to position [163, 0]
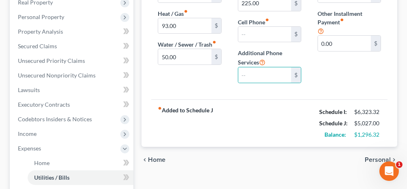
click at [370, 157] on span "Personal" at bounding box center [378, 160] width 26 height 7
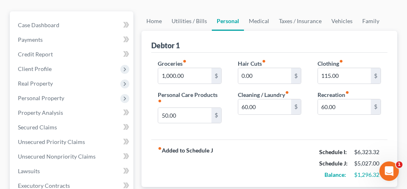
scroll to position [122, 0]
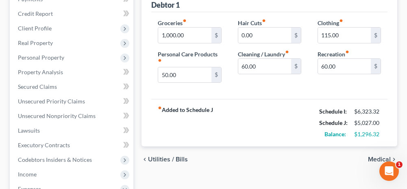
click at [377, 159] on span "Medical" at bounding box center [379, 160] width 23 height 7
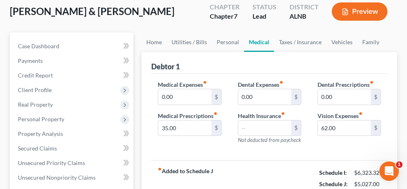
scroll to position [81, 0]
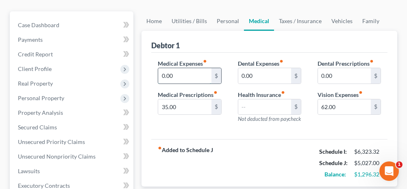
click at [185, 72] on input "0.00" at bounding box center [184, 75] width 53 height 15
click at [338, 100] on input "62.00" at bounding box center [344, 107] width 53 height 15
click at [312, 22] on link "Taxes / Insurance" at bounding box center [300, 21] width 52 height 20
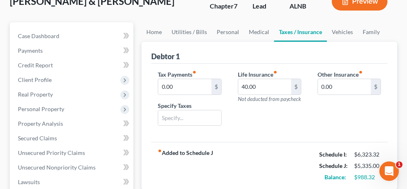
scroll to position [81, 0]
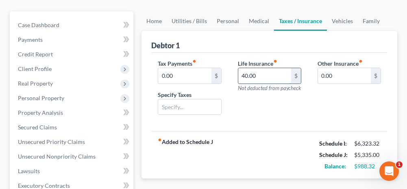
click at [266, 74] on input "40.00" at bounding box center [264, 75] width 53 height 15
click at [338, 20] on link "Vehicles" at bounding box center [342, 21] width 31 height 20
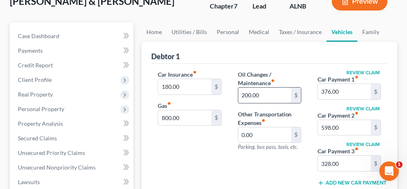
scroll to position [81, 0]
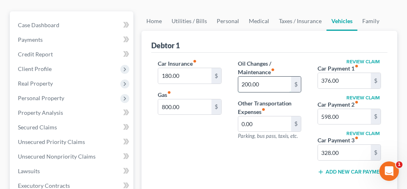
click at [262, 85] on input "200.00" at bounding box center [264, 84] width 53 height 15
click at [183, 106] on input "800.00" at bounding box center [184, 107] width 53 height 15
click at [260, 86] on input "200.00" at bounding box center [264, 84] width 53 height 15
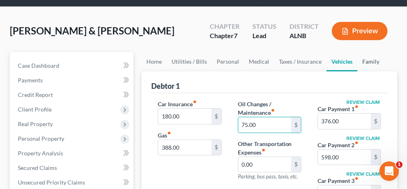
drag, startPoint x: 372, startPoint y: 61, endPoint x: 365, endPoint y: 68, distance: 10.6
click at [372, 61] on link "Family" at bounding box center [370, 62] width 27 height 20
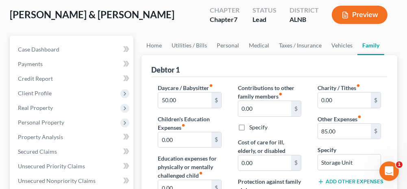
scroll to position [41, 0]
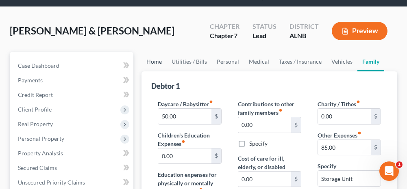
click at [155, 59] on link "Home" at bounding box center [154, 62] width 25 height 20
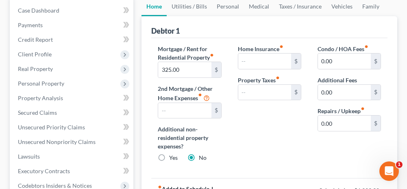
scroll to position [81, 0]
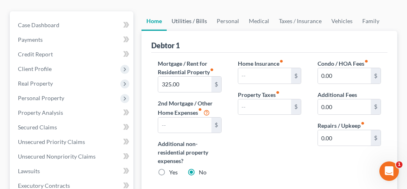
click at [185, 20] on link "Utilities / Bills" at bounding box center [189, 21] width 45 height 20
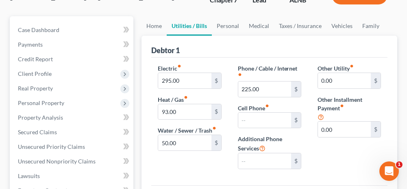
scroll to position [81, 0]
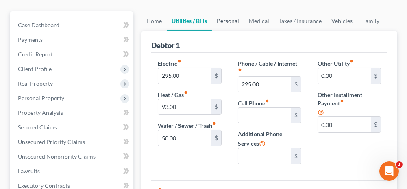
click at [227, 21] on link "Personal" at bounding box center [228, 21] width 32 height 20
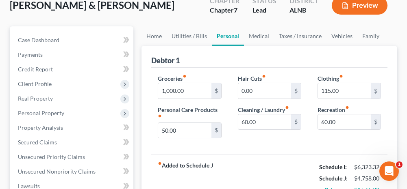
scroll to position [81, 0]
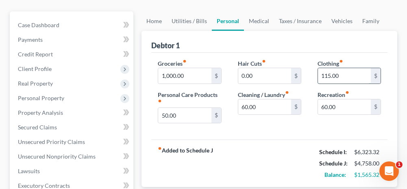
click at [356, 75] on input "115.00" at bounding box center [344, 75] width 53 height 15
click at [185, 119] on input "50.00" at bounding box center [184, 115] width 53 height 15
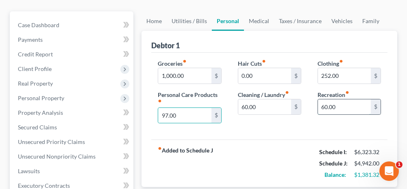
click at [344, 107] on input "60.00" at bounding box center [344, 107] width 53 height 15
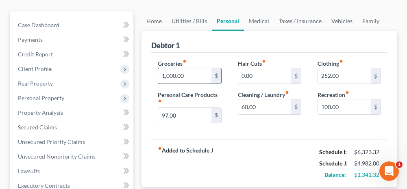
click at [192, 79] on input "1,000.00" at bounding box center [184, 75] width 53 height 15
drag, startPoint x: 258, startPoint y: 22, endPoint x: 257, endPoint y: 30, distance: 8.6
click at [258, 22] on link "Medical" at bounding box center [259, 21] width 30 height 20
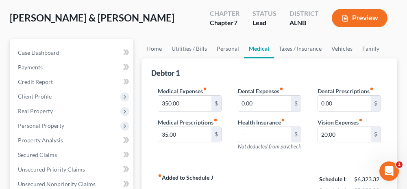
scroll to position [41, 0]
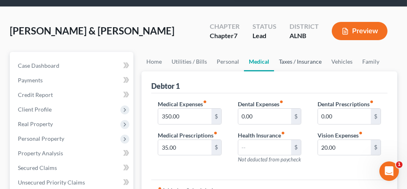
click at [284, 61] on link "Taxes / Insurance" at bounding box center [300, 62] width 52 height 20
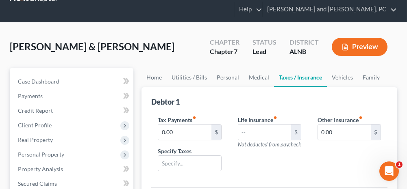
scroll to position [41, 0]
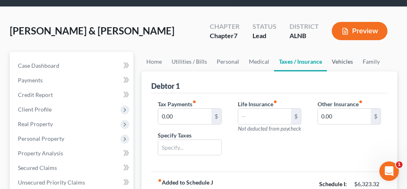
click at [340, 62] on link "Vehicles" at bounding box center [342, 62] width 31 height 20
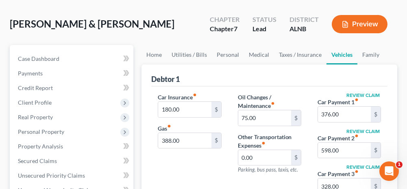
scroll to position [81, 0]
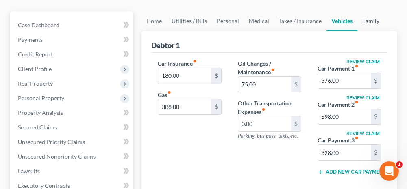
click at [371, 20] on link "Family" at bounding box center [370, 21] width 27 height 20
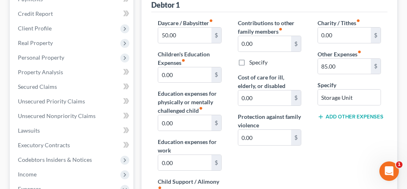
scroll to position [81, 0]
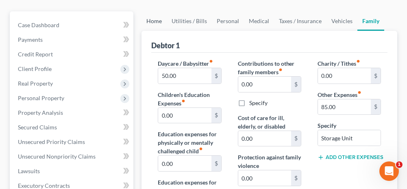
click at [158, 19] on link "Home" at bounding box center [154, 21] width 25 height 20
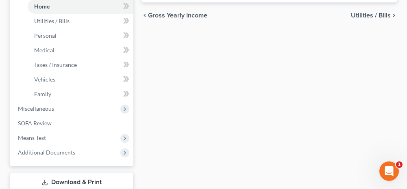
scroll to position [366, 0]
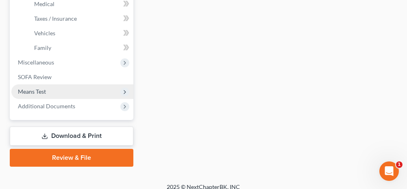
click at [50, 86] on span "Means Test" at bounding box center [72, 92] width 122 height 15
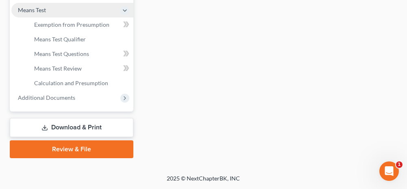
scroll to position [343, 0]
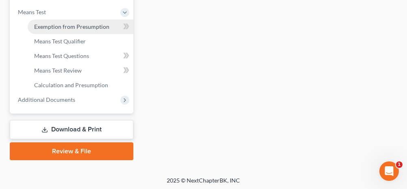
click at [60, 26] on span "Exemption from Presumption" at bounding box center [71, 26] width 75 height 7
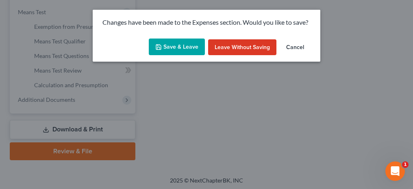
click at [173, 51] on button "Save & Leave" at bounding box center [177, 47] width 56 height 17
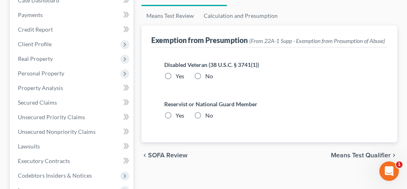
scroll to position [122, 0]
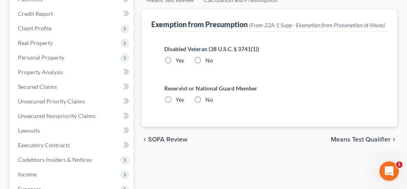
click at [205, 65] on label "No" at bounding box center [209, 61] width 8 height 8
click at [209, 62] on input "No" at bounding box center [211, 59] width 5 height 5
click at [205, 104] on label "No" at bounding box center [209, 100] width 8 height 8
click at [209, 101] on input "No" at bounding box center [211, 98] width 5 height 5
click at [342, 143] on span "Means Test Qualifier" at bounding box center [361, 140] width 60 height 7
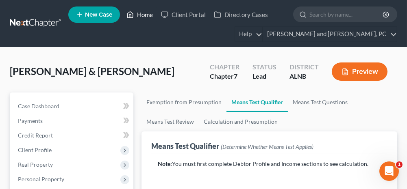
drag, startPoint x: 141, startPoint y: 15, endPoint x: 145, endPoint y: 46, distance: 31.2
click at [141, 15] on link "Home" at bounding box center [139, 14] width 35 height 15
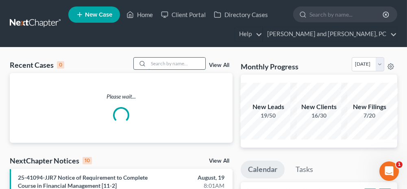
click at [163, 65] on input "search" at bounding box center [176, 64] width 57 height 12
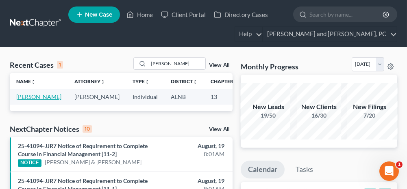
click at [28, 99] on link "[PERSON_NAME]" at bounding box center [38, 97] width 45 height 7
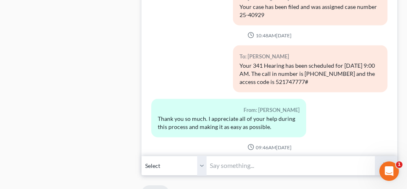
scroll to position [2751, 0]
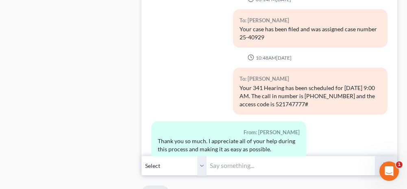
drag, startPoint x: 330, startPoint y: 86, endPoint x: 238, endPoint y: 69, distance: 93.4
click at [240, 84] on div "Your 341 Hearing has been scheduled for [DATE] 9:00 AM. The call in number is […" at bounding box center [311, 96] width 142 height 24
copy div "Your 341 Hearing has been scheduled for [DATE] 9:00 AM. The call in number is […"
click at [246, 164] on input "text" at bounding box center [291, 166] width 168 height 20
paste input "Your 341 Hearing has been scheduled for [DATE] 9:00 AM. The call in number is […"
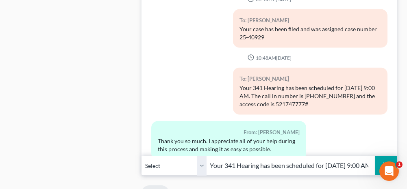
scroll to position [0, 244]
click at [255, 162] on input "Your 341 Hearing has been scheduled for [DATE] 9:00 AM. The call in number is […" at bounding box center [291, 166] width 168 height 20
drag, startPoint x: 224, startPoint y: 163, endPoint x: 207, endPoint y: 168, distance: 18.0
click at [207, 168] on input "Your 341 Hearing has been scheduled for [DATE] 9:00 AM. The call in number is […" at bounding box center [291, 166] width 168 height 20
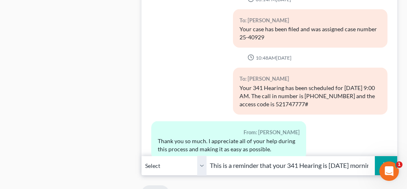
click at [340, 166] on input "This is a reminder that your 341 Hearing is [DATE] morning at 9:00 AM. The call…" at bounding box center [291, 166] width 168 height 20
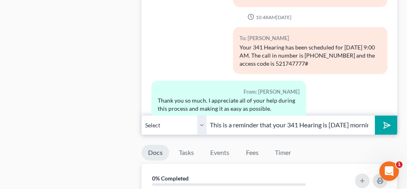
click at [386, 124] on icon "submit" at bounding box center [385, 125] width 11 height 11
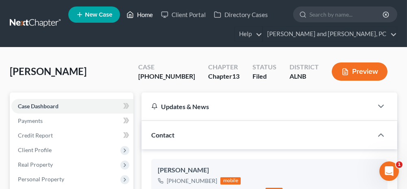
click at [147, 14] on link "Home" at bounding box center [139, 14] width 35 height 15
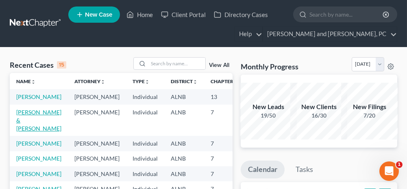
click at [36, 126] on link "[PERSON_NAME] & [PERSON_NAME]" at bounding box center [38, 120] width 45 height 23
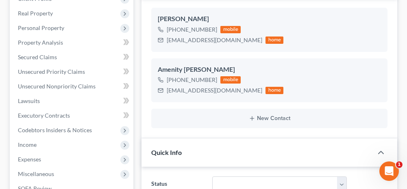
scroll to position [220, 0]
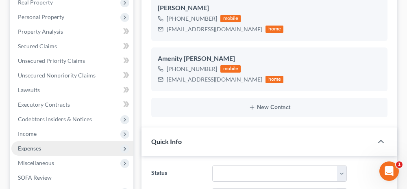
click at [56, 147] on span "Expenses" at bounding box center [72, 149] width 122 height 15
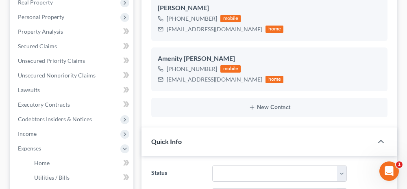
drag, startPoint x: 66, startPoint y: 148, endPoint x: 137, endPoint y: 129, distance: 74.1
click at [66, 148] on span "Expenses" at bounding box center [72, 149] width 122 height 15
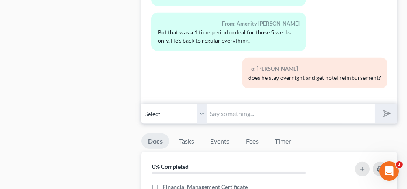
scroll to position [935, 0]
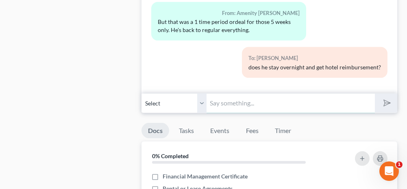
click at [256, 95] on input "text" at bounding box center [291, 104] width 168 height 20
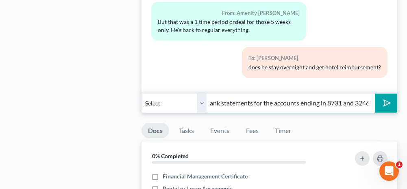
scroll to position [0, 26]
click at [202, 99] on select "Select [PHONE_NUMBER] - [PERSON_NAME] [PHONE_NUMBER] - Amenity [PERSON_NAME]" at bounding box center [174, 104] width 65 height 20
click at [142, 94] on select "Select [PHONE_NUMBER] - [PERSON_NAME] [PHONE_NUMBER] - Amenity [PERSON_NAME]" at bounding box center [174, 104] width 65 height 20
click at [386, 101] on line "submit" at bounding box center [387, 103] width 5 height 5
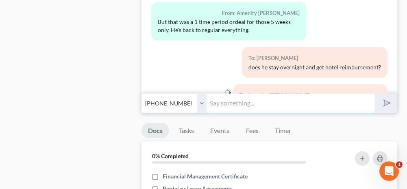
scroll to position [265, 0]
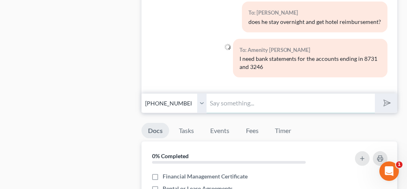
click at [296, 98] on input "text" at bounding box center [291, 104] width 168 height 20
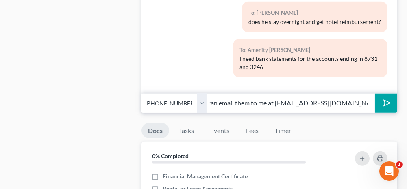
scroll to position [0, 21]
click at [253, 98] on input "YOu can email them to me at [EMAIL_ADDRESS][DOMAIN_NAME]" at bounding box center [291, 104] width 168 height 20
drag, startPoint x: 204, startPoint y: 96, endPoint x: 200, endPoint y: 107, distance: 12.3
click at [204, 96] on select "Select [PHONE_NUMBER] - [PERSON_NAME] [PHONE_NUMBER] - Amenity [PERSON_NAME]" at bounding box center [174, 104] width 65 height 20
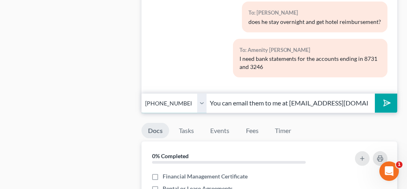
click at [142, 94] on select "Select [PHONE_NUMBER] - [PERSON_NAME] [PHONE_NUMBER] - Amenity [PERSON_NAME]" at bounding box center [174, 104] width 65 height 20
click at [388, 98] on polygon "submit" at bounding box center [386, 103] width 10 height 10
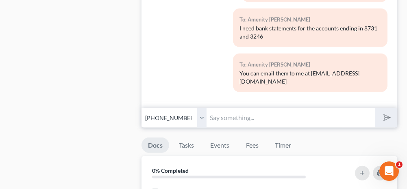
scroll to position [935, 0]
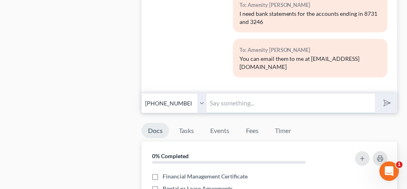
click at [226, 94] on input "text" at bounding box center [291, 104] width 168 height 20
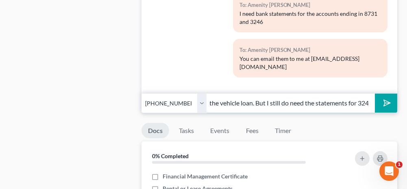
scroll to position [0, 91]
drag, startPoint x: 205, startPoint y: 96, endPoint x: 201, endPoint y: 107, distance: 10.7
click at [205, 96] on select "Select [PHONE_NUMBER] - [PERSON_NAME] [PHONE_NUMBER] - Amenity [PERSON_NAME]" at bounding box center [174, 104] width 65 height 20
click at [142, 94] on select "Select [PHONE_NUMBER] - [PERSON_NAME] [PHONE_NUMBER] - Amenity [PERSON_NAME]" at bounding box center [174, 104] width 65 height 20
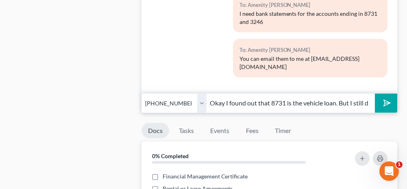
click at [385, 99] on icon "submit" at bounding box center [385, 103] width 11 height 11
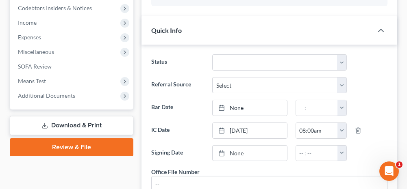
scroll to position [285, 0]
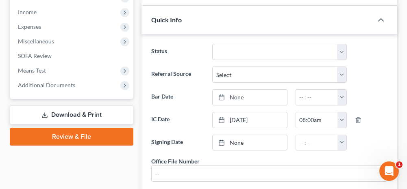
drag, startPoint x: 59, startPoint y: 85, endPoint x: 50, endPoint y: 98, distance: 16.7
click at [59, 85] on span "Additional Documents" at bounding box center [46, 85] width 57 height 7
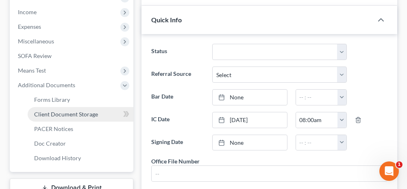
click at [49, 111] on span "Client Document Storage" at bounding box center [66, 114] width 64 height 7
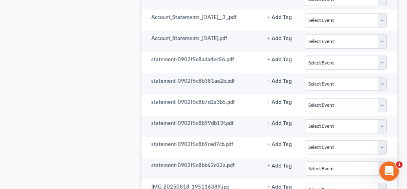
scroll to position [1179, 0]
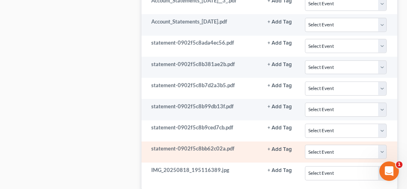
click at [226, 142] on td "statement-0902f5c8bb62c02a.pdf" at bounding box center [202, 152] width 120 height 21
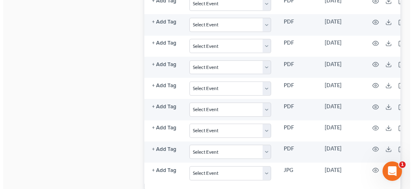
scroll to position [0, 146]
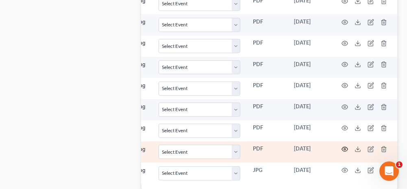
click at [344, 149] on circle "button" at bounding box center [345, 150] width 2 height 2
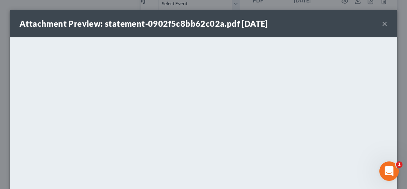
scroll to position [0, 142]
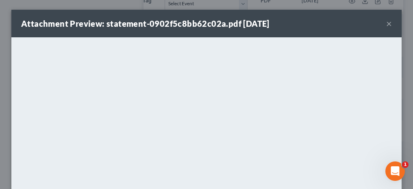
click at [386, 22] on button "×" at bounding box center [389, 24] width 6 height 10
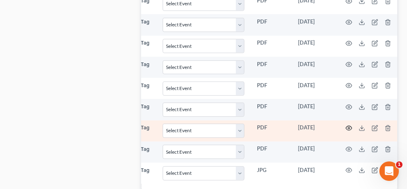
click at [346, 125] on icon "button" at bounding box center [349, 128] width 7 height 7
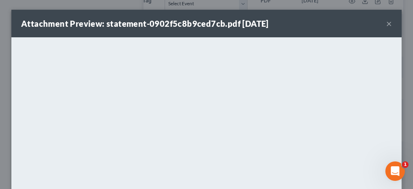
click at [386, 23] on button "×" at bounding box center [389, 24] width 6 height 10
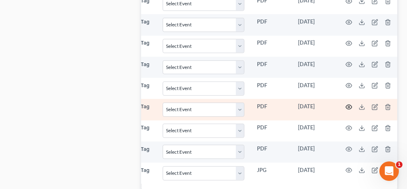
click at [348, 107] on circle "button" at bounding box center [349, 108] width 2 height 2
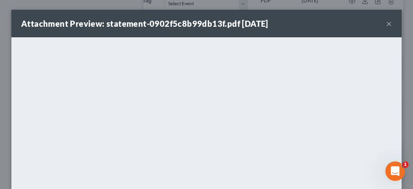
click at [386, 24] on button "×" at bounding box center [389, 24] width 6 height 10
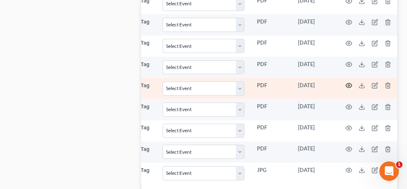
click at [346, 83] on icon "button" at bounding box center [349, 86] width 7 height 7
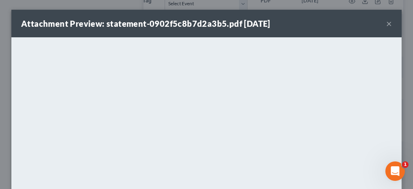
click at [386, 24] on button "×" at bounding box center [389, 24] width 6 height 10
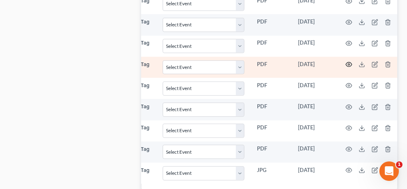
click at [346, 61] on icon "button" at bounding box center [349, 64] width 7 height 7
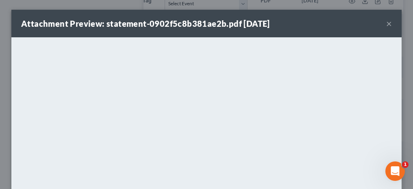
click at [386, 24] on button "×" at bounding box center [389, 24] width 6 height 10
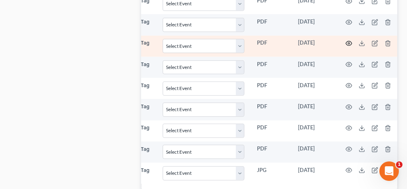
click at [347, 40] on icon "button" at bounding box center [349, 43] width 7 height 7
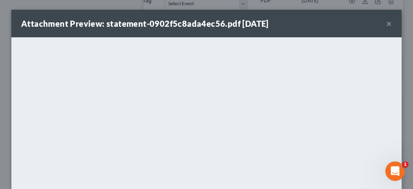
click at [386, 24] on button "×" at bounding box center [389, 24] width 6 height 10
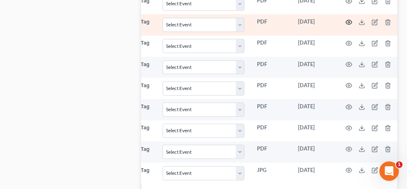
click at [346, 20] on icon "button" at bounding box center [349, 22] width 6 height 4
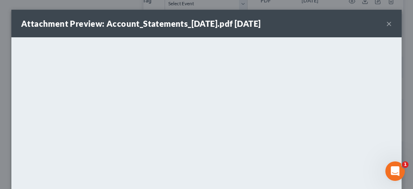
click at [387, 22] on button "×" at bounding box center [389, 24] width 6 height 10
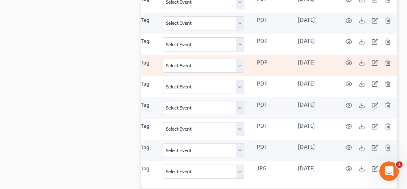
scroll to position [1140, 0]
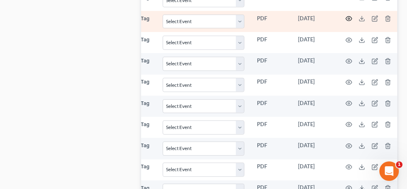
click at [348, 18] on circle "button" at bounding box center [349, 19] width 2 height 2
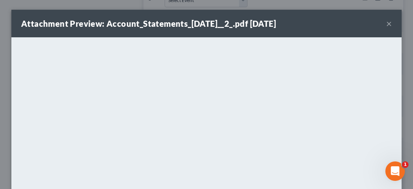
click at [386, 23] on button "×" at bounding box center [389, 24] width 6 height 10
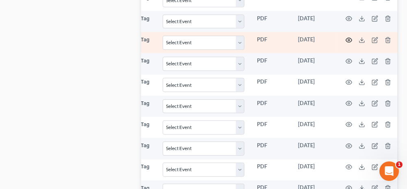
click at [346, 37] on icon "button" at bounding box center [349, 40] width 7 height 7
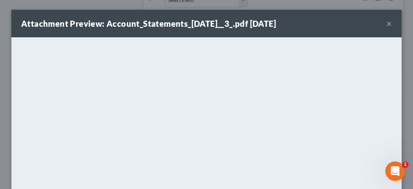
click at [386, 23] on button "×" at bounding box center [389, 24] width 6 height 10
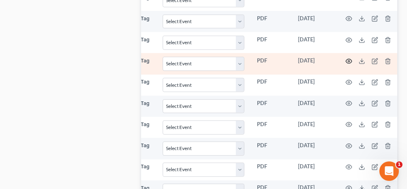
click at [346, 59] on icon "button" at bounding box center [349, 61] width 6 height 4
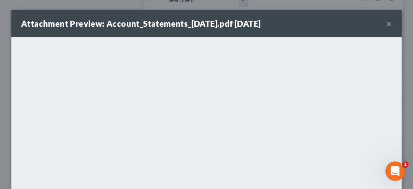
click at [386, 23] on button "×" at bounding box center [389, 24] width 6 height 10
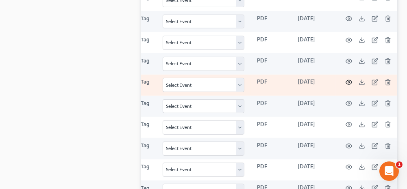
click at [346, 79] on icon "button" at bounding box center [349, 82] width 7 height 7
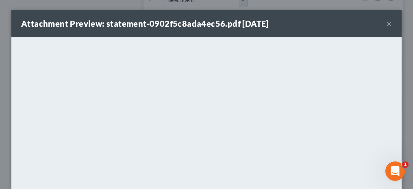
click at [386, 23] on button "×" at bounding box center [389, 24] width 6 height 10
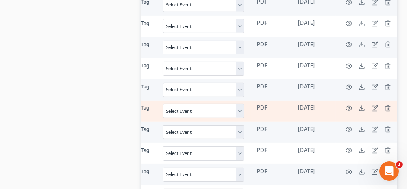
scroll to position [1100, 0]
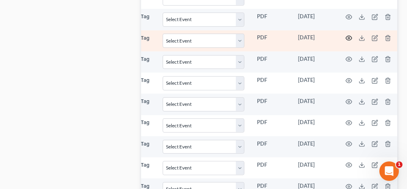
click at [346, 35] on icon "button" at bounding box center [349, 38] width 7 height 7
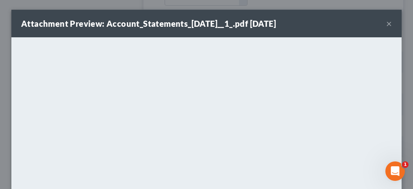
click at [386, 22] on button "×" at bounding box center [389, 24] width 6 height 10
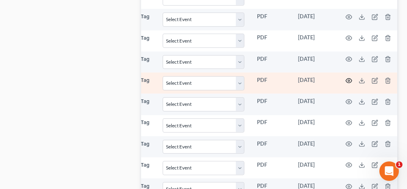
click at [346, 78] on icon "button" at bounding box center [349, 81] width 7 height 7
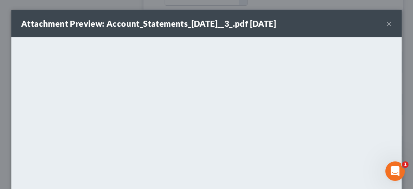
click at [386, 24] on button "×" at bounding box center [389, 24] width 6 height 10
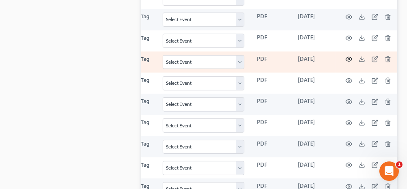
click at [346, 57] on icon "button" at bounding box center [349, 59] width 6 height 4
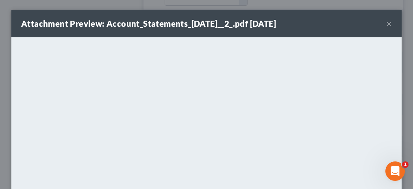
click at [386, 23] on button "×" at bounding box center [389, 24] width 6 height 10
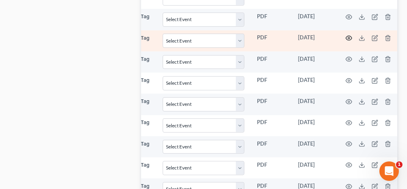
click at [346, 35] on icon "button" at bounding box center [349, 38] width 7 height 7
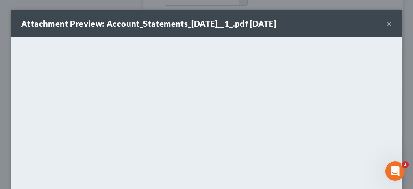
click at [386, 24] on button "×" at bounding box center [389, 24] width 6 height 10
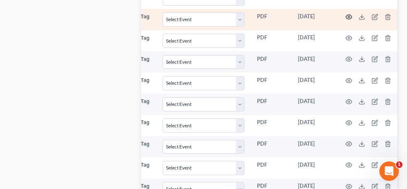
click at [348, 16] on circle "button" at bounding box center [349, 17] width 2 height 2
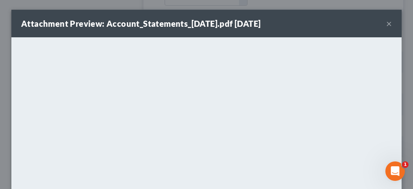
click at [386, 23] on button "×" at bounding box center [389, 24] width 6 height 10
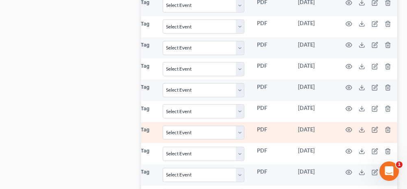
scroll to position [1018, 0]
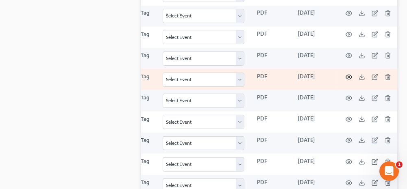
click at [348, 76] on circle "button" at bounding box center [349, 77] width 2 height 2
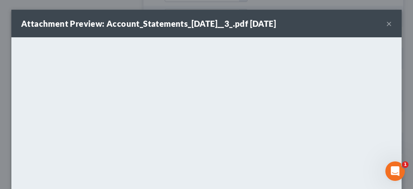
click at [386, 24] on button "×" at bounding box center [389, 24] width 6 height 10
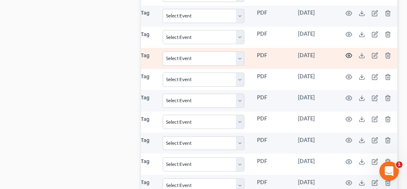
click at [346, 52] on icon "button" at bounding box center [349, 55] width 7 height 7
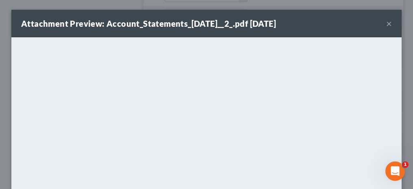
click at [386, 24] on button "×" at bounding box center [389, 24] width 6 height 10
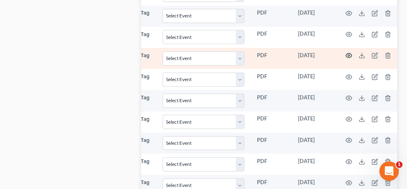
click at [348, 55] on circle "button" at bounding box center [349, 56] width 2 height 2
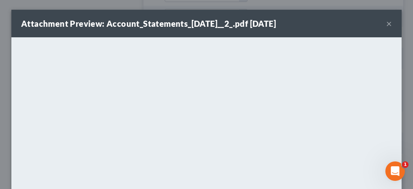
click at [386, 24] on button "×" at bounding box center [389, 24] width 6 height 10
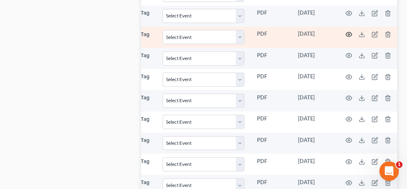
click at [348, 34] on circle "button" at bounding box center [349, 35] width 2 height 2
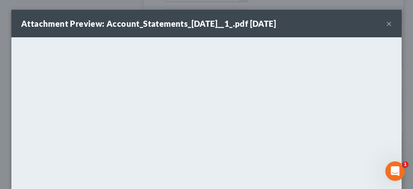
click at [386, 23] on button "×" at bounding box center [389, 24] width 6 height 10
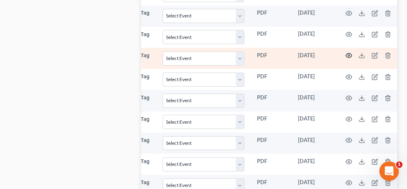
click at [348, 55] on circle "button" at bounding box center [349, 56] width 2 height 2
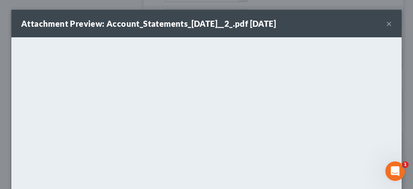
click at [386, 22] on button "×" at bounding box center [389, 24] width 6 height 10
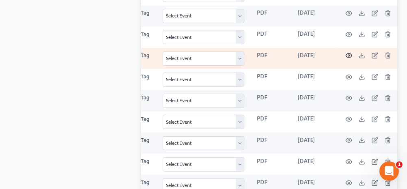
click at [348, 55] on circle "button" at bounding box center [349, 56] width 2 height 2
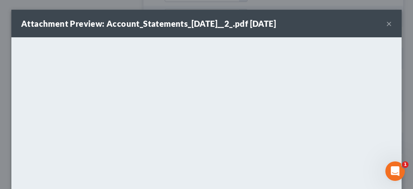
click at [386, 23] on button "×" at bounding box center [389, 24] width 6 height 10
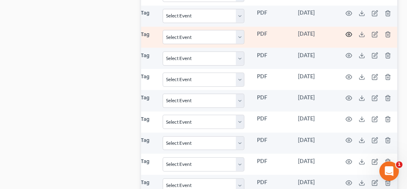
click at [346, 31] on icon "button" at bounding box center [349, 34] width 7 height 7
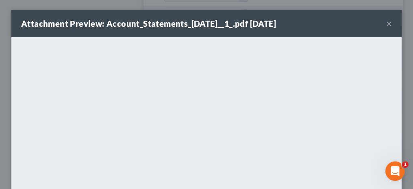
click at [386, 23] on button "×" at bounding box center [389, 24] width 6 height 10
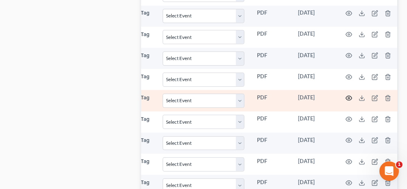
click at [346, 95] on icon "button" at bounding box center [349, 98] width 7 height 7
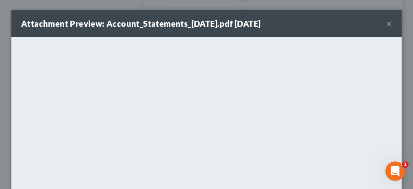
click at [386, 23] on button "×" at bounding box center [389, 24] width 6 height 10
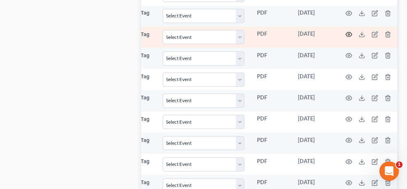
click at [347, 31] on icon "button" at bounding box center [349, 34] width 7 height 7
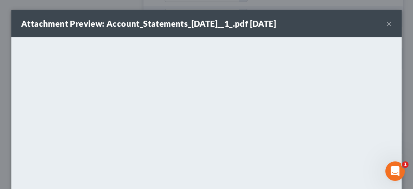
click at [386, 24] on button "×" at bounding box center [389, 24] width 6 height 10
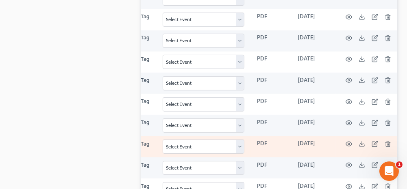
scroll to position [978, 0]
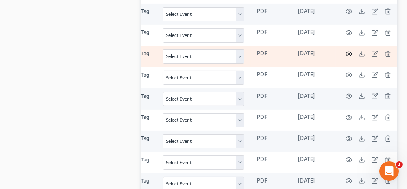
click at [346, 51] on icon "button" at bounding box center [349, 54] width 7 height 7
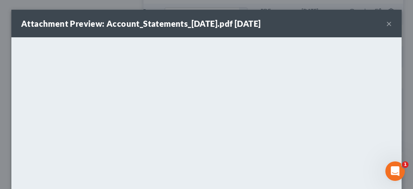
click at [386, 22] on button "×" at bounding box center [389, 24] width 6 height 10
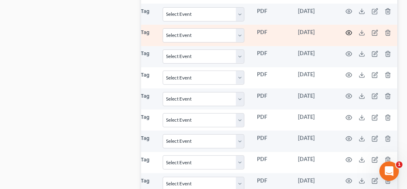
click at [348, 32] on circle "button" at bounding box center [349, 33] width 2 height 2
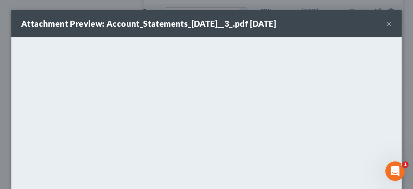
click at [386, 24] on button "×" at bounding box center [389, 24] width 6 height 10
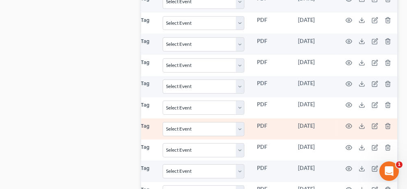
scroll to position [937, 0]
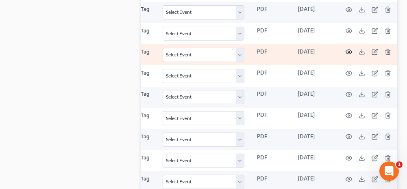
click at [348, 51] on circle "button" at bounding box center [349, 52] width 2 height 2
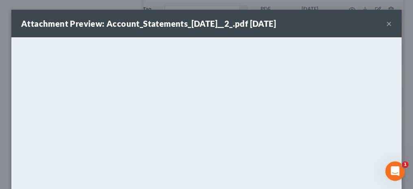
click at [386, 22] on button "×" at bounding box center [389, 24] width 6 height 10
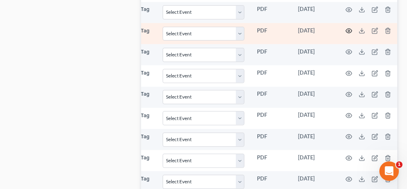
click at [348, 28] on icon "button" at bounding box center [349, 31] width 7 height 7
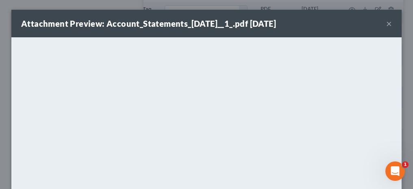
click at [386, 22] on button "×" at bounding box center [389, 24] width 6 height 10
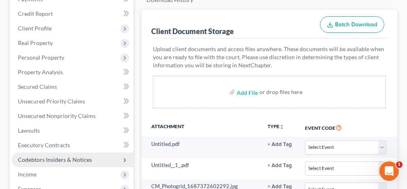
scroll to position [163, 0]
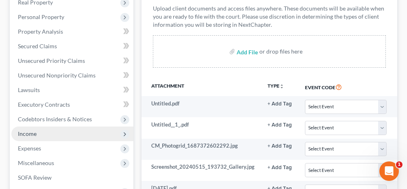
click at [51, 134] on span "Income" at bounding box center [72, 134] width 122 height 15
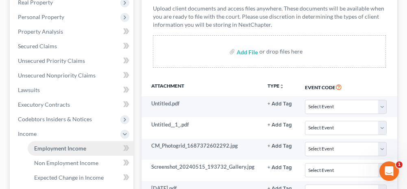
click at [104, 154] on link "Employment Income" at bounding box center [81, 149] width 106 height 15
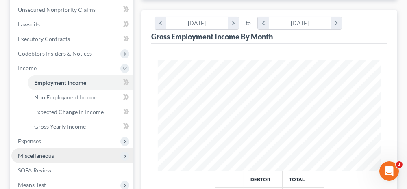
scroll to position [244, 0]
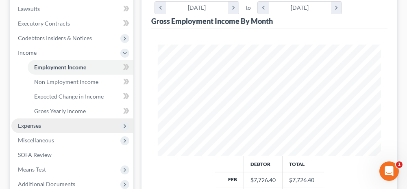
click at [38, 126] on span "Expenses" at bounding box center [29, 125] width 23 height 7
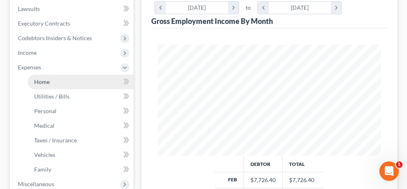
click at [47, 81] on span "Home" at bounding box center [41, 81] width 15 height 7
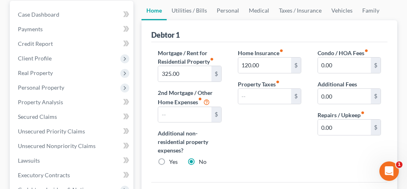
scroll to position [81, 0]
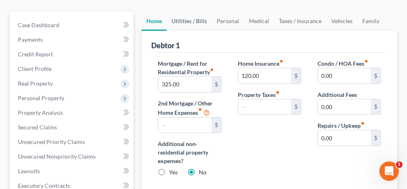
click at [198, 22] on link "Utilities / Bills" at bounding box center [189, 21] width 45 height 20
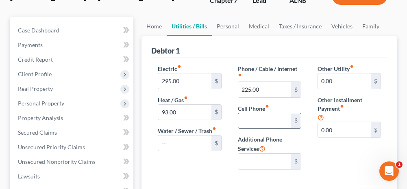
scroll to position [81, 0]
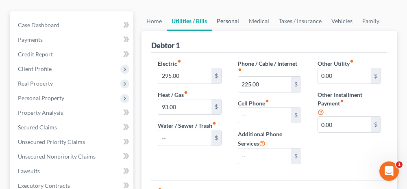
click at [231, 20] on link "Personal" at bounding box center [228, 21] width 32 height 20
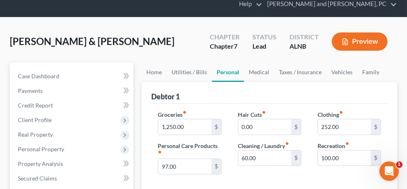
scroll to position [41, 0]
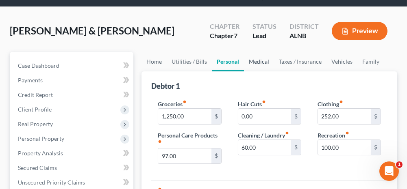
click at [256, 59] on link "Medical" at bounding box center [259, 62] width 30 height 20
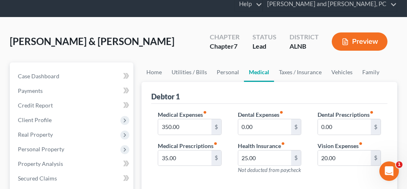
scroll to position [41, 0]
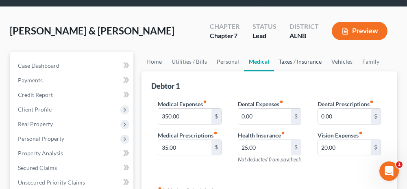
click at [289, 60] on link "Taxes / Insurance" at bounding box center [300, 62] width 52 height 20
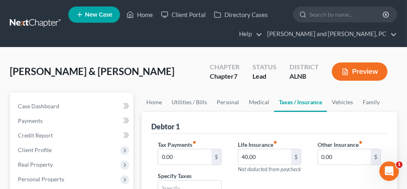
scroll to position [41, 0]
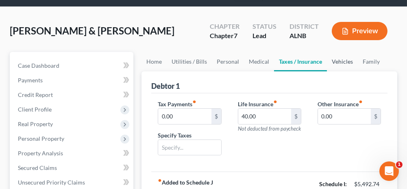
click at [337, 61] on link "Vehicles" at bounding box center [342, 62] width 31 height 20
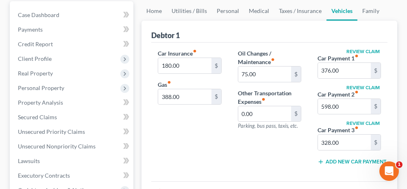
scroll to position [81, 0]
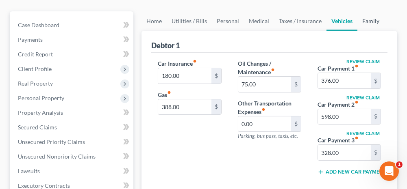
click at [364, 20] on link "Family" at bounding box center [370, 21] width 27 height 20
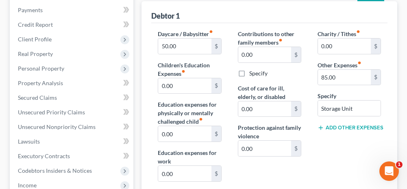
scroll to position [122, 0]
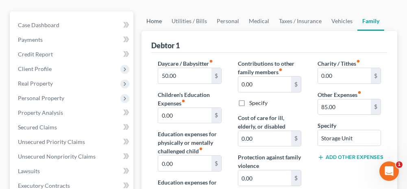
click at [153, 21] on link "Home" at bounding box center [154, 21] width 25 height 20
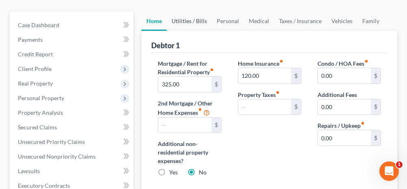
click at [198, 19] on link "Utilities / Bills" at bounding box center [189, 21] width 45 height 20
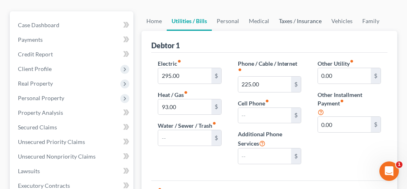
click at [294, 20] on link "Taxes / Insurance" at bounding box center [300, 21] width 52 height 20
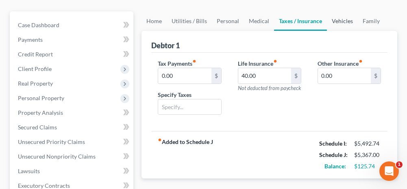
click at [341, 18] on link "Vehicles" at bounding box center [342, 21] width 31 height 20
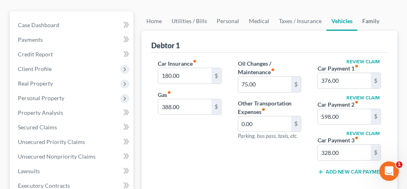
click at [372, 19] on link "Family" at bounding box center [370, 21] width 27 height 20
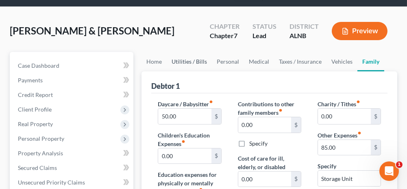
click at [181, 59] on link "Utilities / Bills" at bounding box center [189, 62] width 45 height 20
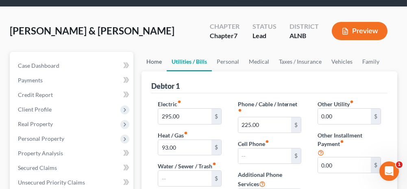
click at [152, 59] on link "Home" at bounding box center [154, 62] width 25 height 20
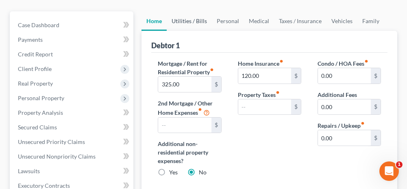
click at [198, 20] on link "Utilities / Bills" at bounding box center [189, 21] width 45 height 20
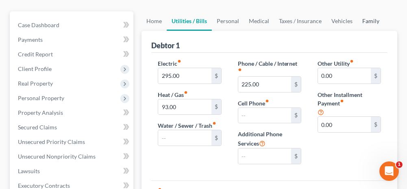
click at [364, 21] on link "Family" at bounding box center [370, 21] width 27 height 20
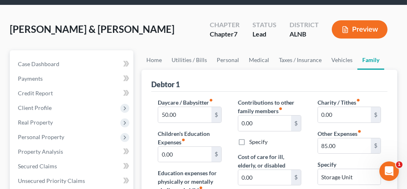
scroll to position [41, 0]
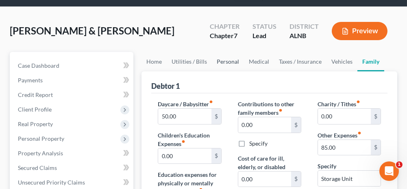
click at [225, 61] on link "Personal" at bounding box center [228, 62] width 32 height 20
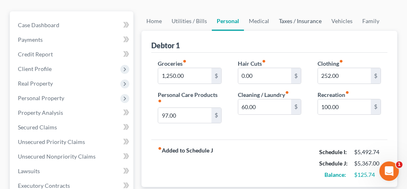
click at [289, 21] on link "Taxes / Insurance" at bounding box center [300, 21] width 52 height 20
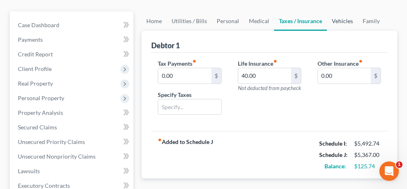
click at [340, 20] on link "Vehicles" at bounding box center [342, 21] width 31 height 20
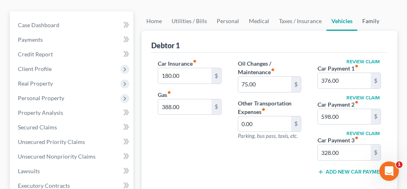
click at [365, 19] on link "Family" at bounding box center [370, 21] width 27 height 20
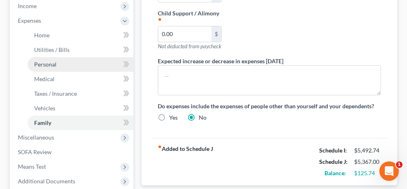
scroll to position [325, 0]
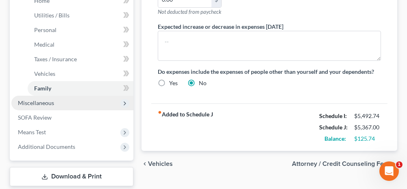
click at [44, 102] on span "Miscellaneous" at bounding box center [36, 103] width 36 height 7
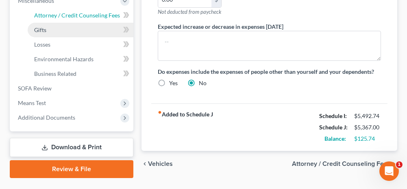
drag, startPoint x: 83, startPoint y: 14, endPoint x: 113, endPoint y: 27, distance: 32.8
click at [83, 14] on span "Attorney / Credit Counseling Fees" at bounding box center [77, 15] width 86 height 7
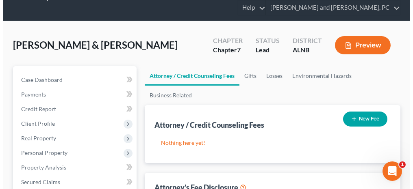
scroll to position [41, 0]
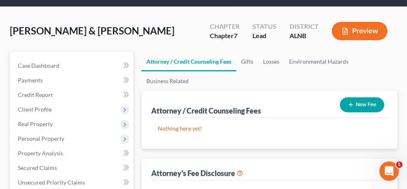
click at [356, 104] on button "New Fee" at bounding box center [362, 105] width 44 height 15
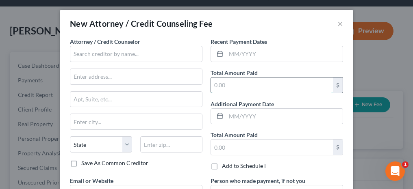
click at [226, 87] on input "text" at bounding box center [272, 85] width 122 height 15
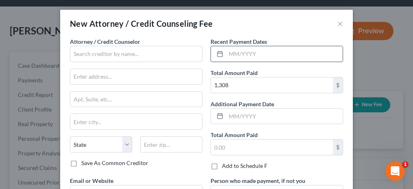
click at [231, 56] on input "text" at bounding box center [284, 53] width 117 height 15
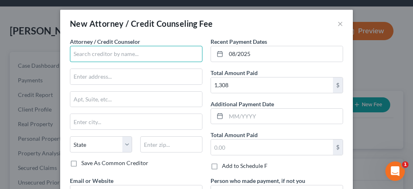
click at [157, 54] on input "text" at bounding box center [136, 54] width 133 height 16
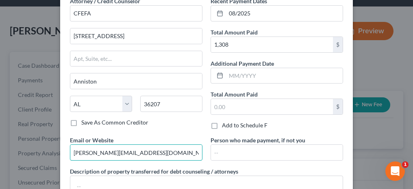
drag, startPoint x: 171, startPoint y: 157, endPoint x: 59, endPoint y: 148, distance: 112.6
click at [60, 148] on div "Attorney / Credit Counselor * CFEFA [STREET_ADDRESS] [US_STATE][GEOGRAPHIC_DATA…" at bounding box center [206, 109] width 293 height 224
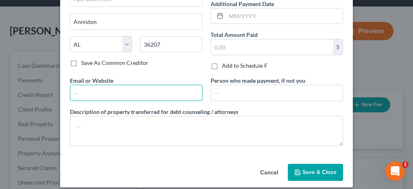
scroll to position [106, 0]
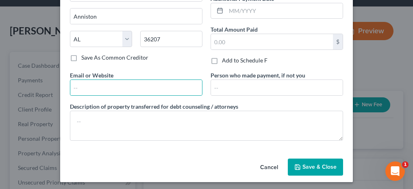
click at [303, 166] on span "Save & Close" at bounding box center [320, 167] width 34 height 7
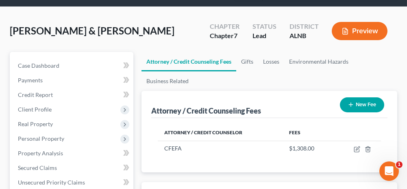
click at [352, 102] on icon "button" at bounding box center [351, 105] width 7 height 7
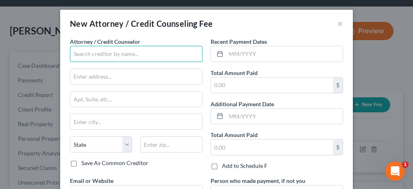
click at [156, 58] on input "text" at bounding box center [136, 54] width 133 height 16
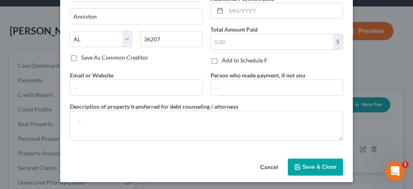
click at [315, 166] on span "Save & Close" at bounding box center [320, 167] width 34 height 7
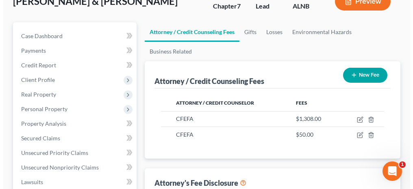
scroll to position [81, 0]
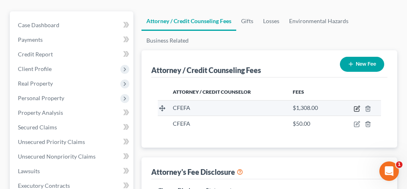
click at [357, 108] on icon "button" at bounding box center [358, 108] width 4 height 4
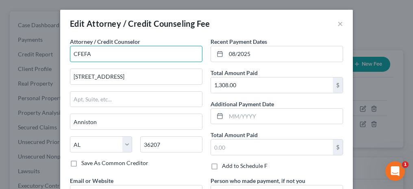
click at [102, 52] on input "CFEFA" at bounding box center [136, 54] width 133 height 16
drag, startPoint x: 101, startPoint y: 52, endPoint x: 75, endPoint y: 52, distance: 26.4
click at [75, 52] on input "CFEFA" at bounding box center [136, 54] width 133 height 16
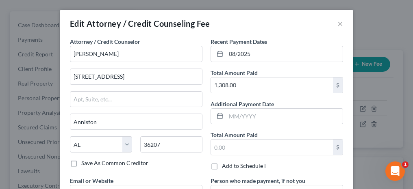
click at [167, 41] on div "Attorney / Credit Counselor * [PERSON_NAME]" at bounding box center [136, 49] width 133 height 25
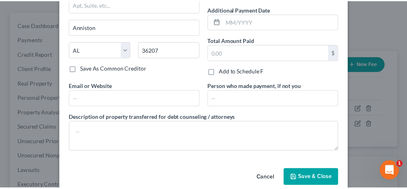
scroll to position [106, 0]
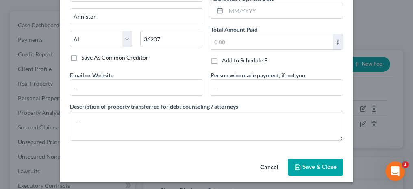
click at [329, 164] on span "Save & Close" at bounding box center [320, 167] width 34 height 7
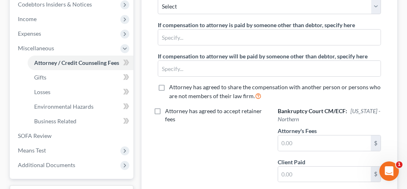
scroll to position [244, 0]
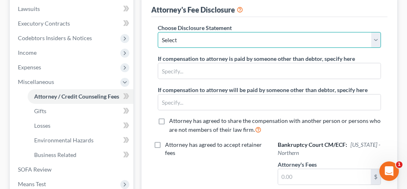
drag, startPoint x: 242, startPoint y: 42, endPoint x: 229, endPoint y: 47, distance: 13.1
click at [242, 42] on select "Select Attorney Fee Disclosure" at bounding box center [269, 40] width 223 height 16
click at [158, 32] on select "Select Attorney Fee Disclosure" at bounding box center [269, 40] width 223 height 16
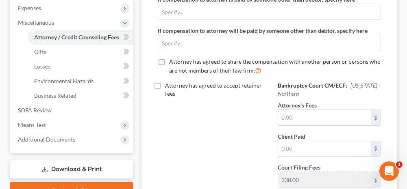
scroll to position [325, 0]
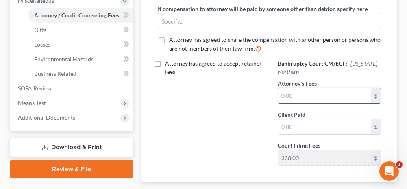
click at [290, 95] on input "text" at bounding box center [324, 95] width 93 height 15
click at [296, 128] on input "text" at bounding box center [324, 127] width 93 height 15
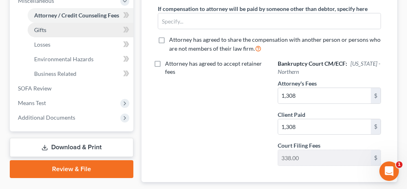
click at [68, 29] on link "Gifts" at bounding box center [81, 30] width 106 height 15
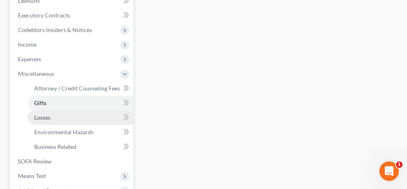
scroll to position [285, 0]
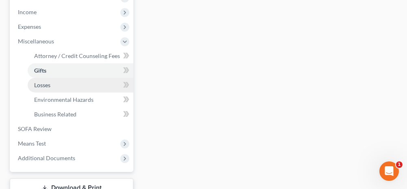
click at [69, 88] on link "Losses" at bounding box center [81, 85] width 106 height 15
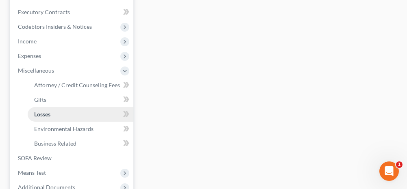
scroll to position [285, 0]
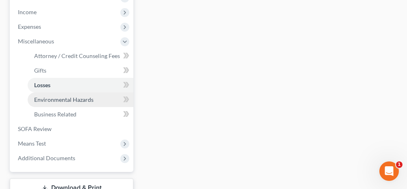
click at [74, 100] on span "Environmental Hazards" at bounding box center [63, 99] width 59 height 7
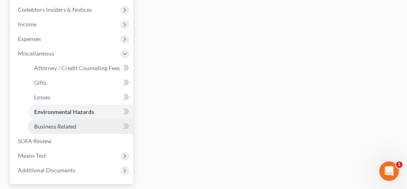
scroll to position [285, 0]
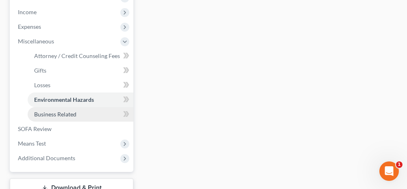
click at [64, 111] on span "Business Related" at bounding box center [55, 114] width 42 height 7
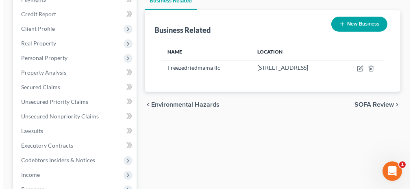
scroll to position [122, 0]
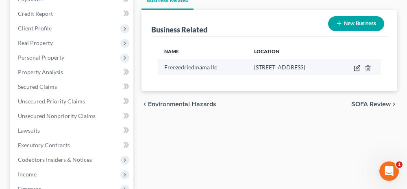
click at [359, 67] on icon "button" at bounding box center [358, 67] width 4 height 4
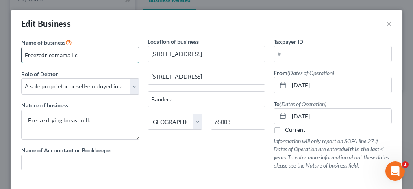
click at [40, 55] on input "Freezedriedmama llc" at bounding box center [81, 55] width 118 height 15
drag, startPoint x: 80, startPoint y: 56, endPoint x: 73, endPoint y: 55, distance: 6.6
click at [73, 55] on input "Freeze Dried Mama llc" at bounding box center [81, 55] width 118 height 15
click at [106, 33] on div "Edit Business ×" at bounding box center [206, 24] width 390 height 28
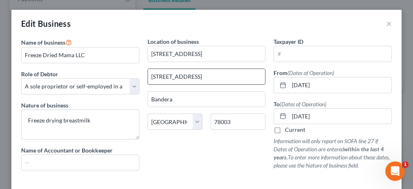
drag, startPoint x: 186, startPoint y: 73, endPoint x: 145, endPoint y: 74, distance: 40.7
click at [148, 74] on input "[STREET_ADDRESS]" at bounding box center [207, 76] width 118 height 15
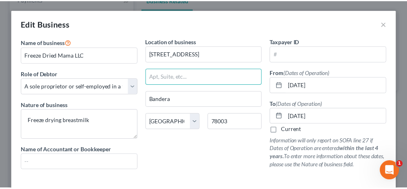
scroll to position [37, 0]
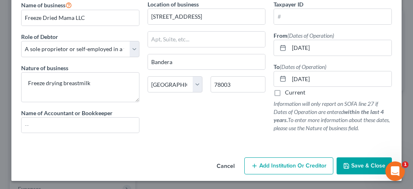
click at [357, 167] on span "Save & Close" at bounding box center [368, 166] width 34 height 7
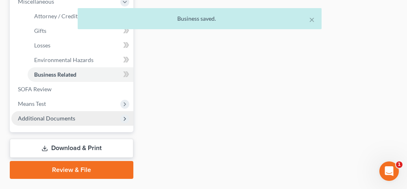
scroll to position [325, 0]
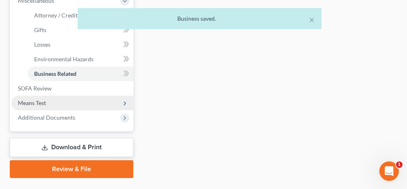
click at [44, 101] on span "Means Test" at bounding box center [32, 103] width 28 height 7
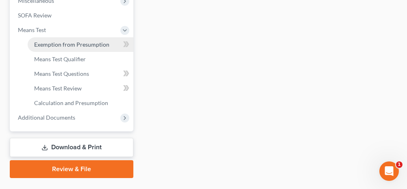
click at [61, 46] on span "Exemption from Presumption" at bounding box center [71, 44] width 75 height 7
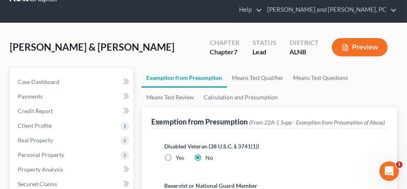
scroll to position [41, 0]
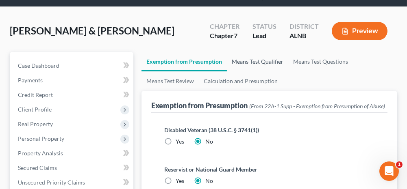
click at [255, 61] on link "Means Test Qualifier" at bounding box center [257, 62] width 61 height 20
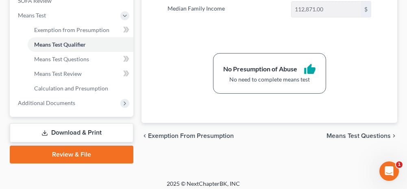
scroll to position [344, 0]
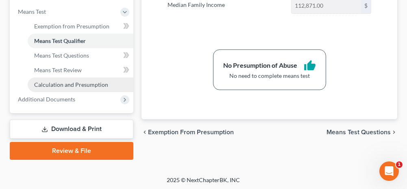
click at [74, 81] on span "Calculation and Presumption" at bounding box center [71, 84] width 74 height 7
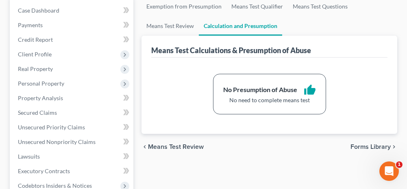
scroll to position [81, 0]
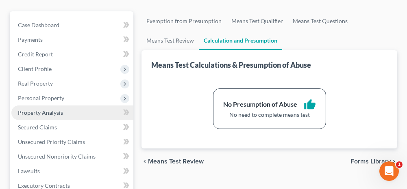
click at [51, 113] on span "Property Analysis" at bounding box center [40, 112] width 45 height 7
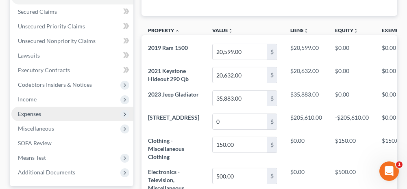
scroll to position [203, 0]
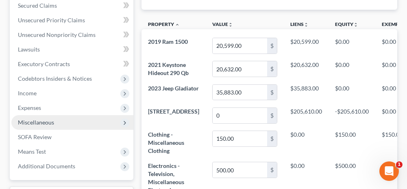
click at [46, 122] on span "Miscellaneous" at bounding box center [36, 122] width 36 height 7
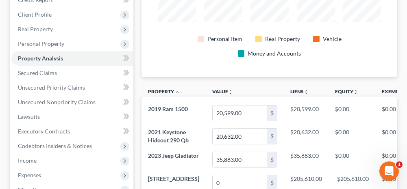
scroll to position [122, 0]
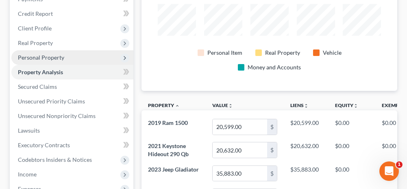
click at [62, 57] on span "Personal Property" at bounding box center [41, 57] width 46 height 7
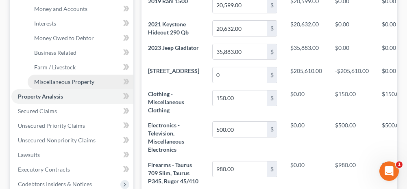
click at [81, 81] on span "Miscellaneous Property" at bounding box center [64, 81] width 60 height 7
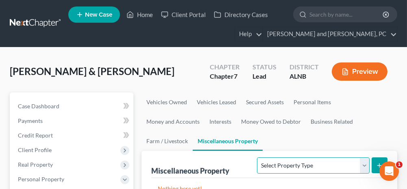
click at [301, 162] on select "Select Property Type Assigned for Creditor Benefit [DATE] Holding for Another N…" at bounding box center [313, 166] width 112 height 16
drag, startPoint x: 225, startPoint y: 131, endPoint x: 228, endPoint y: 139, distance: 8.6
click at [225, 131] on ul "Vehicles Owned Vehicles Leased Secured Assets Personal Items Money and Accounts…" at bounding box center [270, 122] width 256 height 59
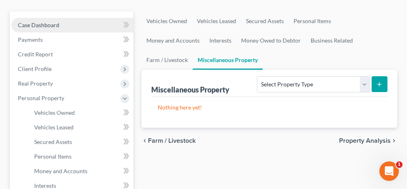
click at [69, 28] on link "Case Dashboard" at bounding box center [72, 25] width 122 height 15
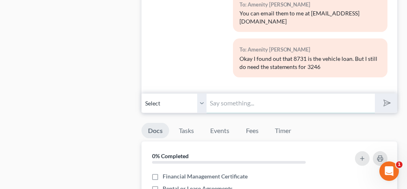
click at [242, 94] on input "text" at bounding box center [291, 104] width 168 height 20
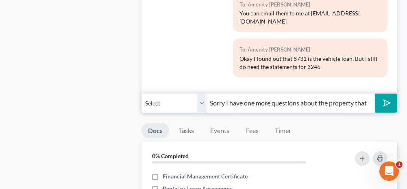
drag, startPoint x: 200, startPoint y: 97, endPoint x: 198, endPoint y: 109, distance: 11.6
click at [200, 97] on select "Select [PHONE_NUMBER] - [PERSON_NAME] [PHONE_NUMBER] - Amenity [PERSON_NAME]" at bounding box center [174, 104] width 65 height 20
click at [142, 94] on select "Select [PHONE_NUMBER] - [PERSON_NAME] [PHONE_NUMBER] - Amenity [PERSON_NAME]" at bounding box center [174, 104] width 65 height 20
click at [357, 97] on input "Sorry I have one more questions about the property that was sold. Was that the" at bounding box center [291, 104] width 168 height 20
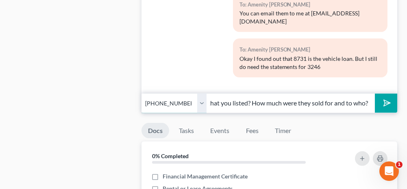
drag, startPoint x: 201, startPoint y: 97, endPoint x: 333, endPoint y: 131, distance: 137.0
click at [201, 97] on select "Select [PHONE_NUMBER] - [PERSON_NAME] [PHONE_NUMBER] - Amenity [PERSON_NAME]" at bounding box center [174, 104] width 65 height 20
click at [142, 94] on select "Select [PHONE_NUMBER] - [PERSON_NAME] [PHONE_NUMBER] - Amenity [PERSON_NAME]" at bounding box center [174, 104] width 65 height 20
click at [390, 99] on button "submit" at bounding box center [386, 103] width 22 height 19
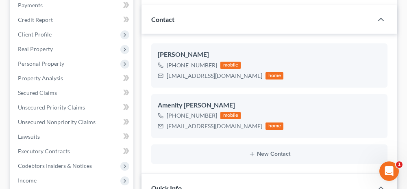
scroll to position [122, 0]
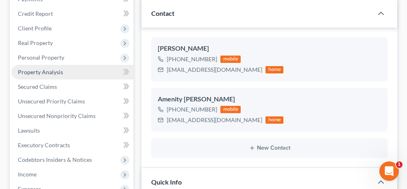
drag, startPoint x: 69, startPoint y: 59, endPoint x: 81, endPoint y: 74, distance: 19.3
click at [69, 59] on span "Personal Property" at bounding box center [72, 57] width 122 height 15
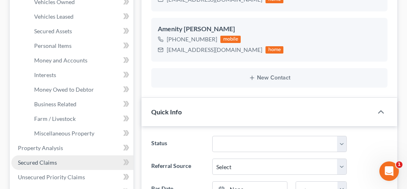
scroll to position [203, 0]
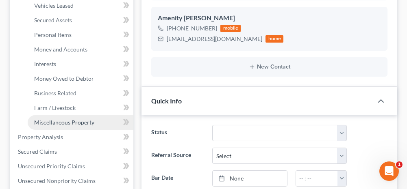
click at [76, 124] on span "Miscellaneous Property" at bounding box center [64, 122] width 60 height 7
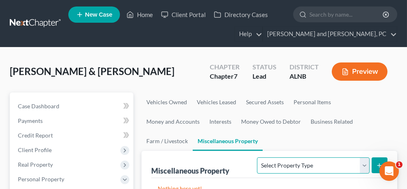
drag, startPoint x: 279, startPoint y: 170, endPoint x: 275, endPoint y: 160, distance: 11.3
click at [279, 170] on select "Select Property Type Assigned for Creditor Benefit [DATE] Holding for Another N…" at bounding box center [313, 166] width 112 height 16
click at [257, 158] on select "Select Property Type Assigned for Creditor Benefit [DATE] Holding for Another N…" at bounding box center [313, 166] width 112 height 16
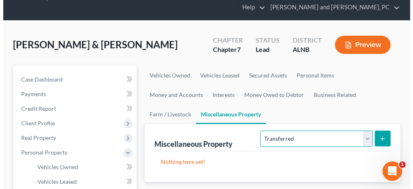
scroll to position [41, 0]
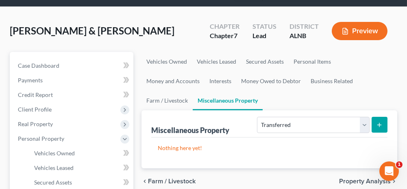
click at [381, 123] on icon "submit" at bounding box center [379, 125] width 7 height 7
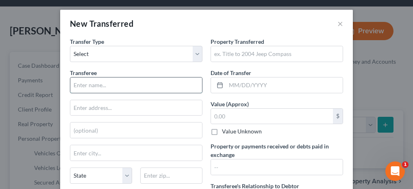
click at [102, 84] on input "text" at bounding box center [136, 85] width 132 height 15
click at [139, 70] on div "Transferee *" at bounding box center [136, 81] width 133 height 25
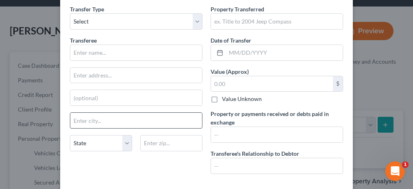
scroll to position [0, 0]
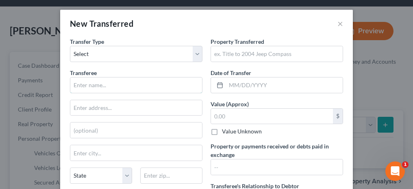
drag, startPoint x: 151, startPoint y: 86, endPoint x: 277, endPoint y: 186, distance: 161.2
click at [151, 86] on input "text" at bounding box center [136, 85] width 132 height 15
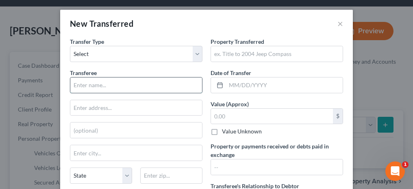
click at [90, 85] on input "text" at bounding box center [136, 85] width 132 height 15
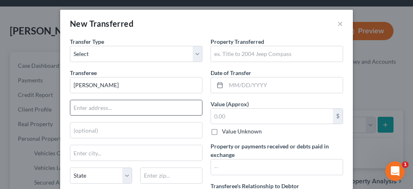
click at [108, 110] on input "text" at bounding box center [136, 107] width 132 height 15
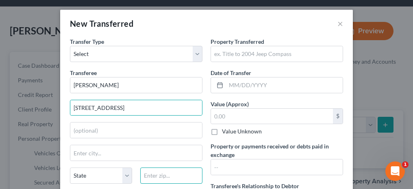
click at [159, 170] on input "text" at bounding box center [171, 176] width 62 height 16
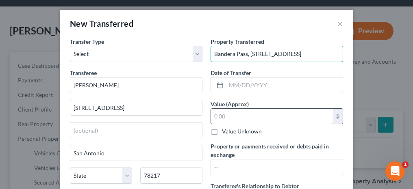
scroll to position [0, 24]
drag, startPoint x: 287, startPoint y: 89, endPoint x: 321, endPoint y: 176, distance: 94.2
click at [287, 89] on input "text" at bounding box center [284, 85] width 117 height 15
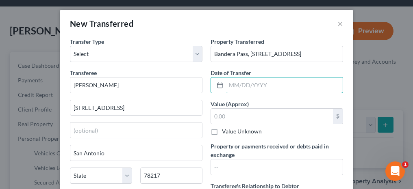
scroll to position [0, 0]
click at [266, 165] on input "text" at bounding box center [277, 167] width 132 height 15
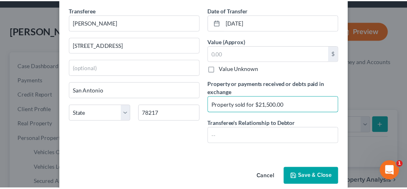
scroll to position [73, 0]
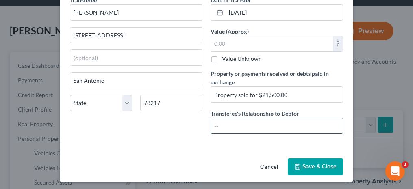
click at [263, 124] on input "text" at bounding box center [277, 125] width 132 height 15
click at [299, 162] on button "Save & Close" at bounding box center [315, 167] width 55 height 17
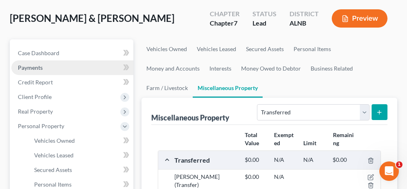
scroll to position [41, 0]
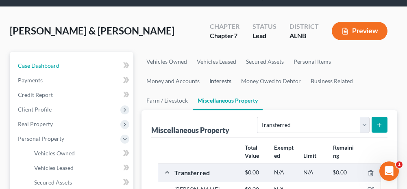
drag, startPoint x: 83, startPoint y: 64, endPoint x: 144, endPoint y: 85, distance: 63.7
click at [83, 64] on link "Case Dashboard" at bounding box center [72, 66] width 122 height 15
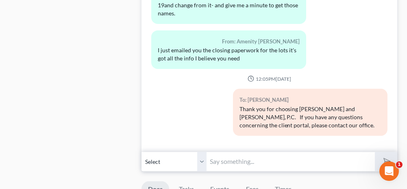
scroll to position [895, 0]
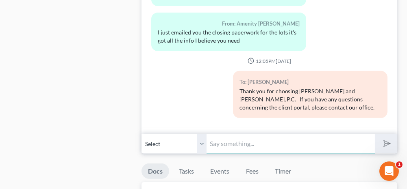
click at [254, 137] on input "text" at bounding box center [291, 144] width 168 height 20
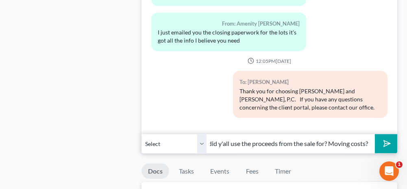
scroll to position [0, 0]
click at [384, 139] on polygon "submit" at bounding box center [386, 144] width 10 height 10
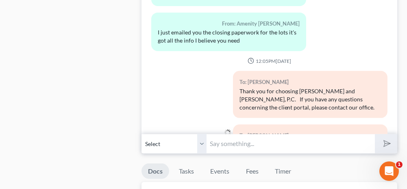
scroll to position [663, 0]
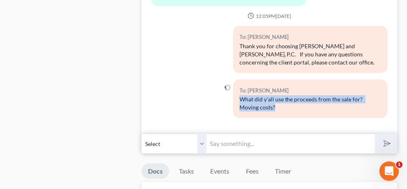
drag, startPoint x: 275, startPoint y: 103, endPoint x: 237, endPoint y: 94, distance: 38.7
click at [240, 96] on div "What did y'all use the proceeds from the sale for? Moving costs?" at bounding box center [311, 104] width 142 height 16
copy div "What did y'all use the proceeds from the sale for? Moving costs?"
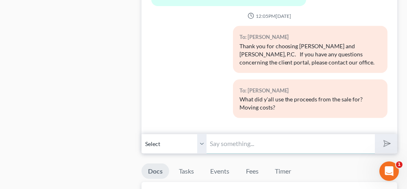
click at [232, 139] on input "text" at bounding box center [291, 144] width 168 height 20
paste input "What did y'all use the proceeds from the sale for? Moving costs?"
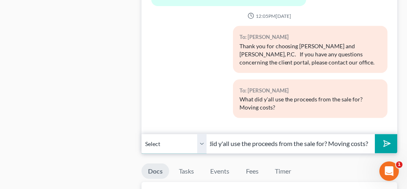
scroll to position [0, 0]
drag, startPoint x: 205, startPoint y: 134, endPoint x: 205, endPoint y: 181, distance: 47.2
click at [205, 134] on select "Select [PHONE_NUMBER] - [PERSON_NAME] [PHONE_NUMBER] - Amenity [PERSON_NAME]" at bounding box center [174, 144] width 65 height 20
click at [142, 134] on select "Select [PHONE_NUMBER] - [PERSON_NAME] [PHONE_NUMBER] - Amenity [PERSON_NAME]" at bounding box center [174, 144] width 65 height 20
click at [385, 138] on icon "submit" at bounding box center [385, 143] width 11 height 11
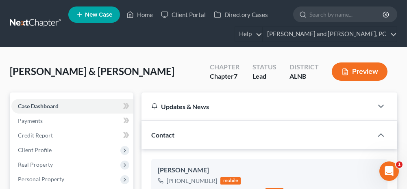
scroll to position [795, 0]
